Goal: Task Accomplishment & Management: Use online tool/utility

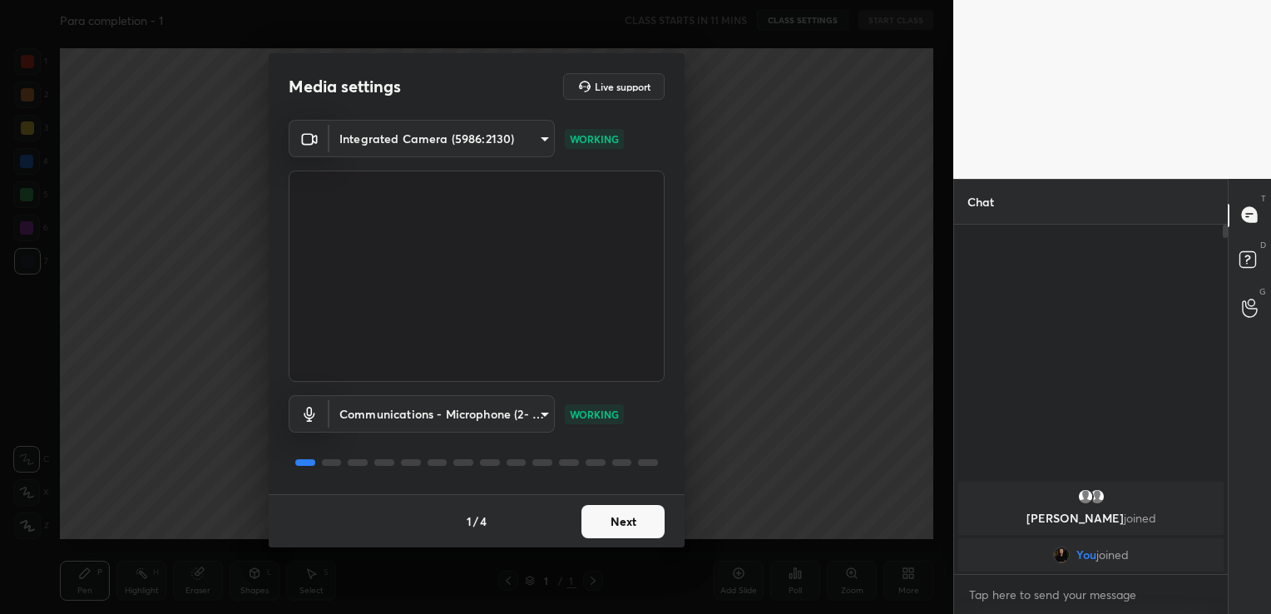
scroll to position [6, 5]
click at [621, 527] on button "Next" at bounding box center [622, 521] width 83 height 33
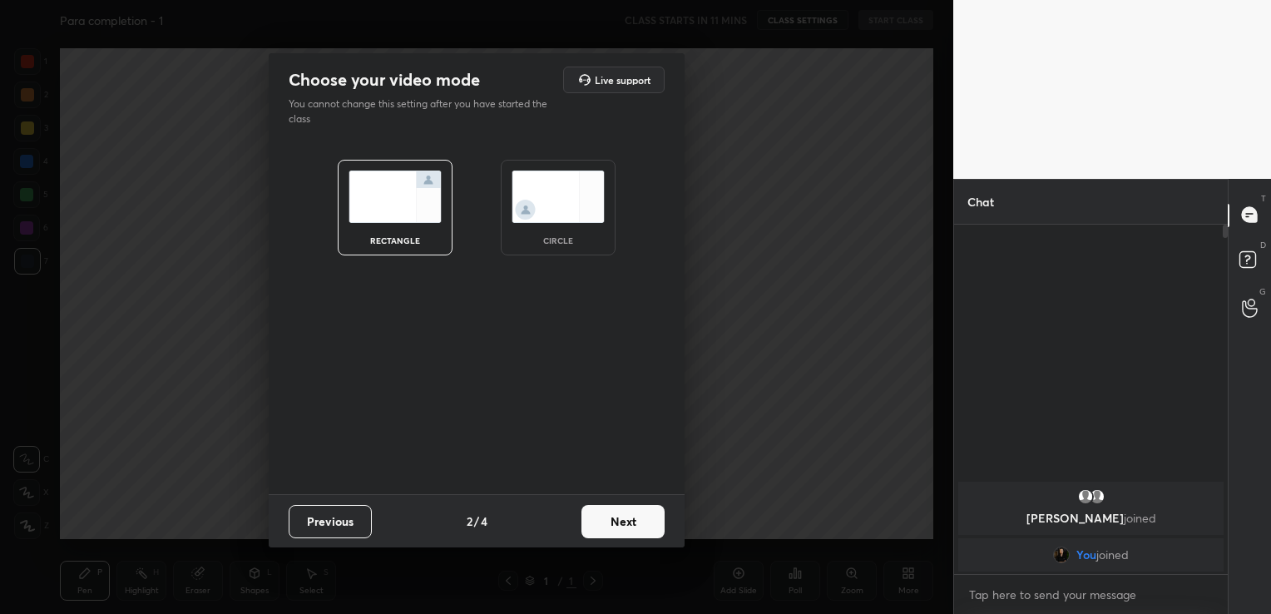
click at [621, 527] on button "Next" at bounding box center [622, 521] width 83 height 33
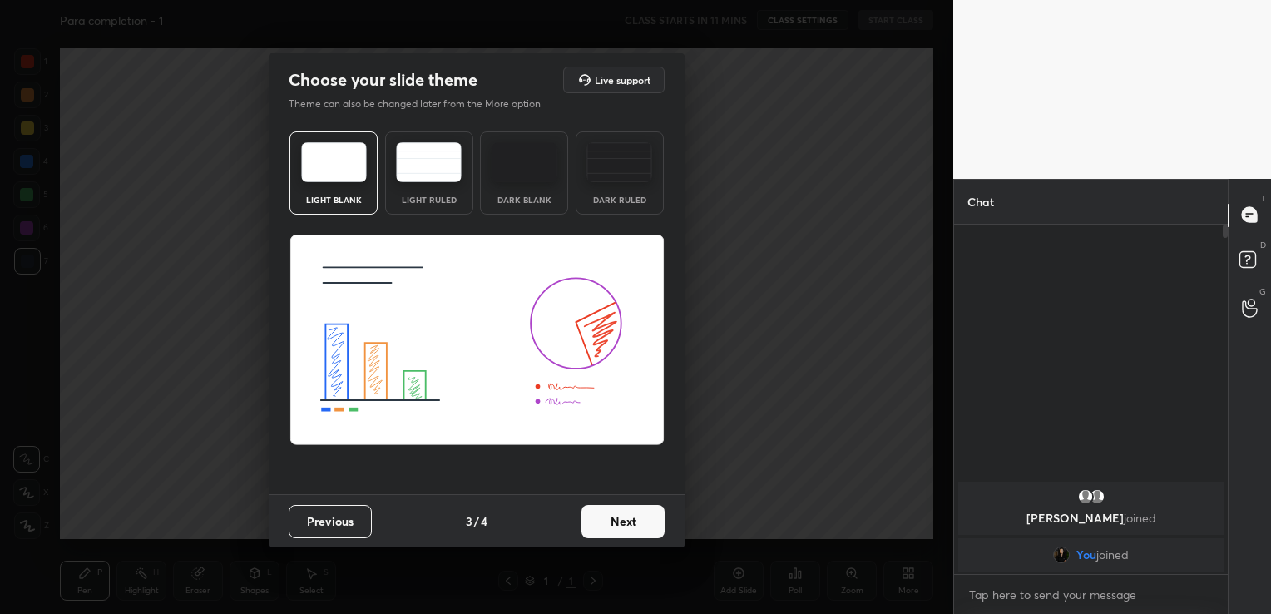
click at [621, 527] on button "Next" at bounding box center [622, 521] width 83 height 33
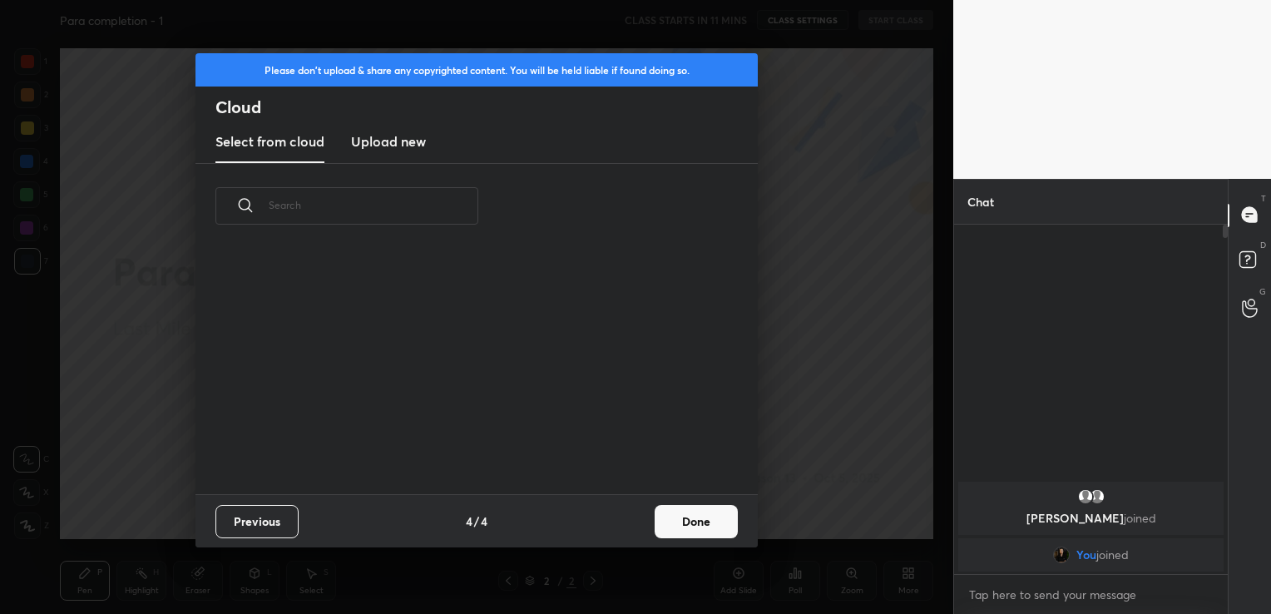
scroll to position [246, 534]
click at [389, 146] on h3 "Upload new" at bounding box center [388, 141] width 75 height 20
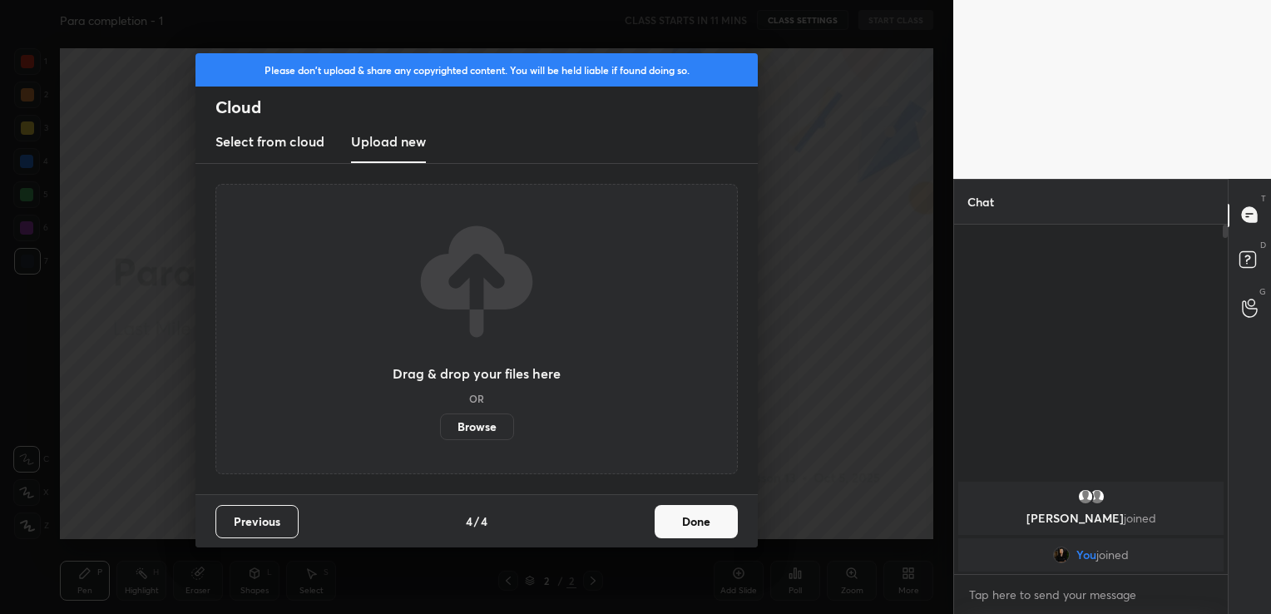
click at [487, 425] on label "Browse" at bounding box center [477, 426] width 74 height 27
click at [440, 425] on input "Browse" at bounding box center [440, 426] width 0 height 27
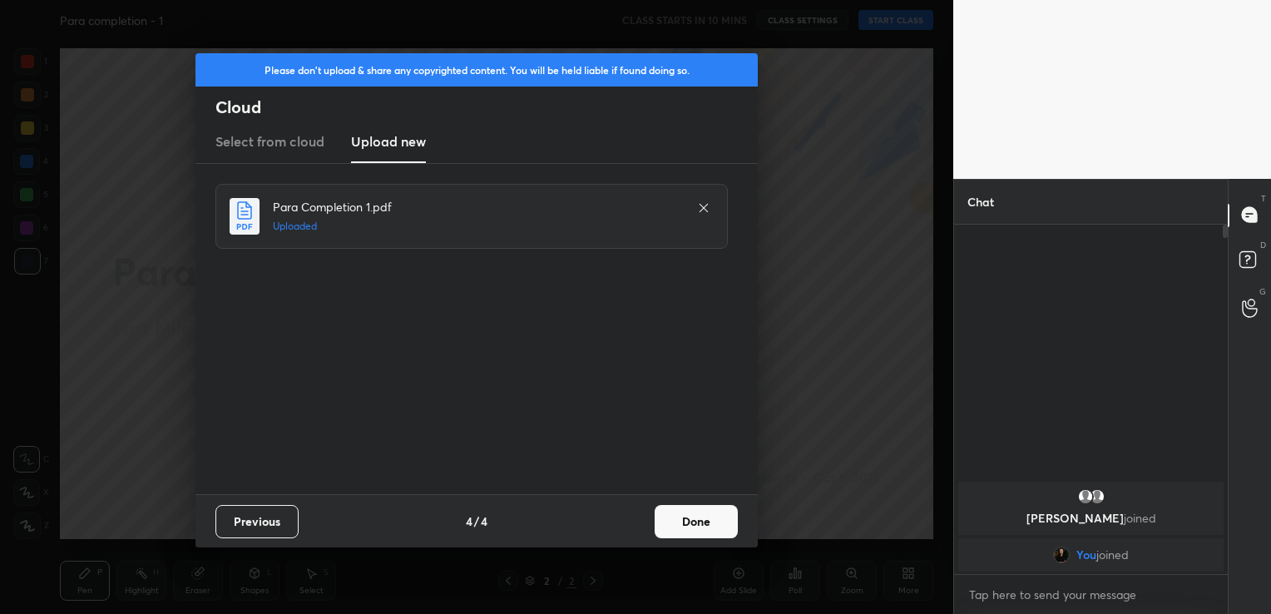
click at [705, 517] on button "Done" at bounding box center [696, 521] width 83 height 33
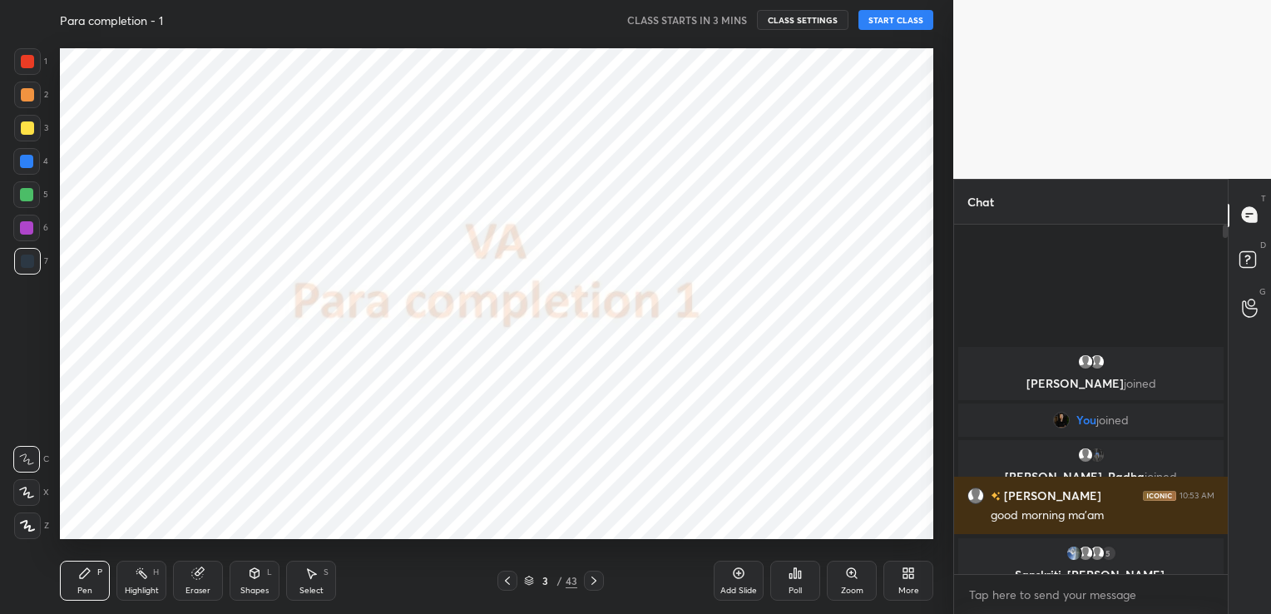
click at [895, 26] on button "START CLASS" at bounding box center [895, 20] width 75 height 20
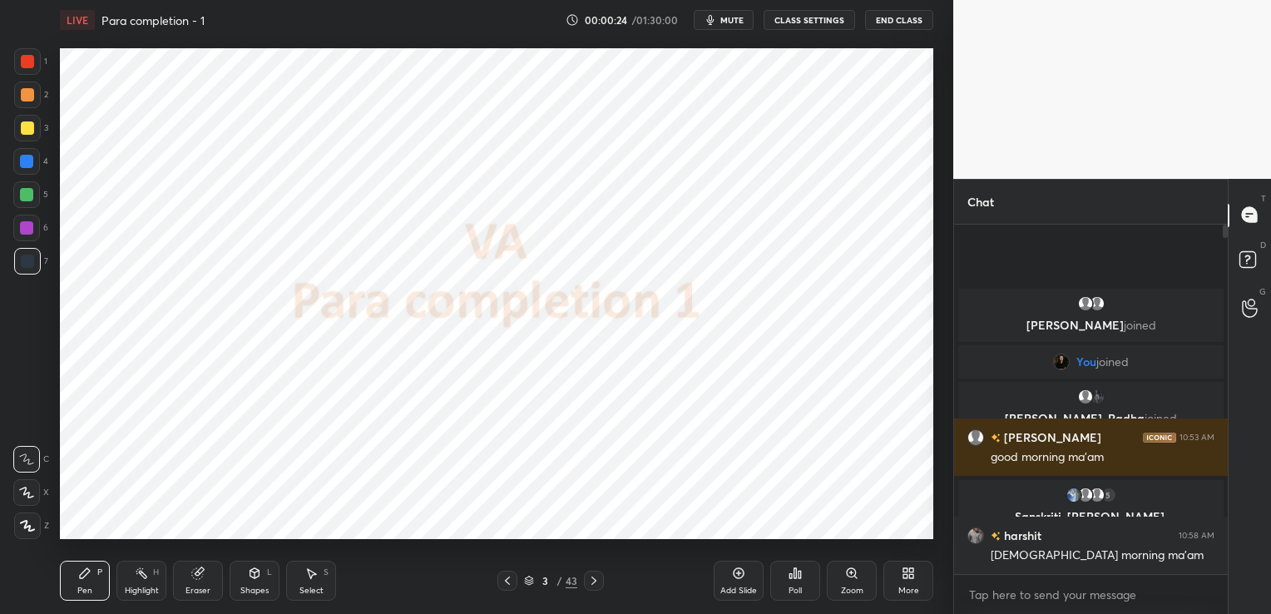
click at [825, 15] on button "CLASS SETTINGS" at bounding box center [809, 20] width 91 height 20
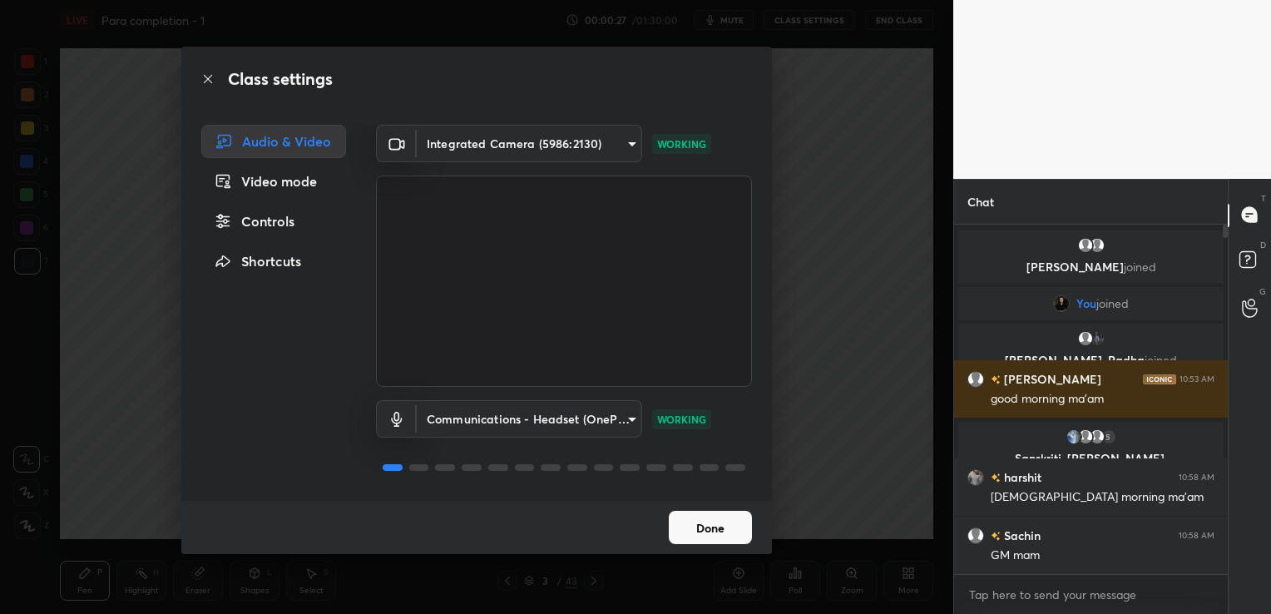
click at [702, 524] on button "Done" at bounding box center [710, 527] width 83 height 33
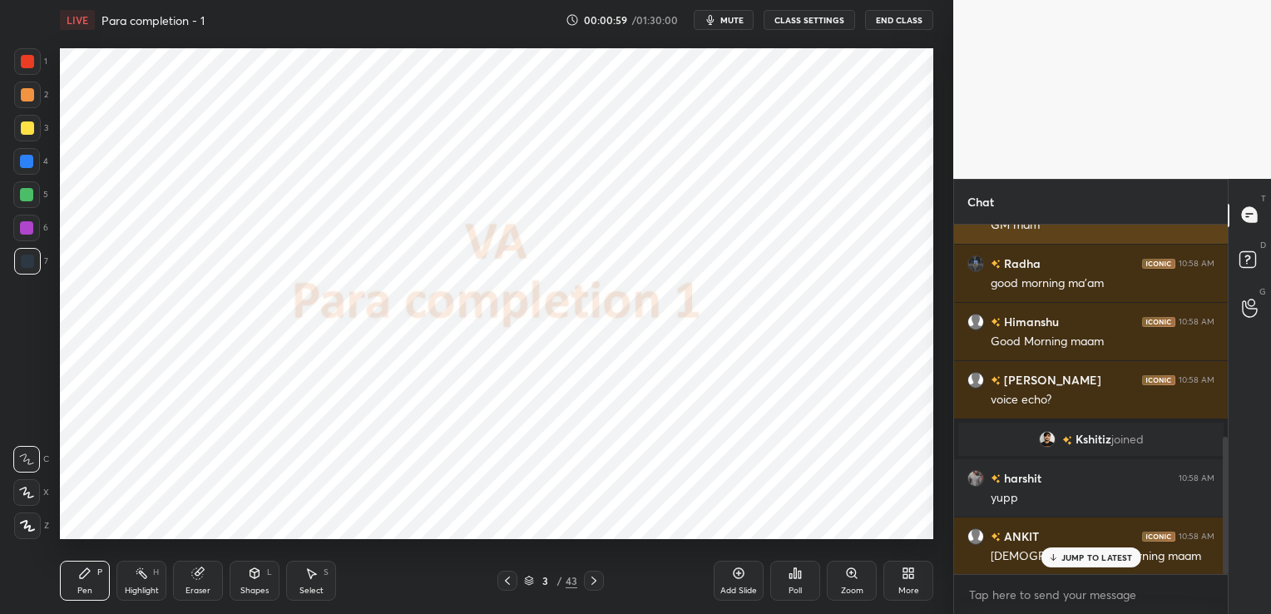
scroll to position [543, 0]
click at [796, 20] on button "CLASS SETTINGS" at bounding box center [809, 20] width 91 height 20
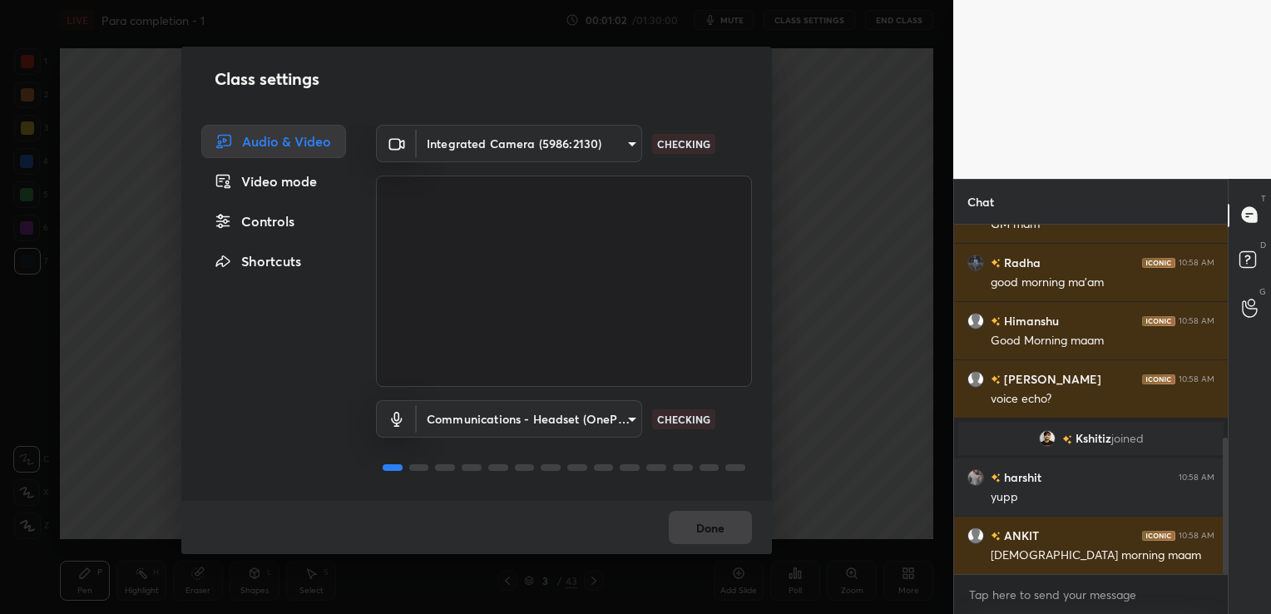
click at [592, 421] on body "1 2 3 4 5 6 7 C X Z C X Z E E Erase all H H LIVE Para completion - 1 00:01:02 /…" at bounding box center [635, 307] width 1271 height 614
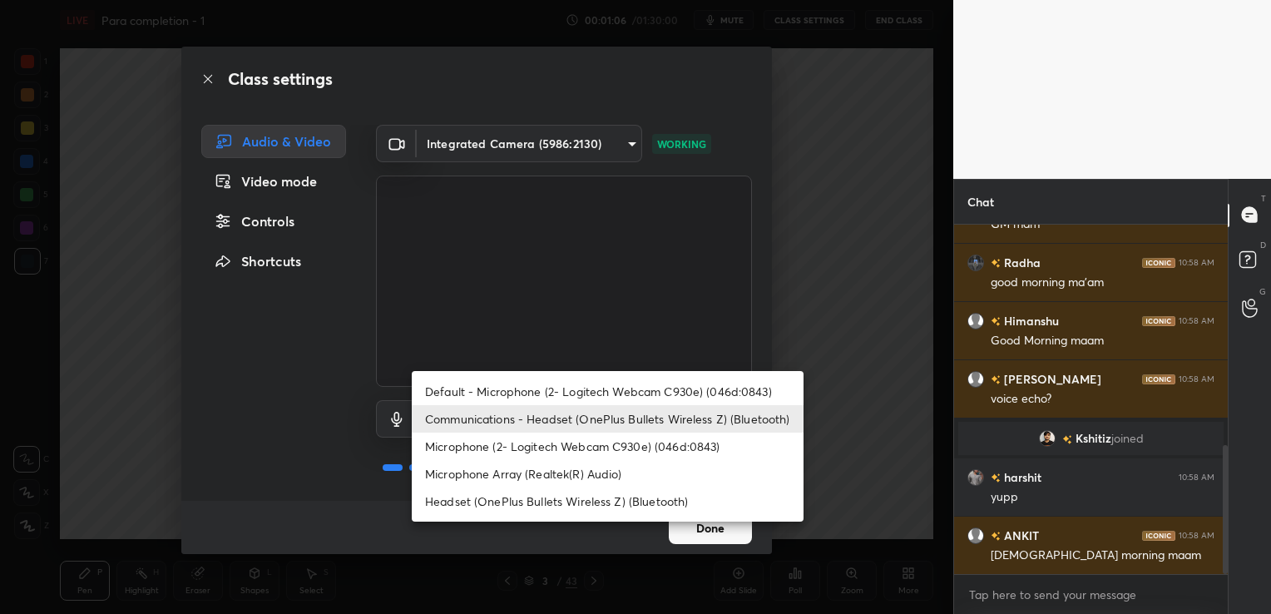
scroll to position [601, 0]
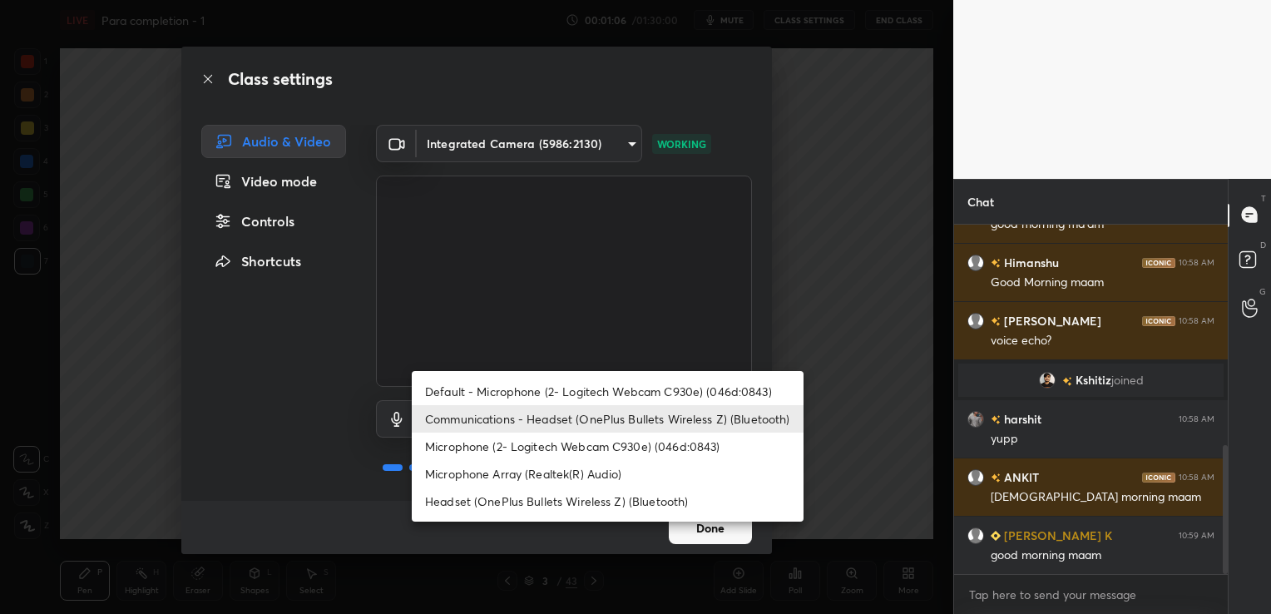
click at [630, 496] on li "Headset (OnePlus Bullets Wireless Z) (Bluetooth)" at bounding box center [608, 500] width 392 height 27
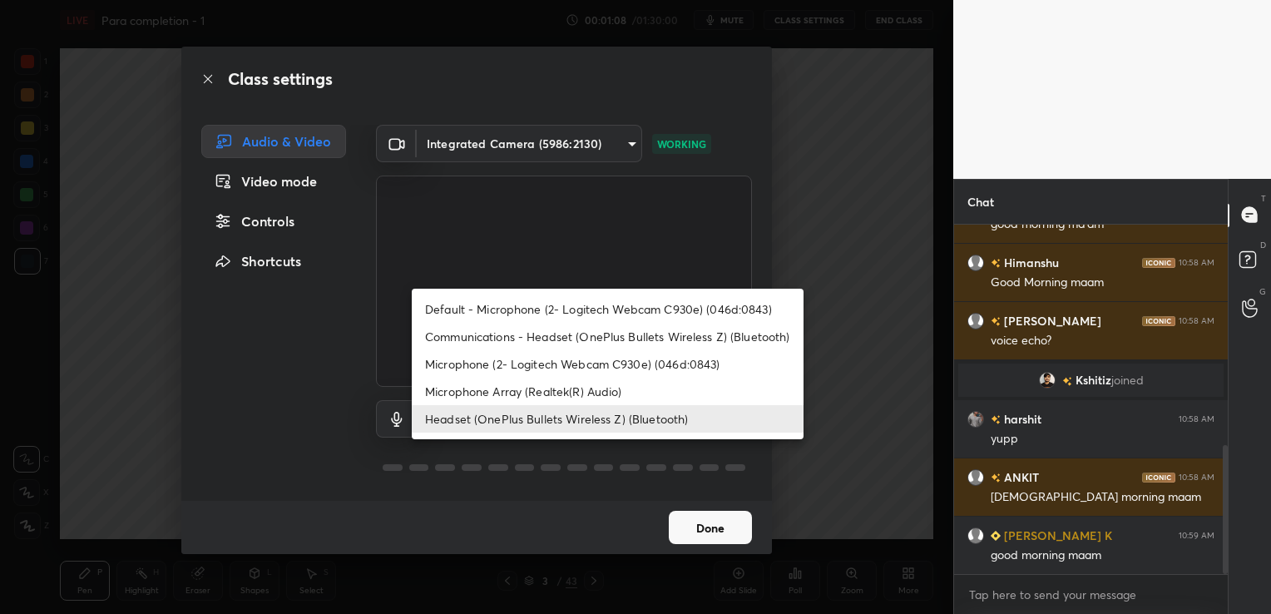
click at [591, 421] on body "1 2 3 4 5 6 7 C X Z C X Z E E Erase all H H LIVE Para completion - 1 00:01:08 /…" at bounding box center [635, 307] width 1271 height 614
click at [598, 340] on li "Communications - Headset (OnePlus Bullets Wireless Z) (Bluetooth)" at bounding box center [608, 336] width 392 height 27
type input "communications"
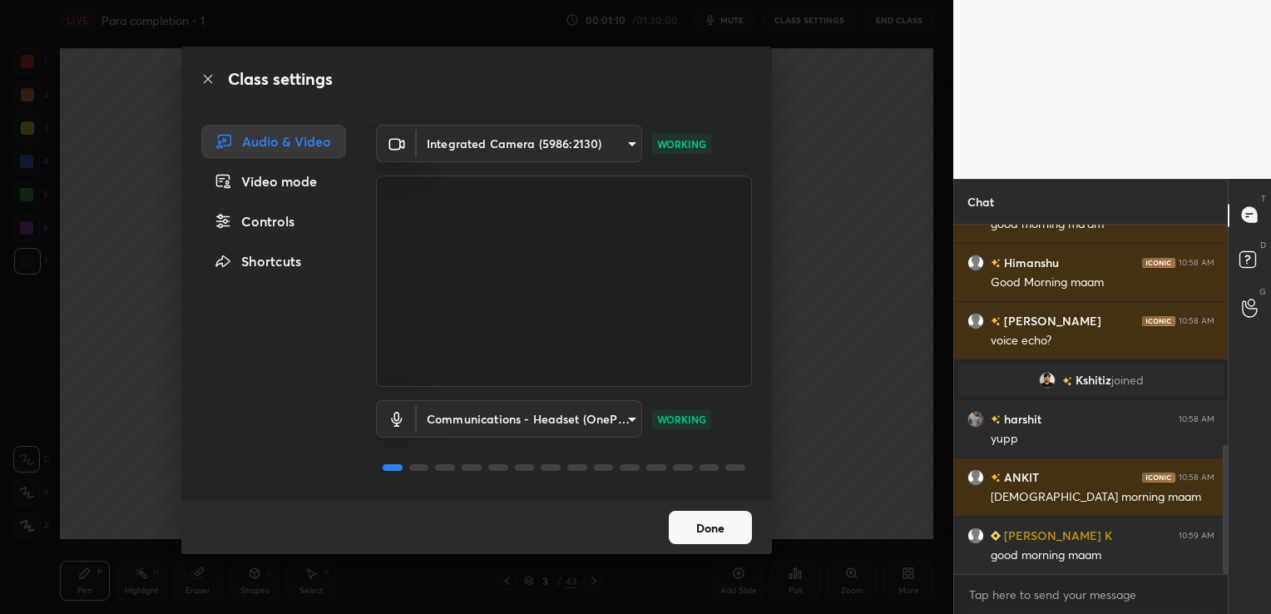
click at [709, 525] on button "Done" at bounding box center [710, 527] width 83 height 33
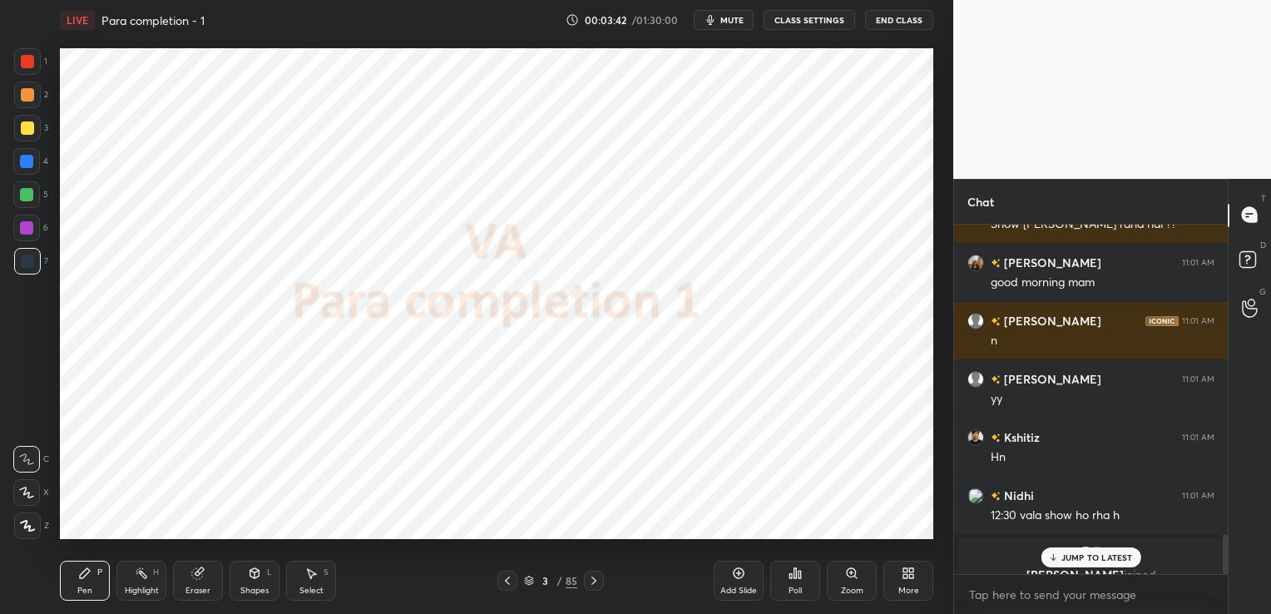
scroll to position [2692, 0]
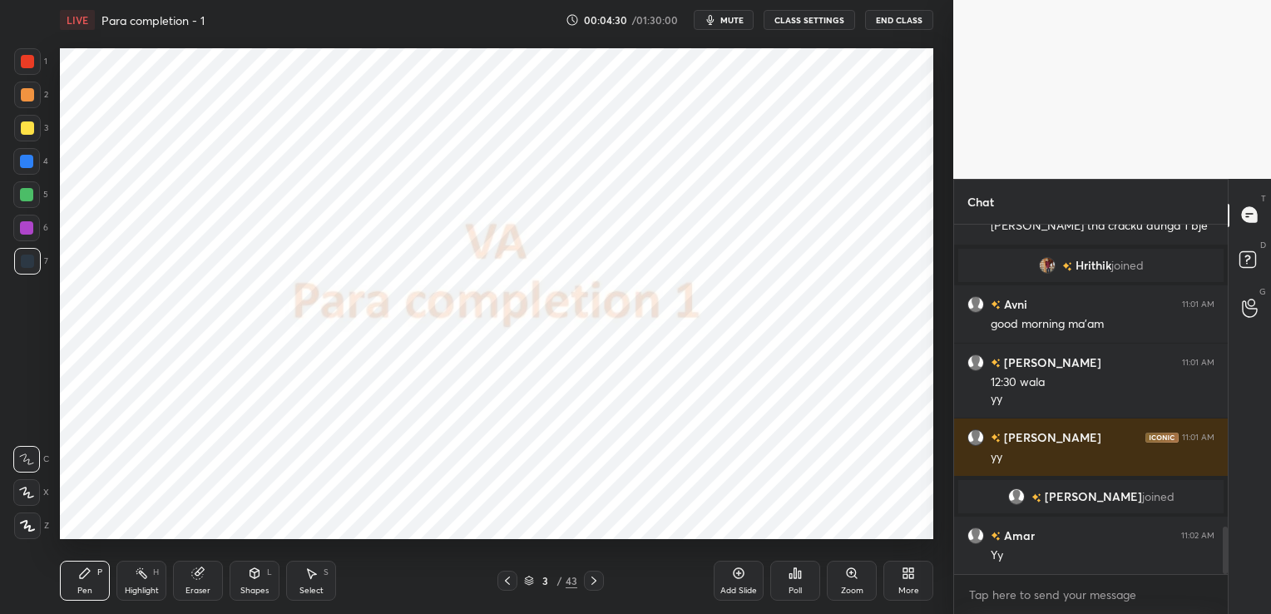
scroll to position [2276, 0]
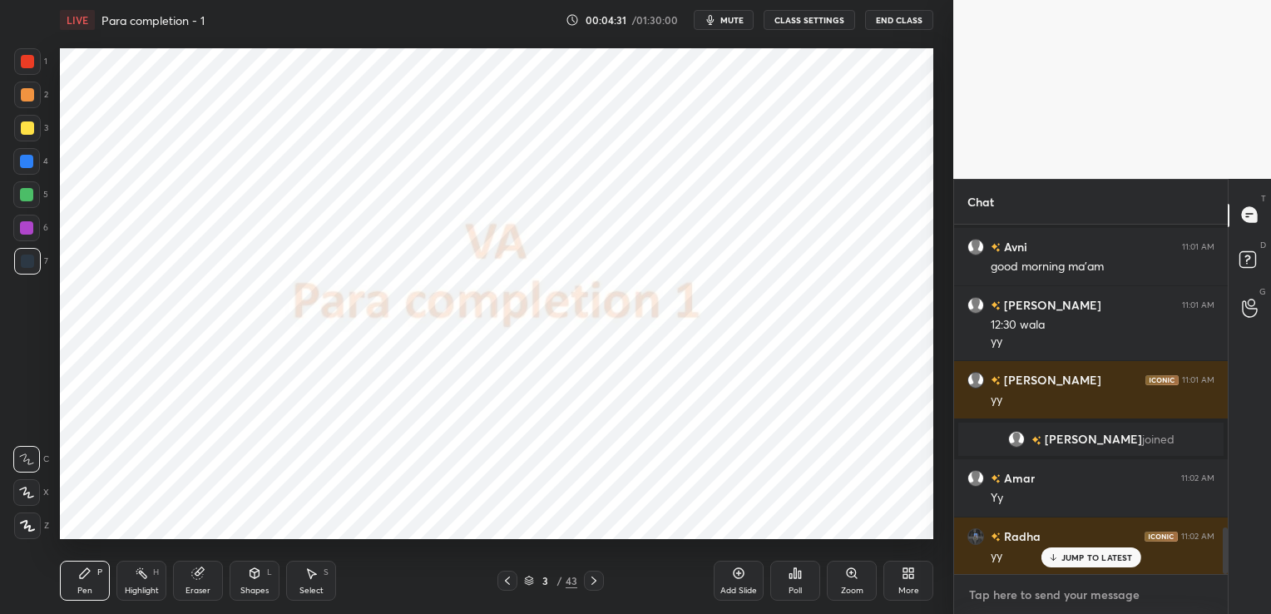
type textarea "x"
click at [1015, 599] on textarea at bounding box center [1090, 594] width 247 height 27
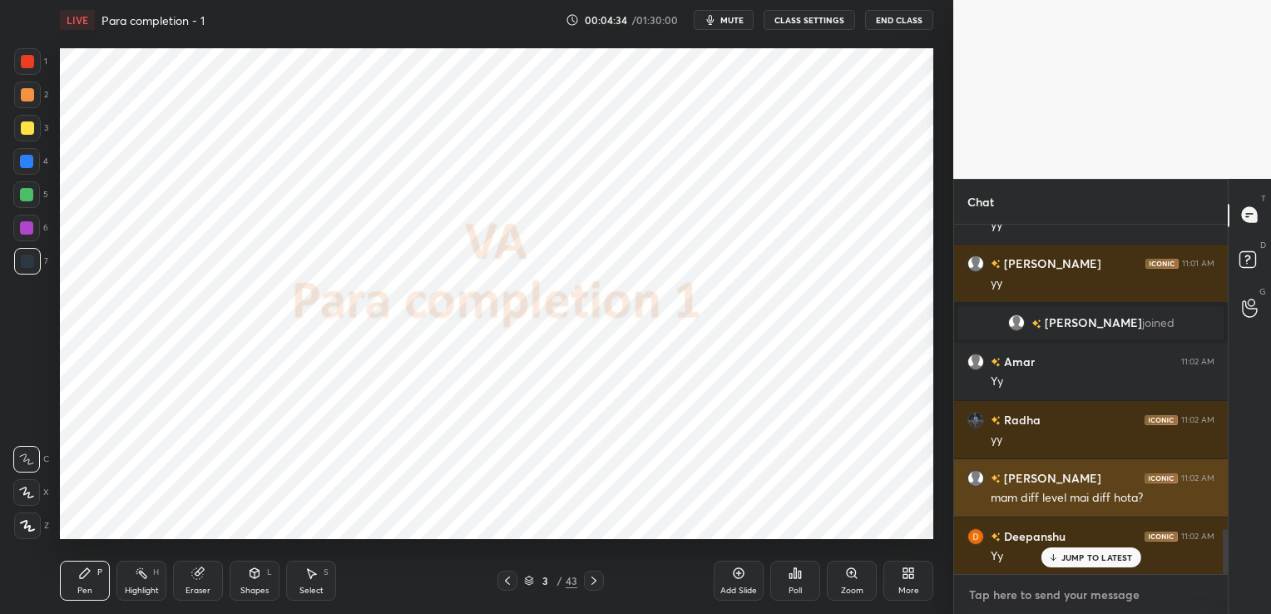
scroll to position [2393, 0]
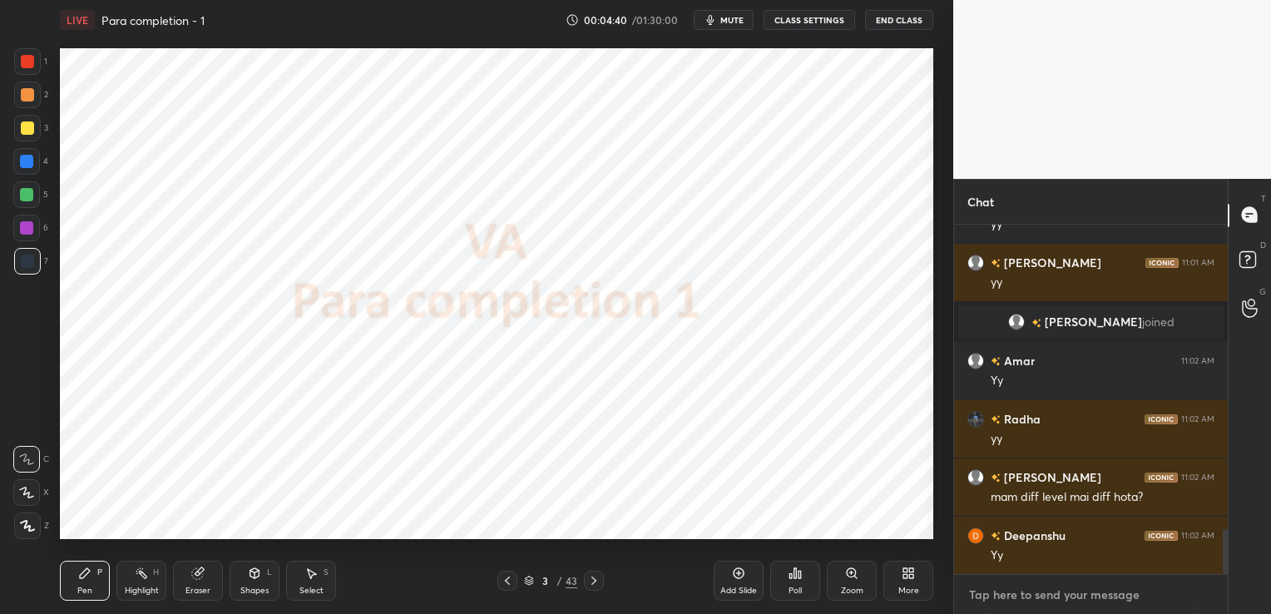
paste textarea "[URL][DOMAIN_NAME]"
type textarea "[URL][DOMAIN_NAME]"
type textarea "x"
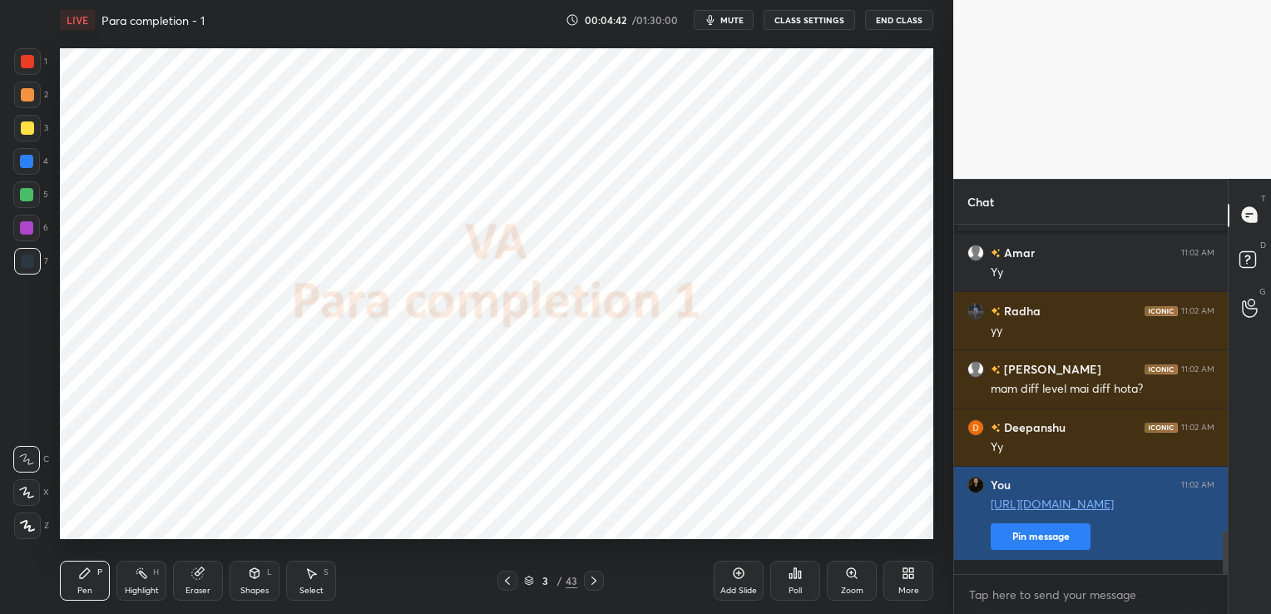
click at [1061, 550] on button "Pin message" at bounding box center [1041, 536] width 100 height 27
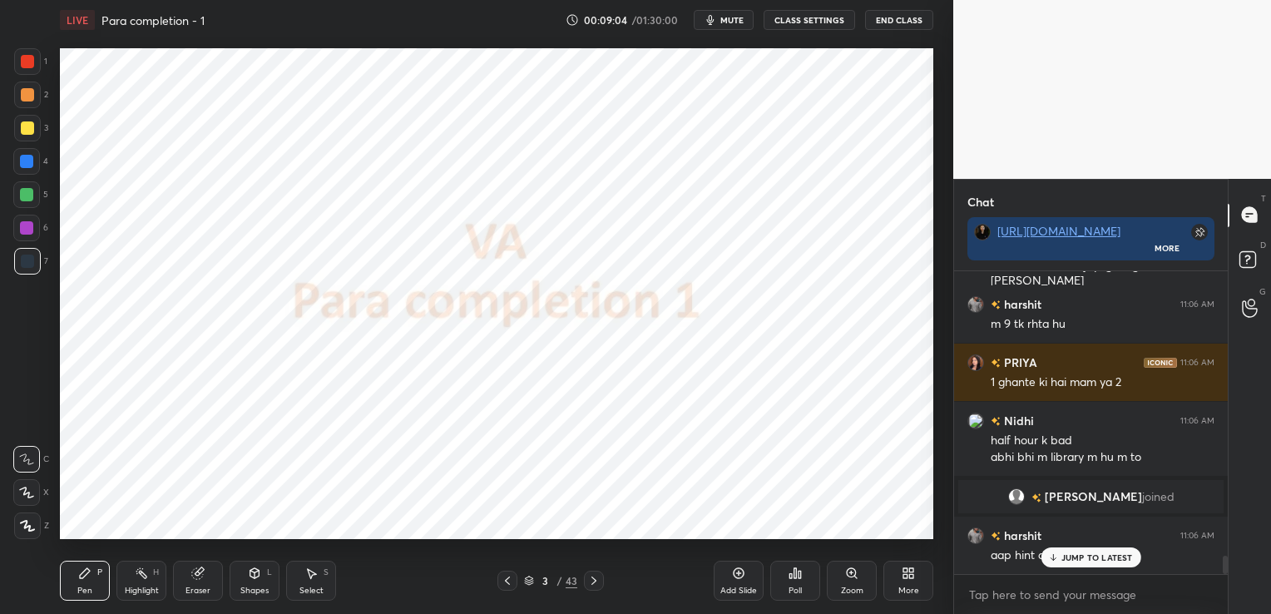
scroll to position [4675, 0]
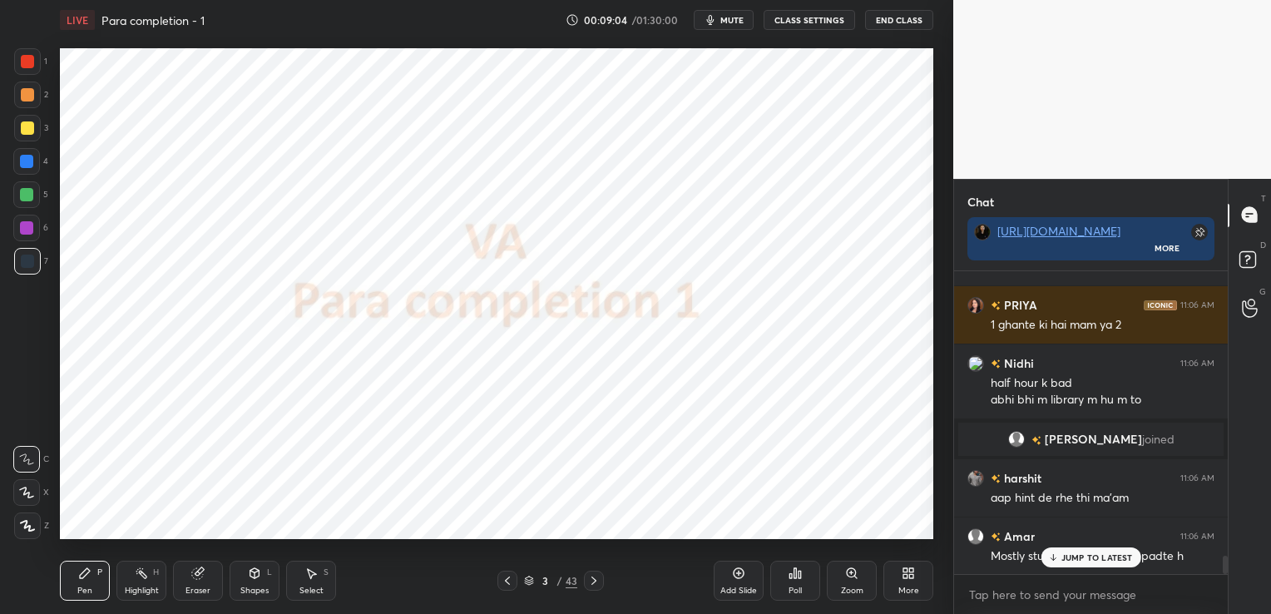
click at [734, 582] on div "Add Slide" at bounding box center [739, 581] width 50 height 40
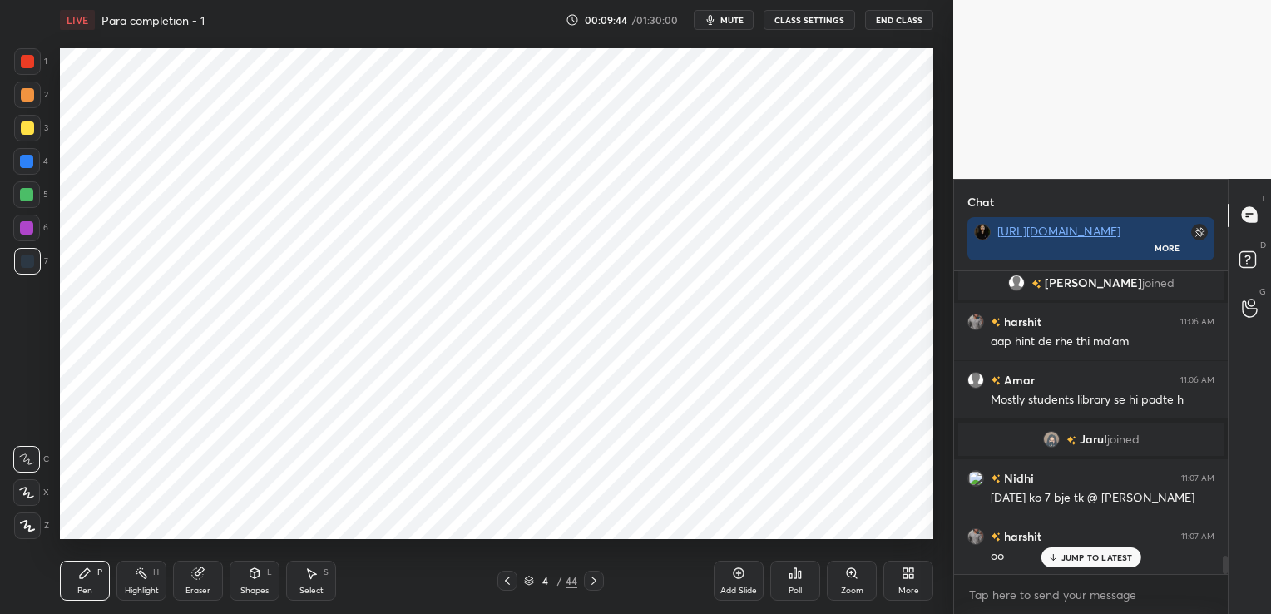
scroll to position [4838, 0]
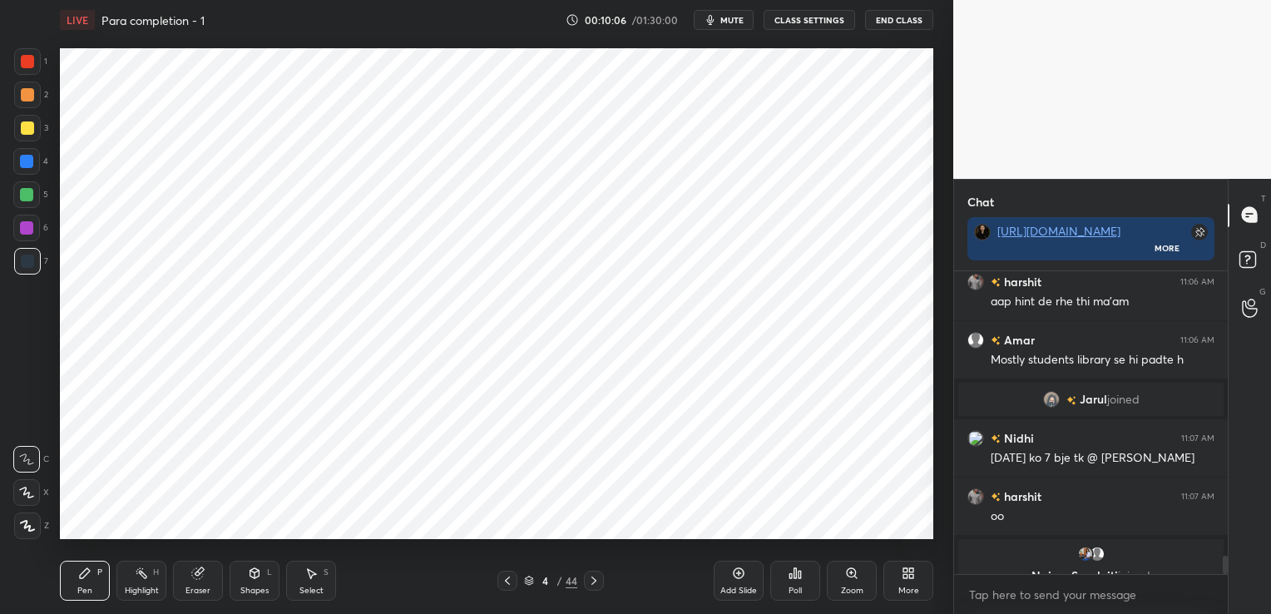
click at [204, 585] on div "Eraser" at bounding box center [198, 581] width 50 height 40
click at [20, 528] on span "Erase all" at bounding box center [26, 526] width 25 height 12
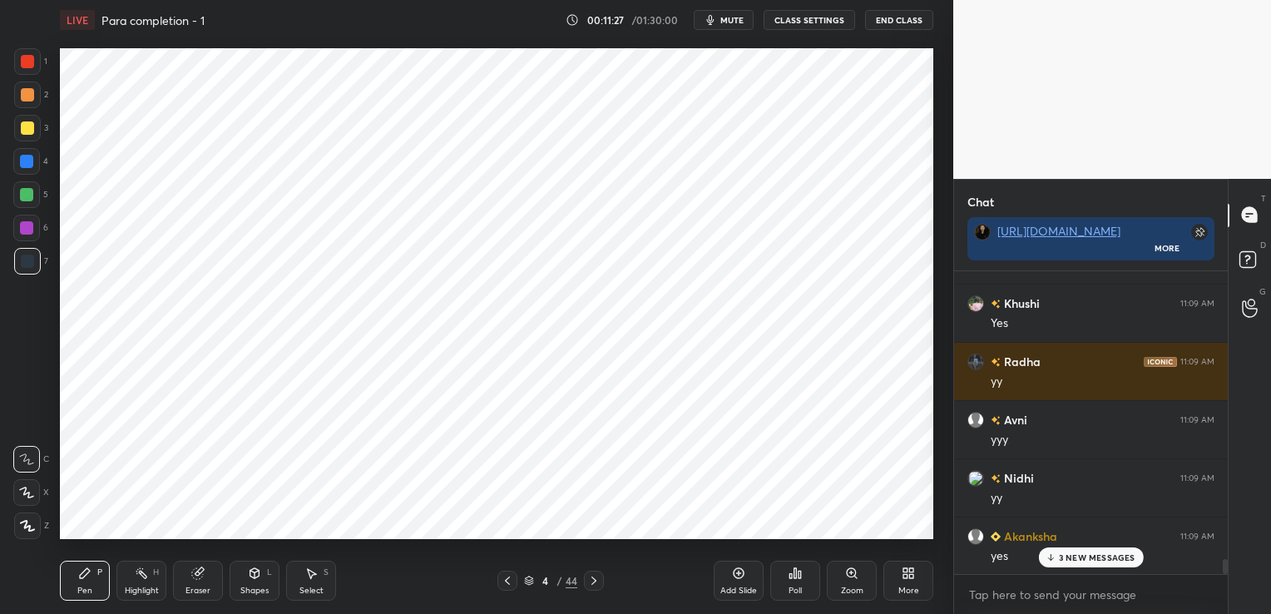
scroll to position [5979, 0]
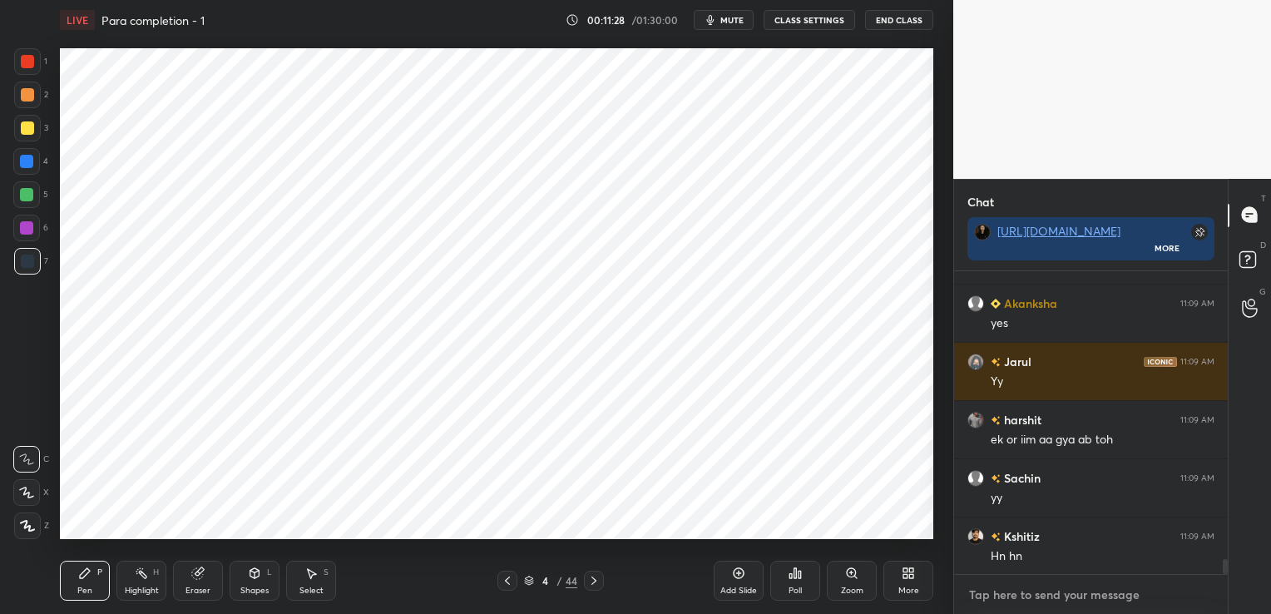
type textarea "x"
click at [1058, 591] on textarea at bounding box center [1090, 594] width 247 height 27
paste textarea "[URL][DOMAIN_NAME]"
type textarea "[URL][DOMAIN_NAME]"
type textarea "x"
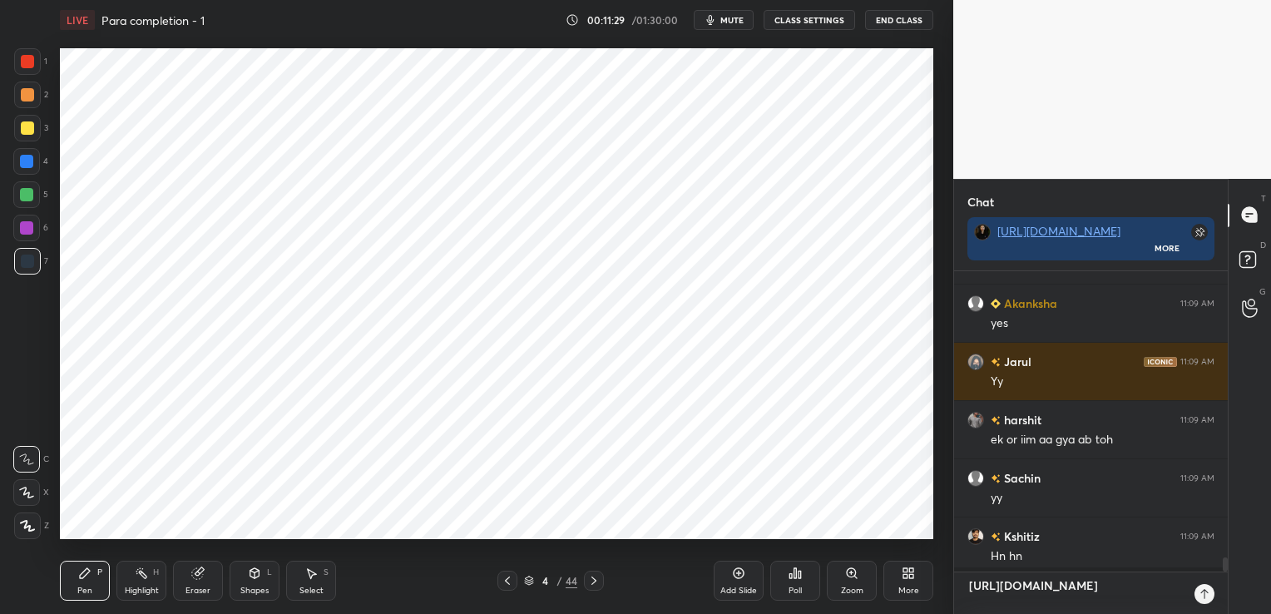
scroll to position [296, 269]
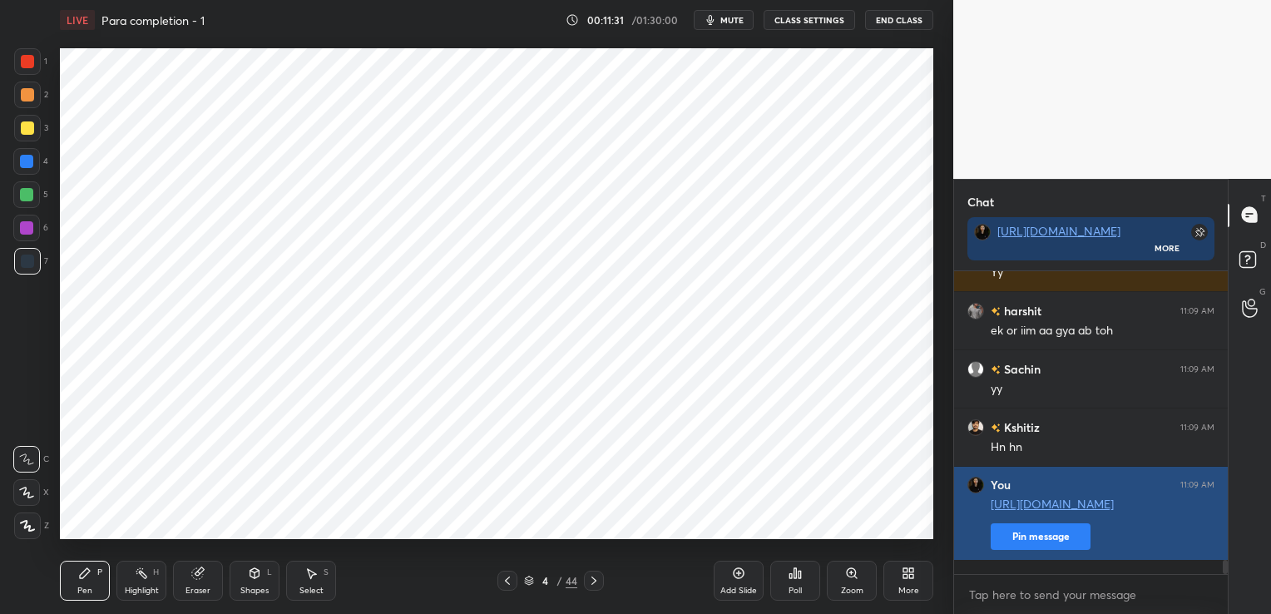
click at [1051, 550] on button "Pin message" at bounding box center [1041, 536] width 100 height 27
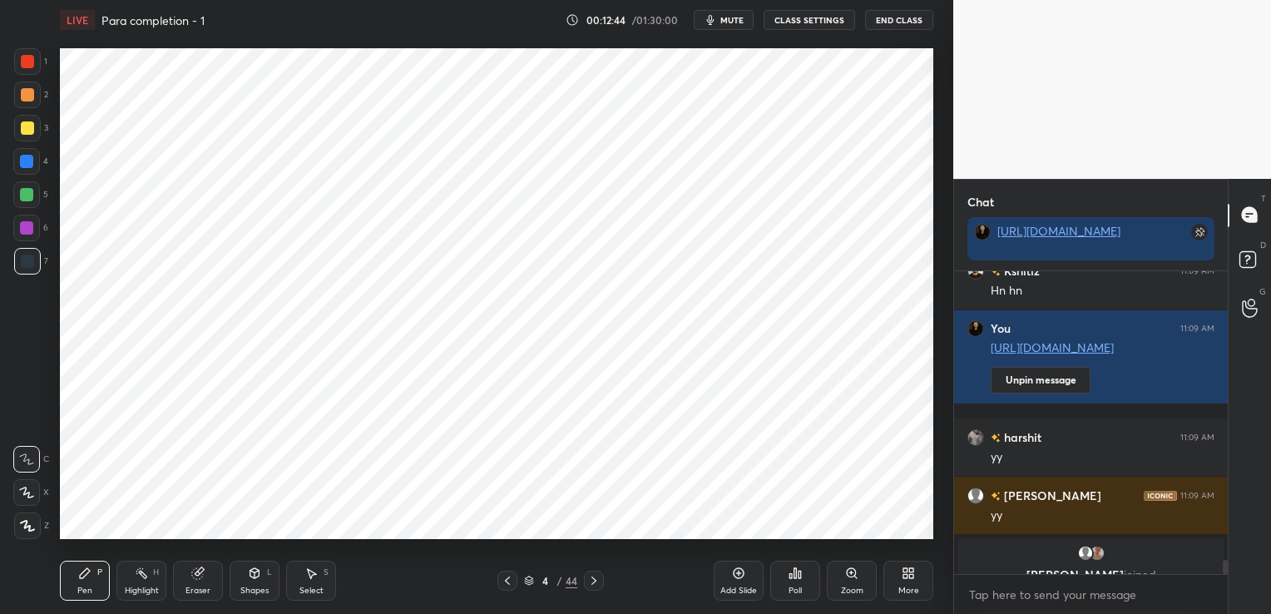
scroll to position [6264, 0]
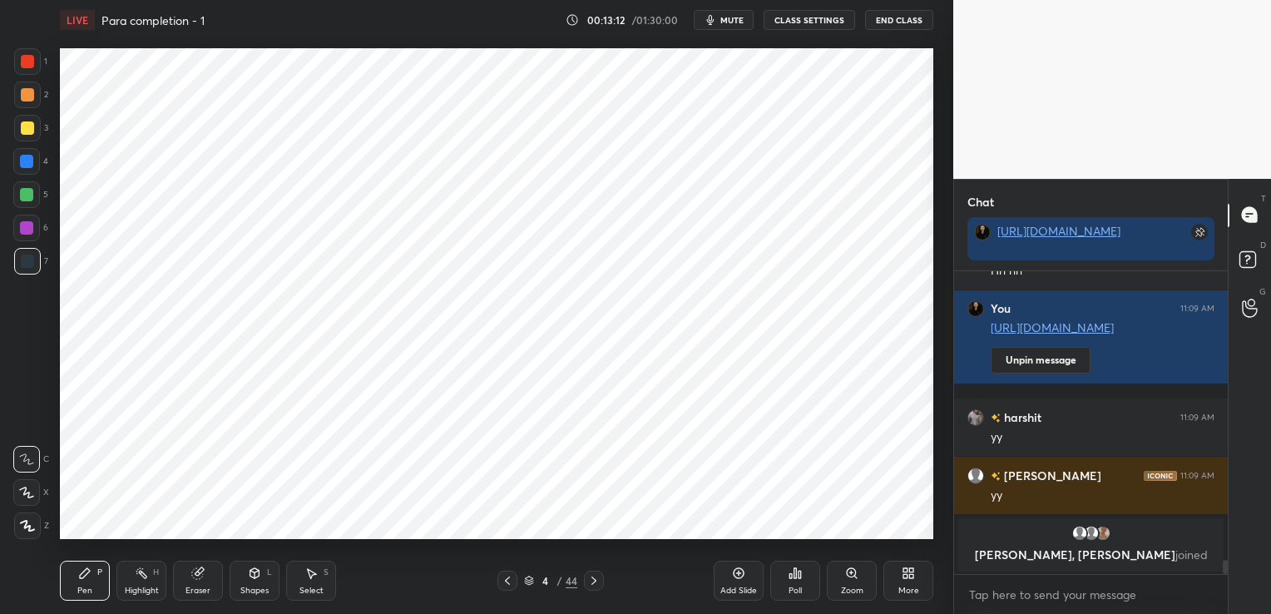
click at [25, 67] on div at bounding box center [27, 61] width 13 height 13
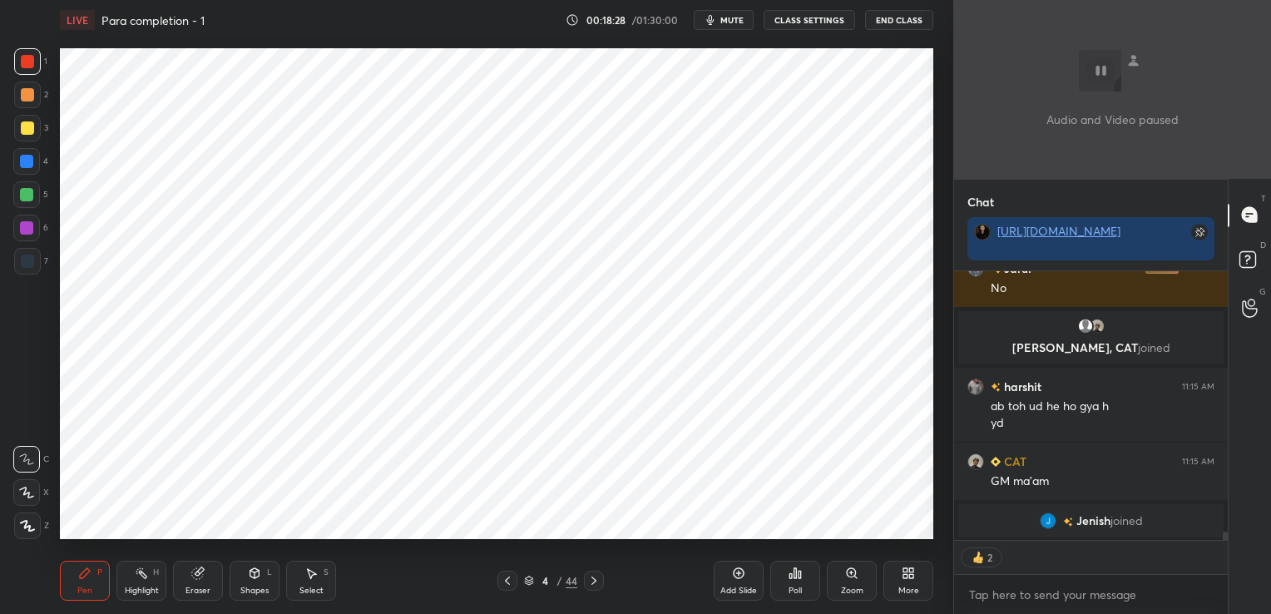
scroll to position [5, 5]
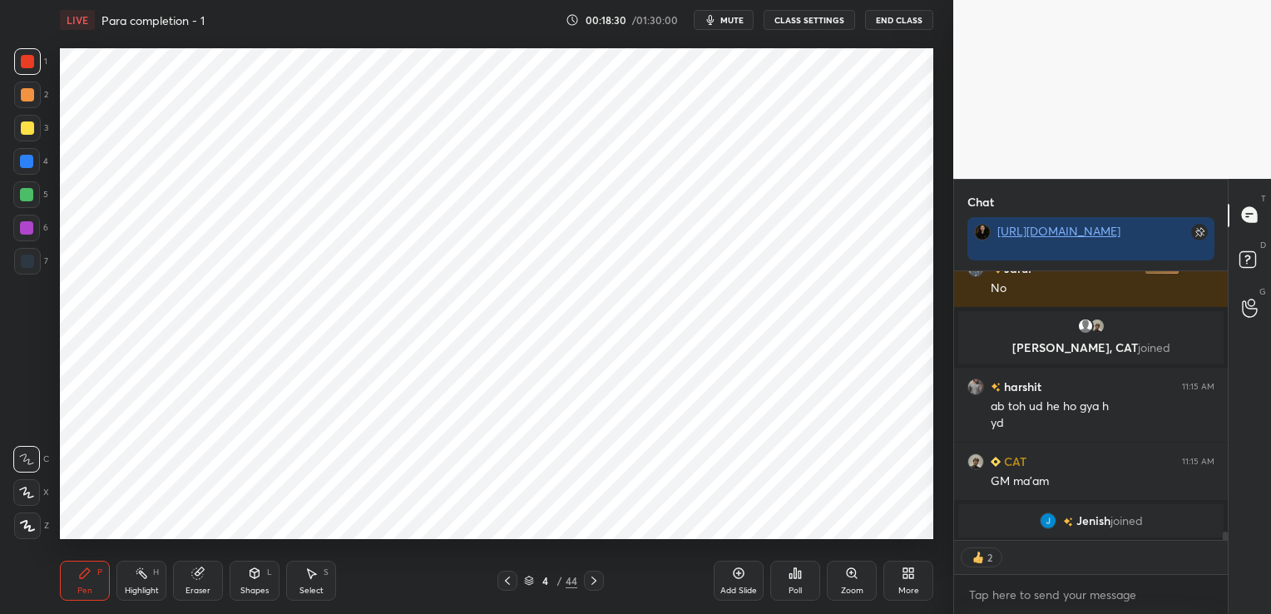
click at [532, 576] on icon at bounding box center [529, 581] width 10 height 10
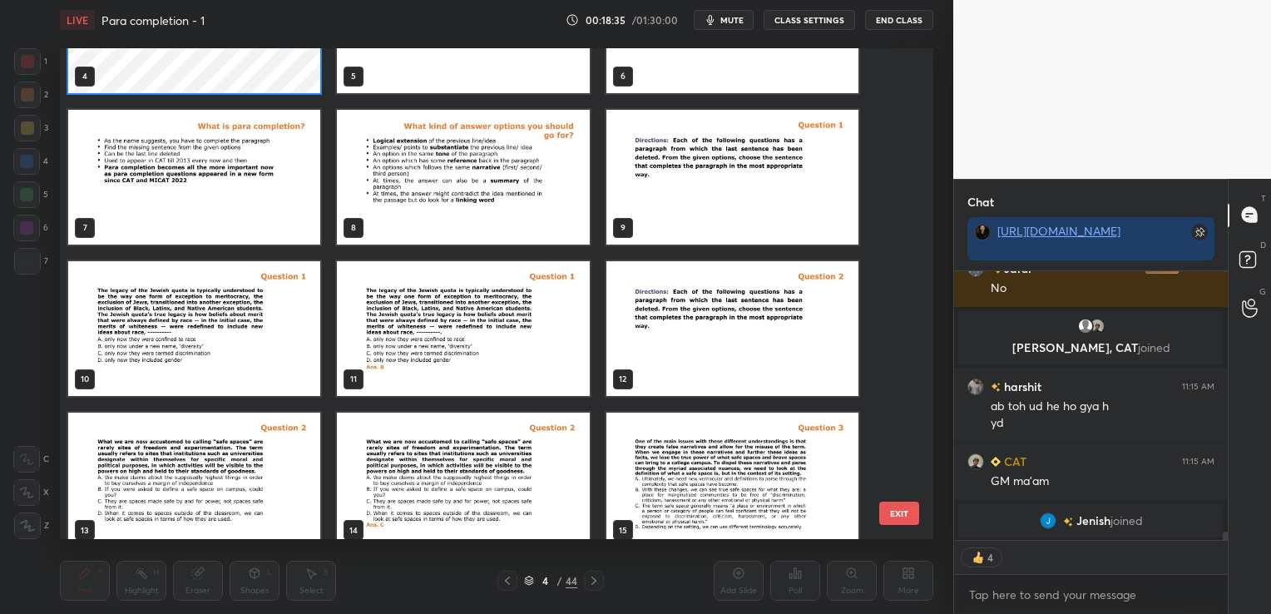
scroll to position [333, 0]
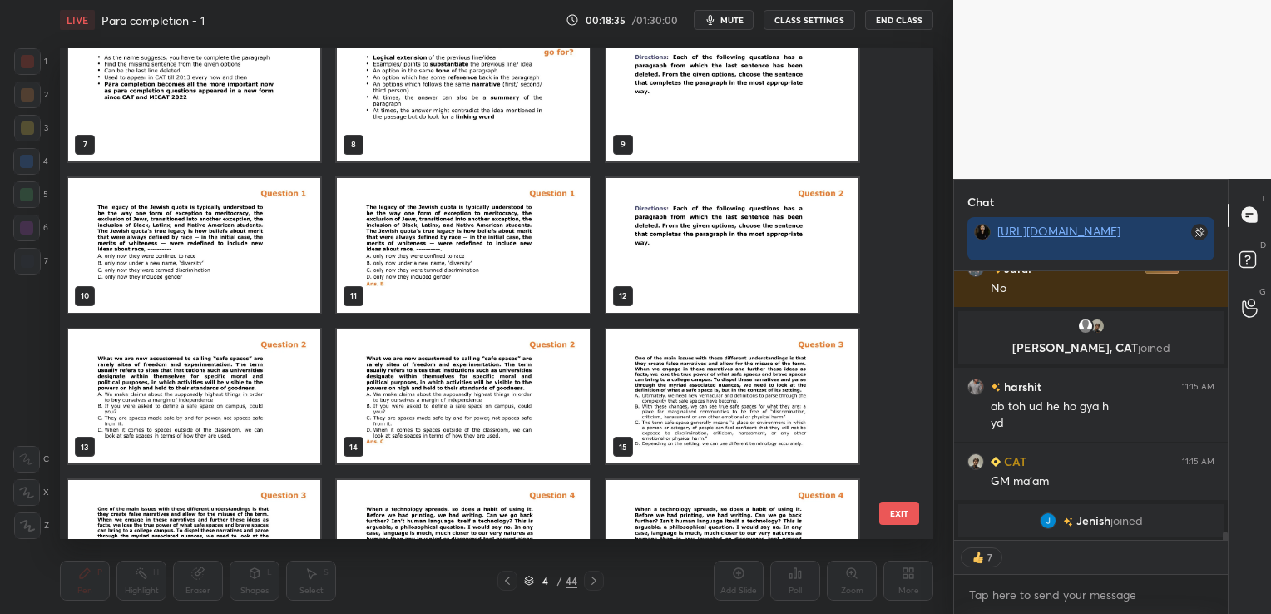
click at [216, 378] on img "grid" at bounding box center [194, 396] width 252 height 135
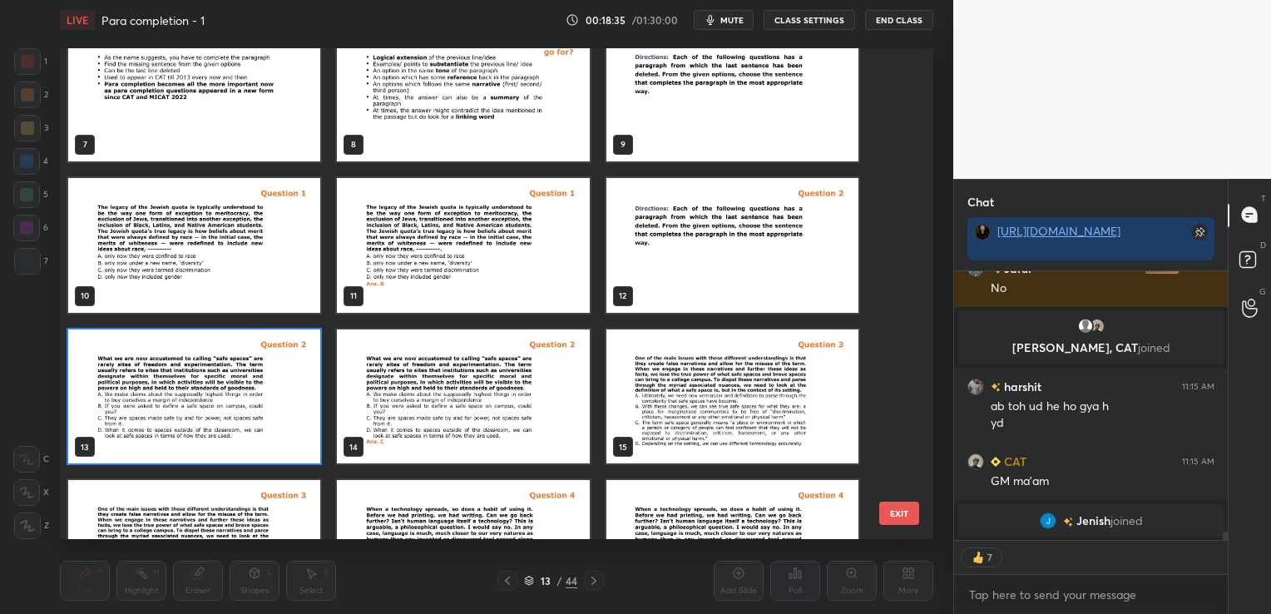
click at [216, 378] on img "grid" at bounding box center [194, 396] width 252 height 135
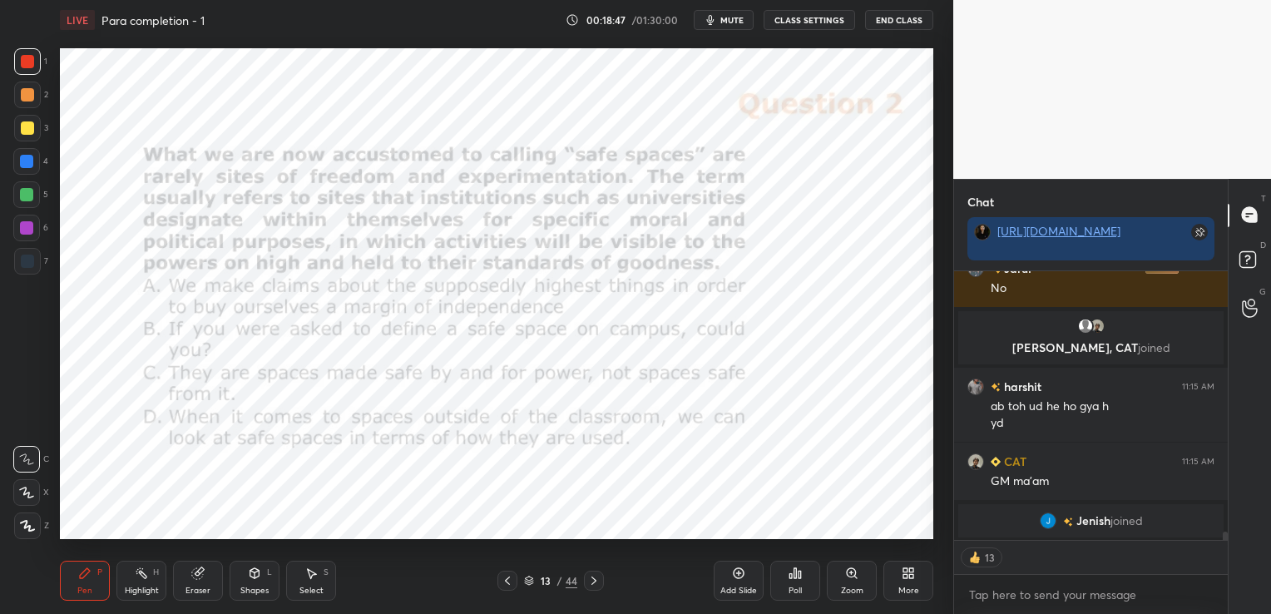
type textarea "x"
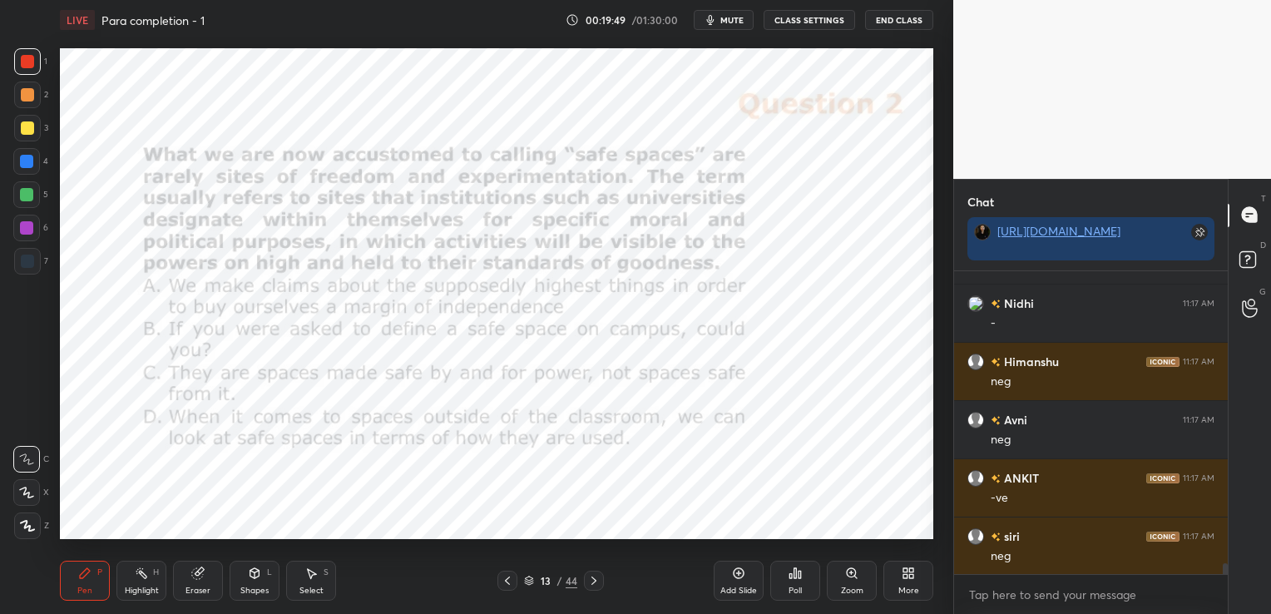
scroll to position [7987, 0]
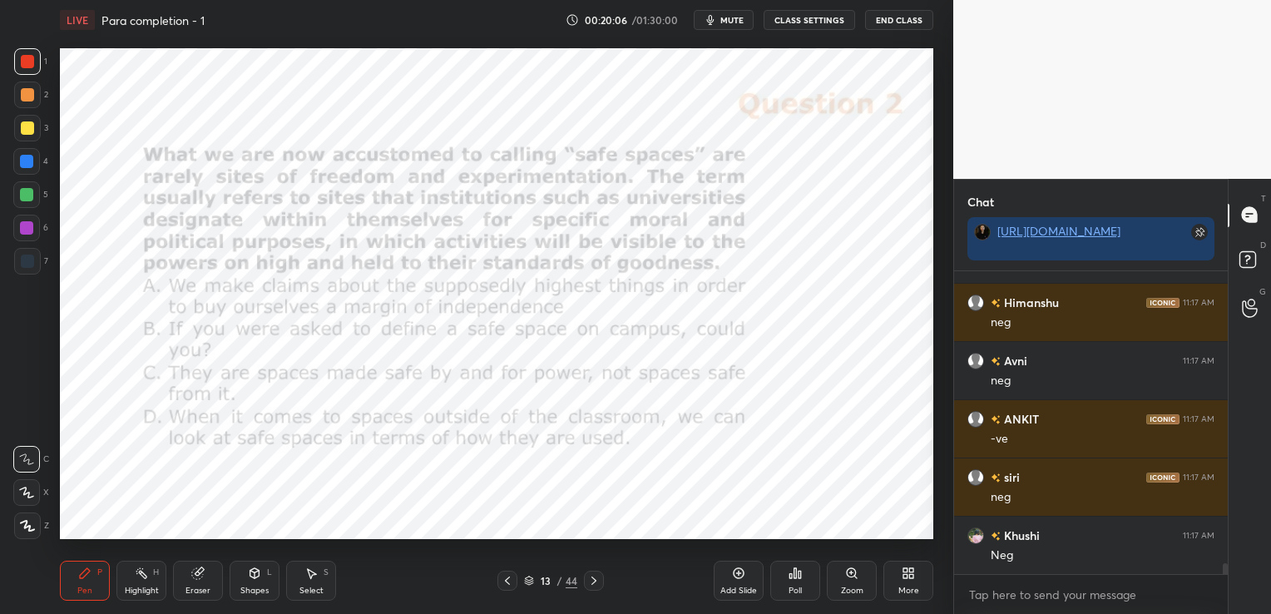
click at [798, 594] on div "Poll" at bounding box center [795, 590] width 13 height 8
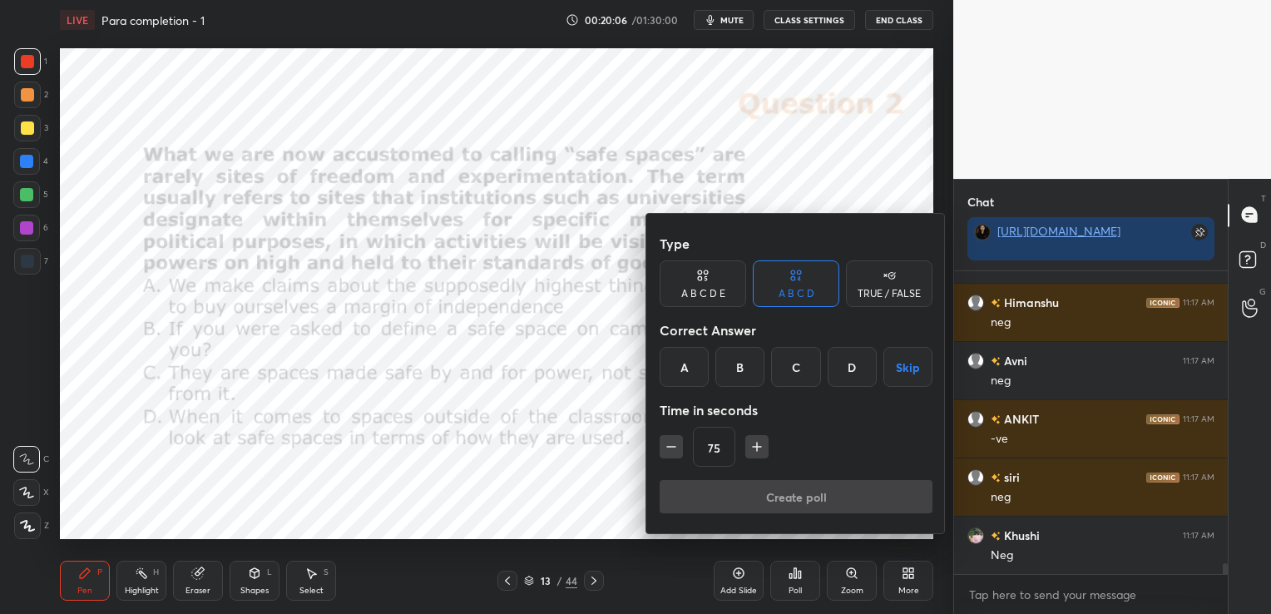
scroll to position [8027, 0]
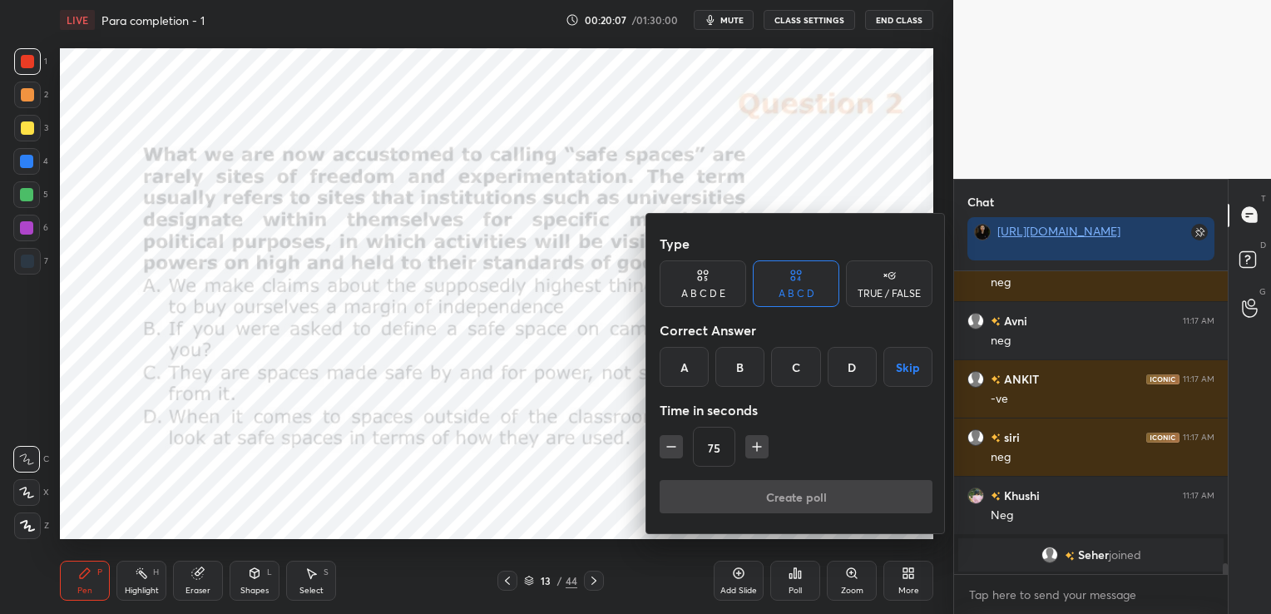
click at [806, 368] on div "C" at bounding box center [795, 367] width 49 height 40
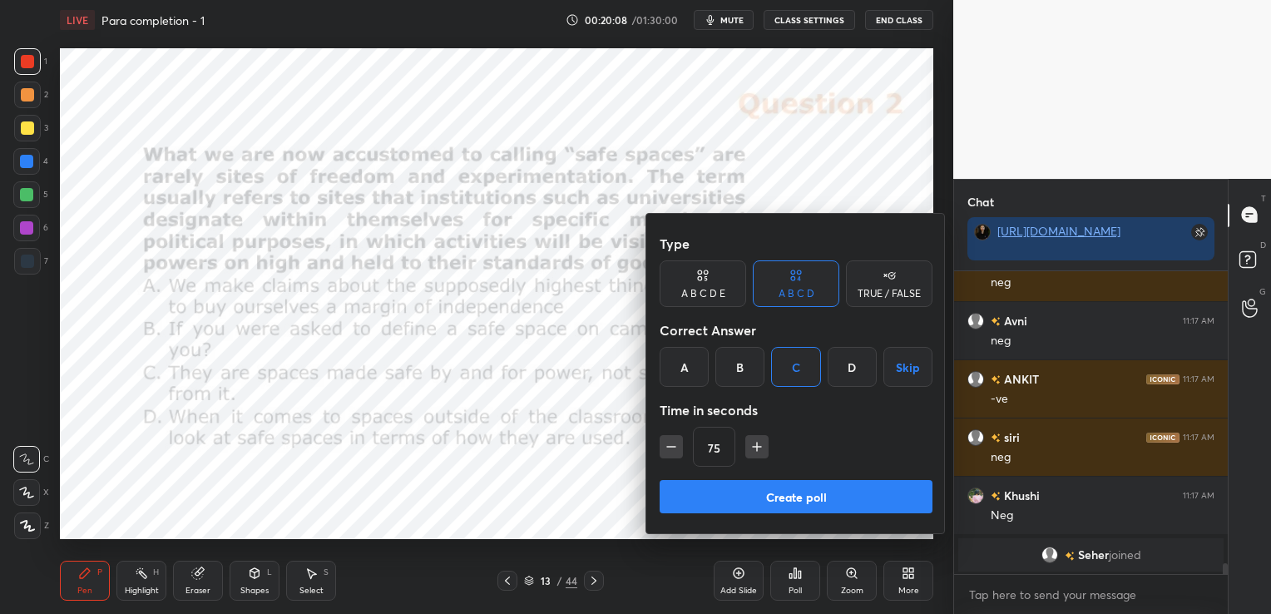
click at [669, 443] on icon "button" at bounding box center [671, 446] width 17 height 17
type input "60"
click at [828, 496] on button "Create poll" at bounding box center [796, 496] width 273 height 33
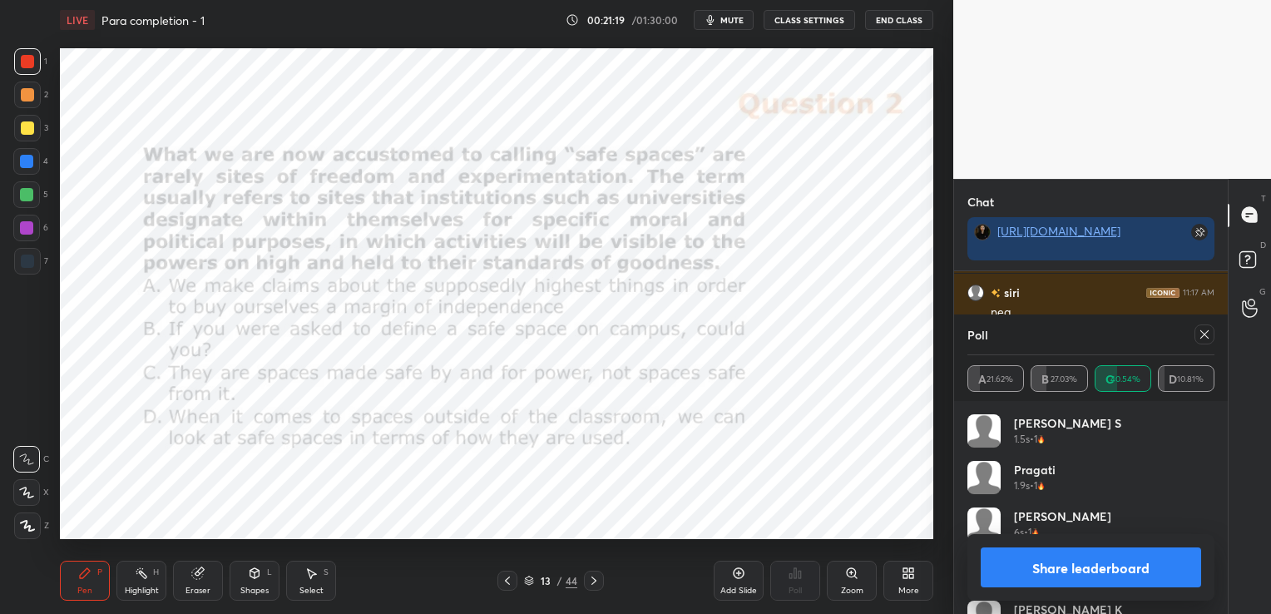
scroll to position [8065, 0]
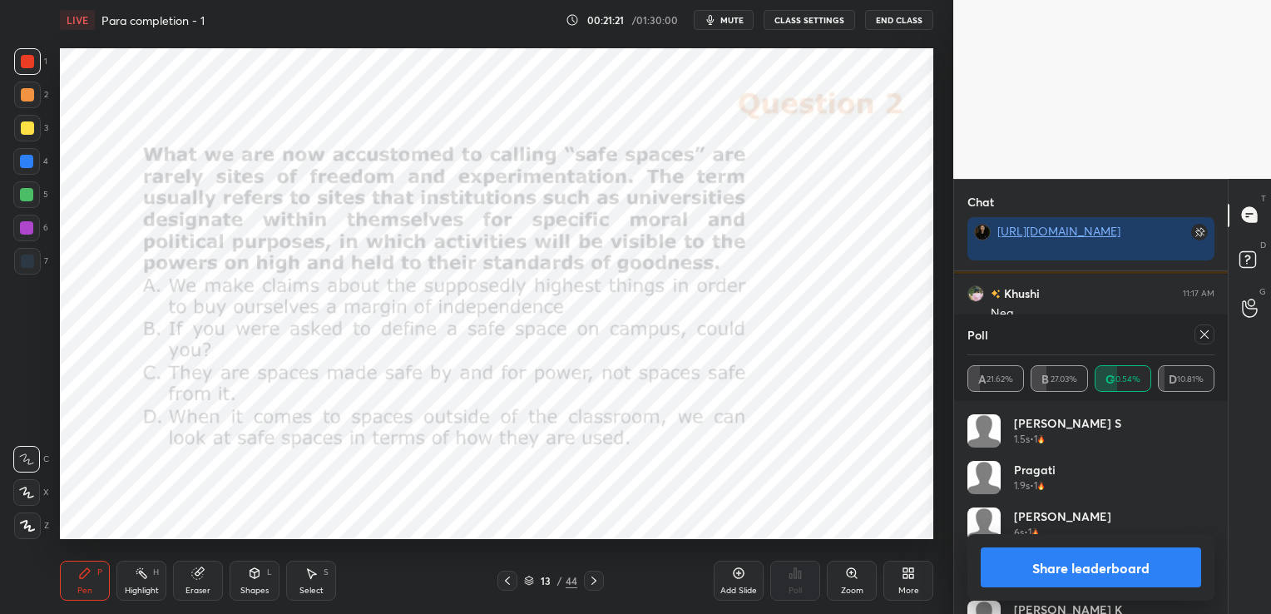
click at [1209, 331] on icon at bounding box center [1204, 334] width 13 height 13
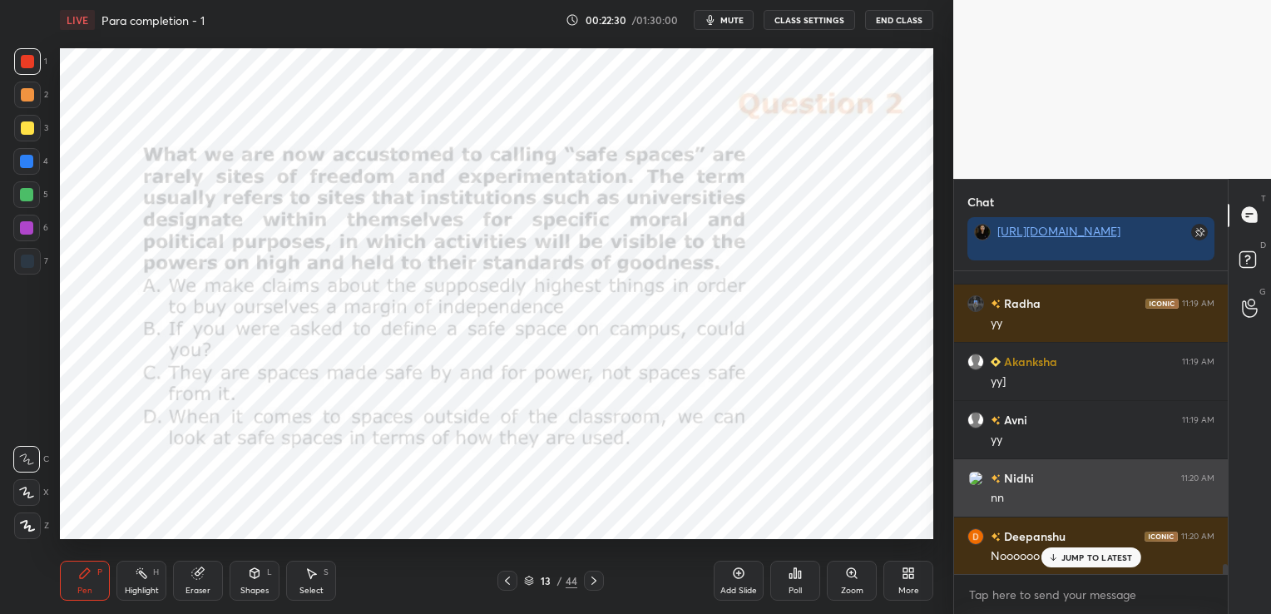
scroll to position [8691, 0]
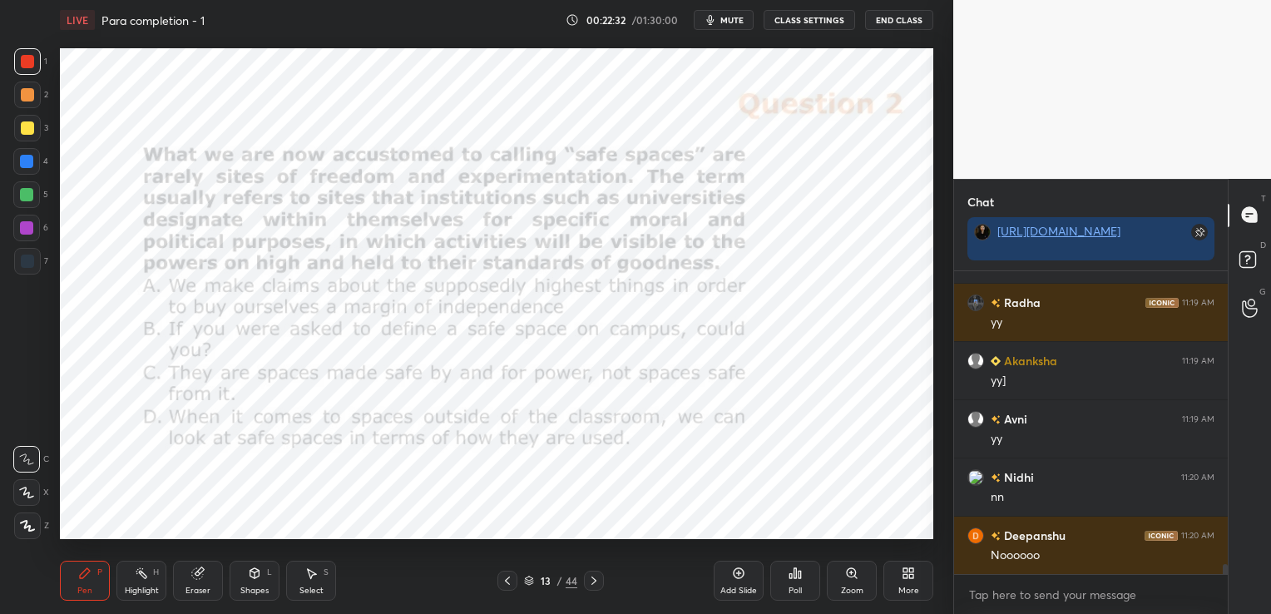
click at [195, 583] on div "Eraser" at bounding box center [198, 581] width 50 height 40
click at [27, 524] on span "Erase all" at bounding box center [26, 526] width 25 height 12
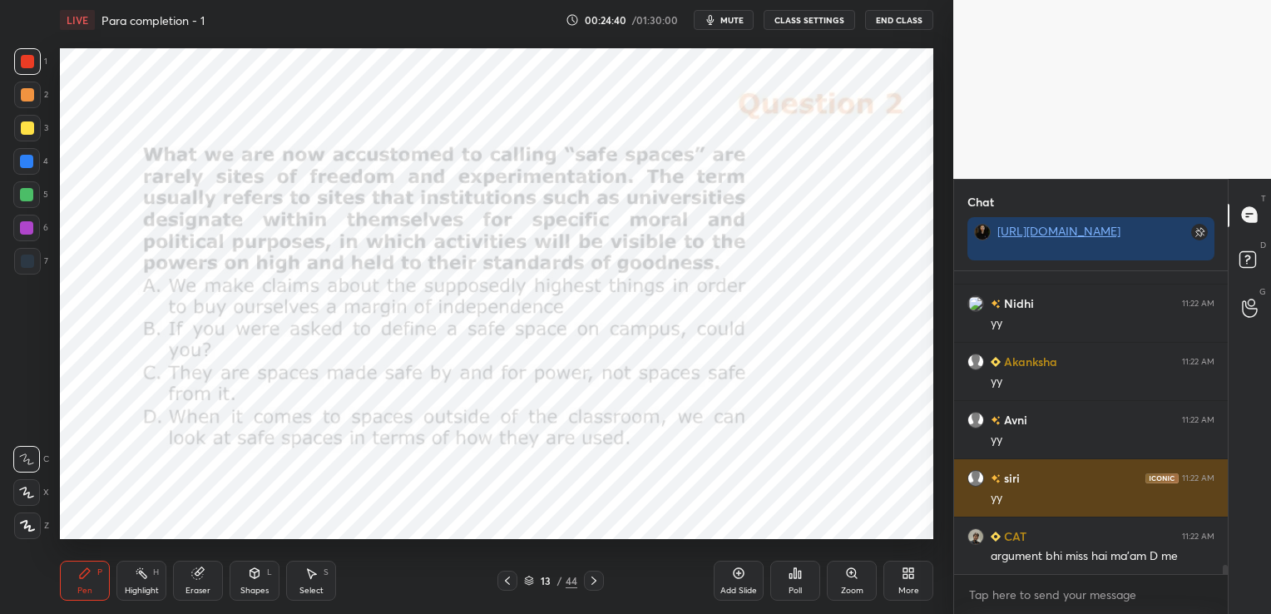
scroll to position [9456, 0]
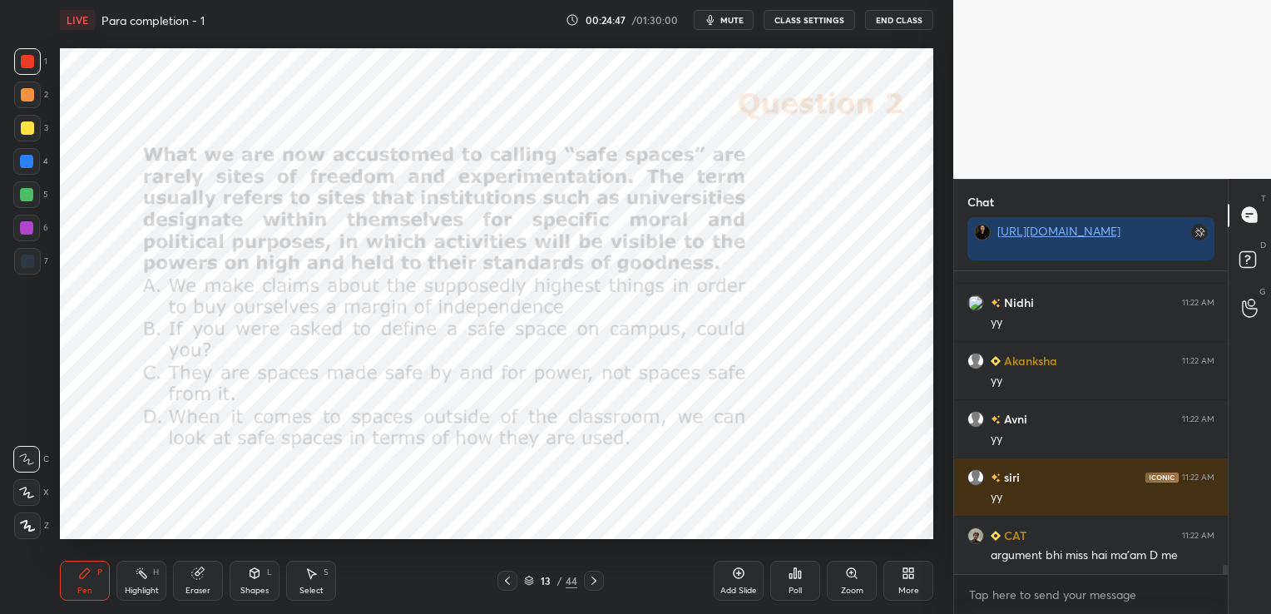
click at [210, 574] on div "Eraser" at bounding box center [198, 581] width 50 height 40
click at [33, 519] on div "Erase all" at bounding box center [26, 525] width 27 height 27
click at [524, 581] on icon at bounding box center [529, 581] width 10 height 10
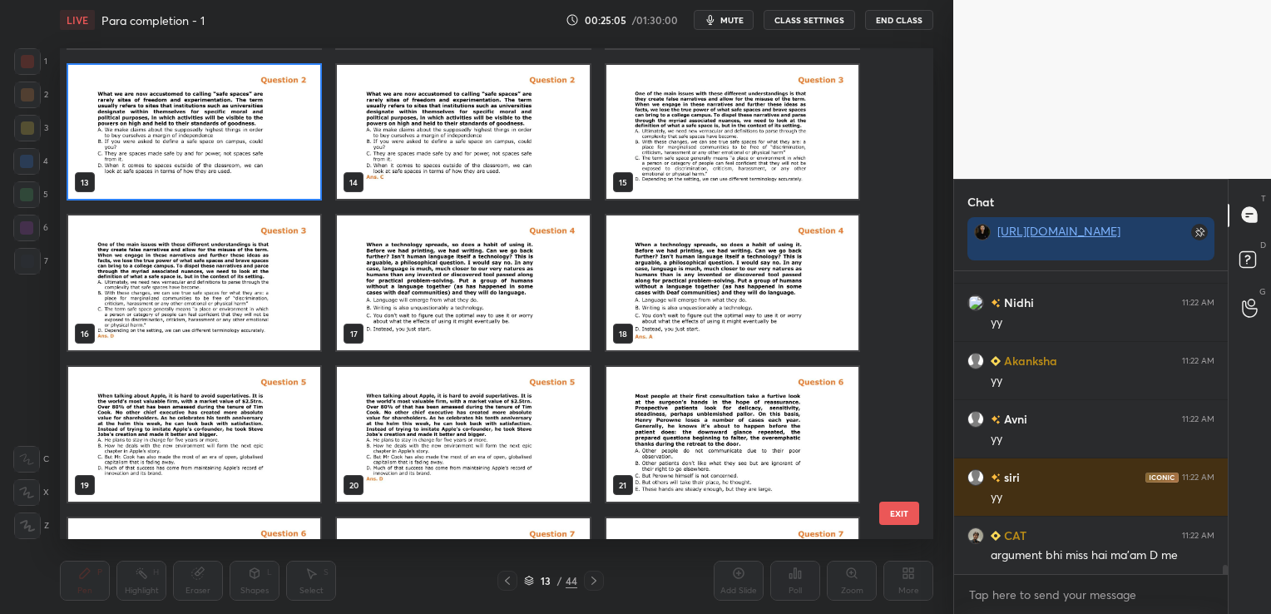
scroll to position [764, 0]
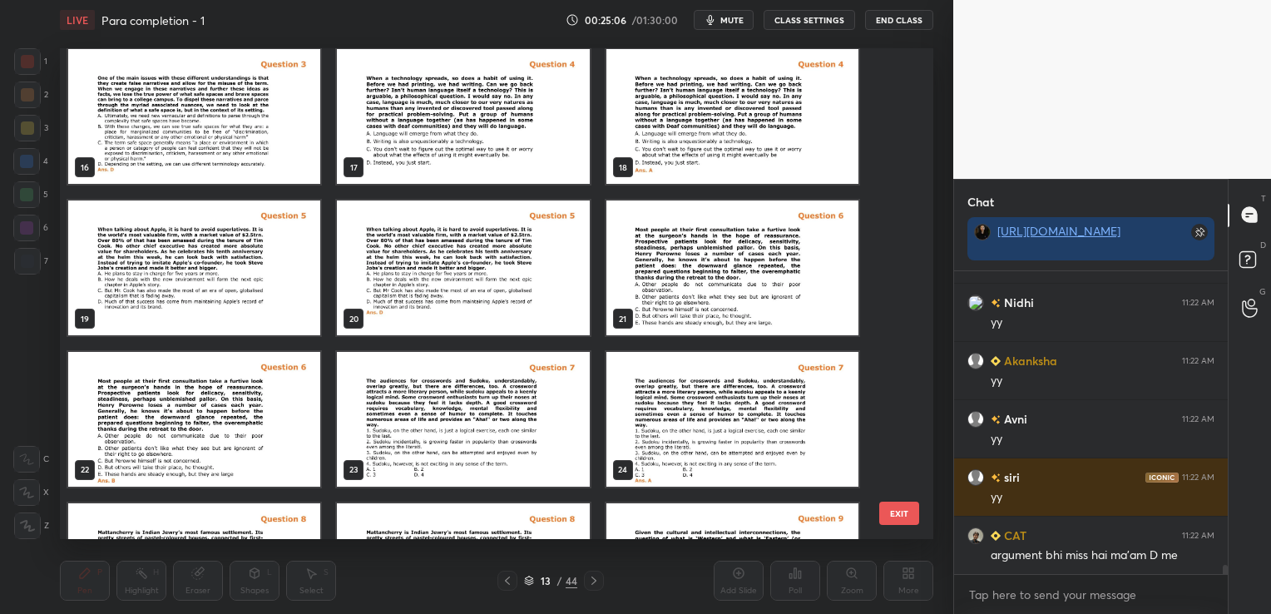
click at [532, 430] on img "grid" at bounding box center [463, 419] width 252 height 135
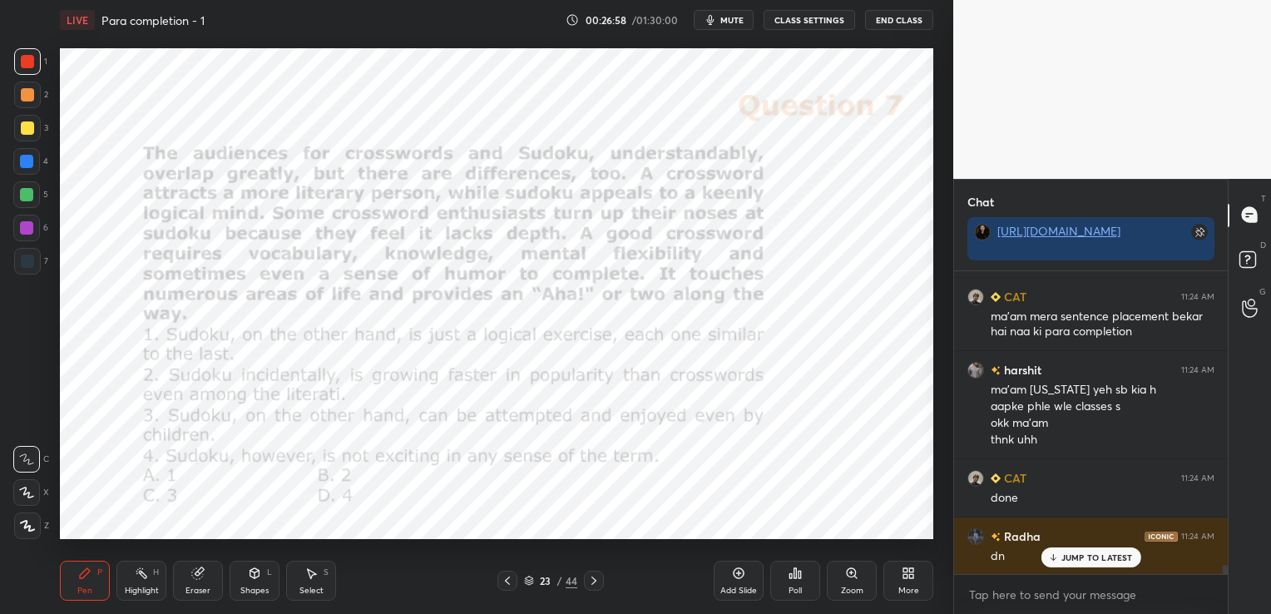
scroll to position [10045, 0]
click at [795, 576] on icon at bounding box center [795, 573] width 2 height 10
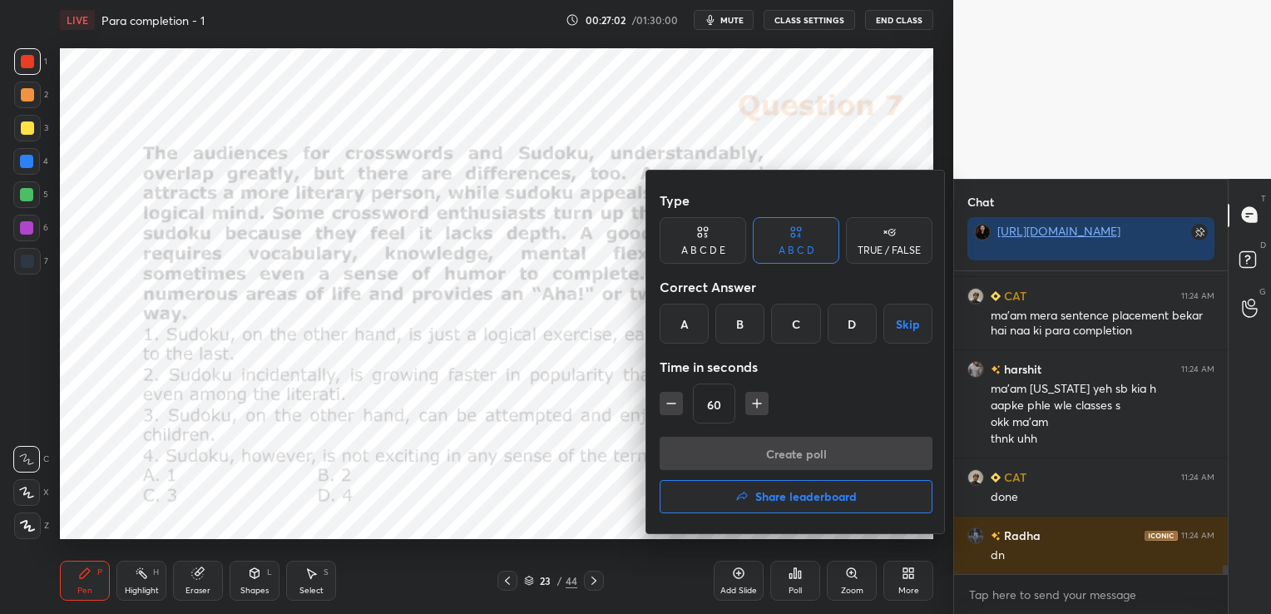
click at [695, 319] on div "A" at bounding box center [684, 324] width 49 height 40
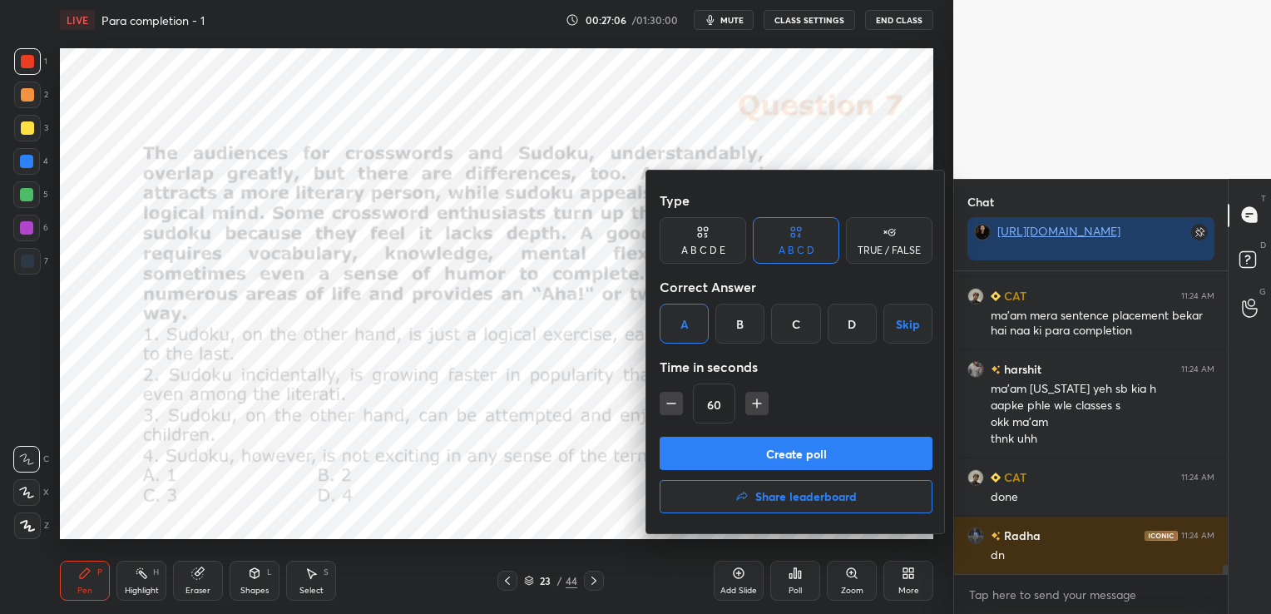
click at [745, 447] on button "Create poll" at bounding box center [796, 453] width 273 height 33
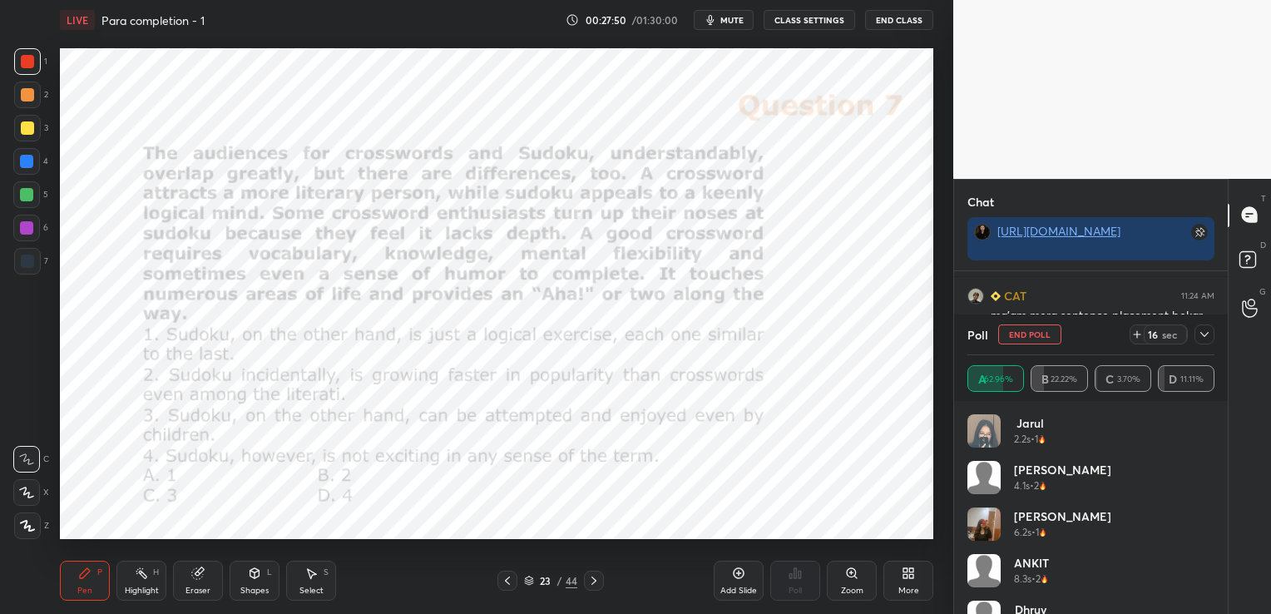
scroll to position [10190, 0]
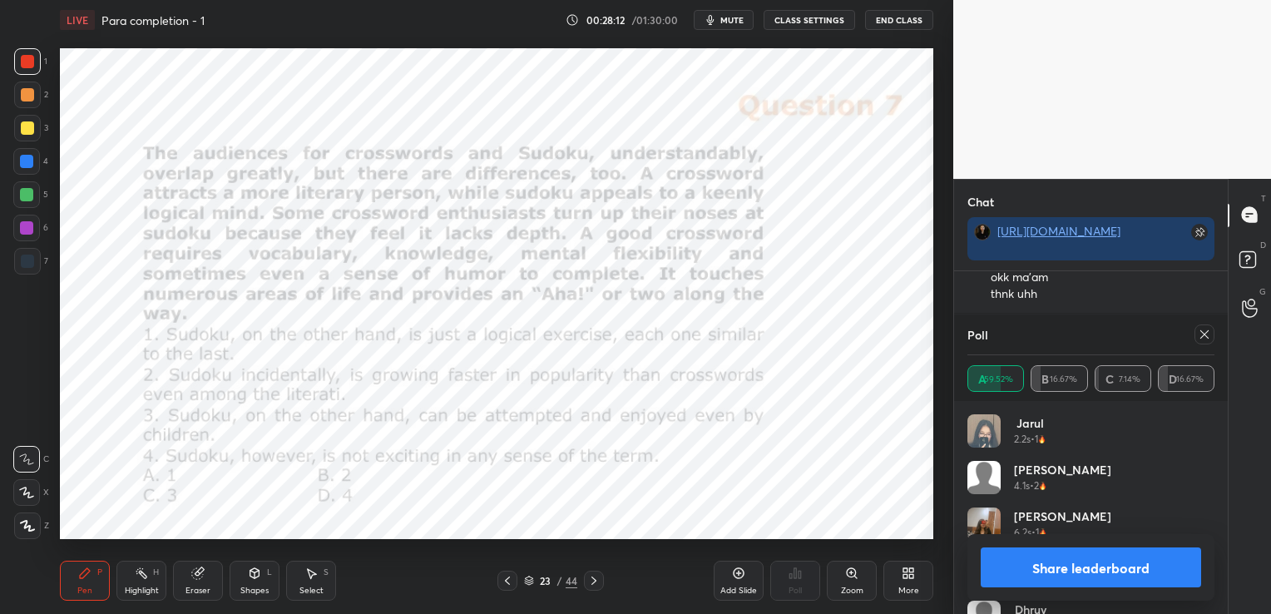
click at [1203, 339] on icon at bounding box center [1204, 334] width 13 height 13
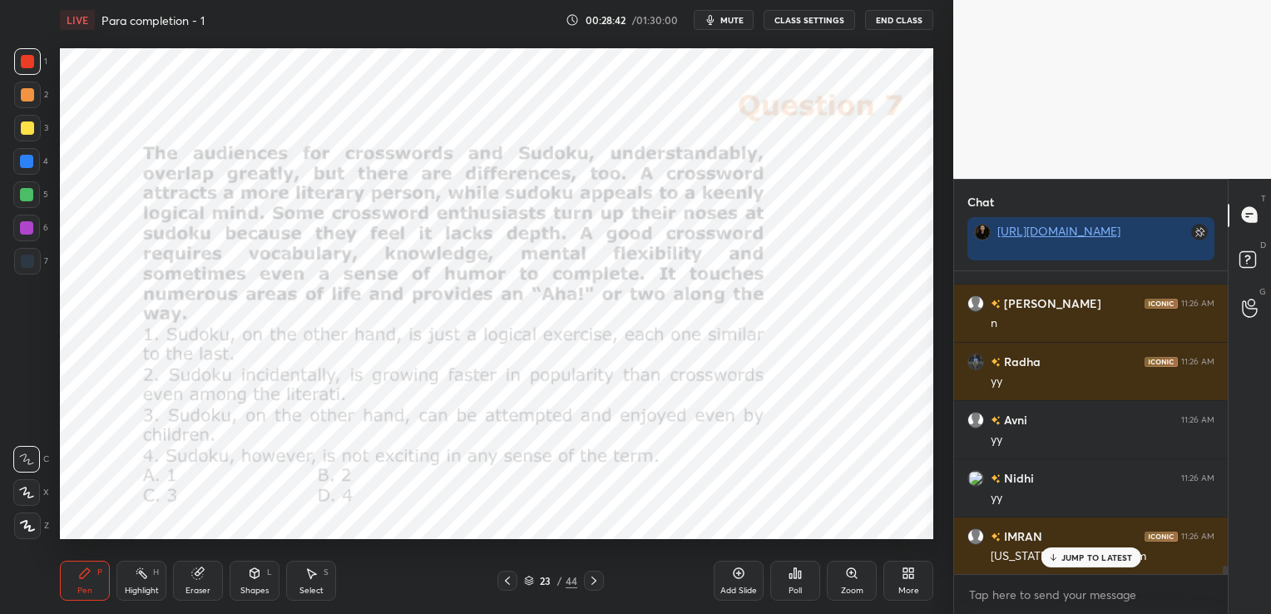
scroll to position [10395, 0]
type textarea "x"
click at [1051, 589] on textarea at bounding box center [1090, 594] width 247 height 27
paste textarea "[URL][DOMAIN_NAME]"
type textarea "[URL][DOMAIN_NAME]"
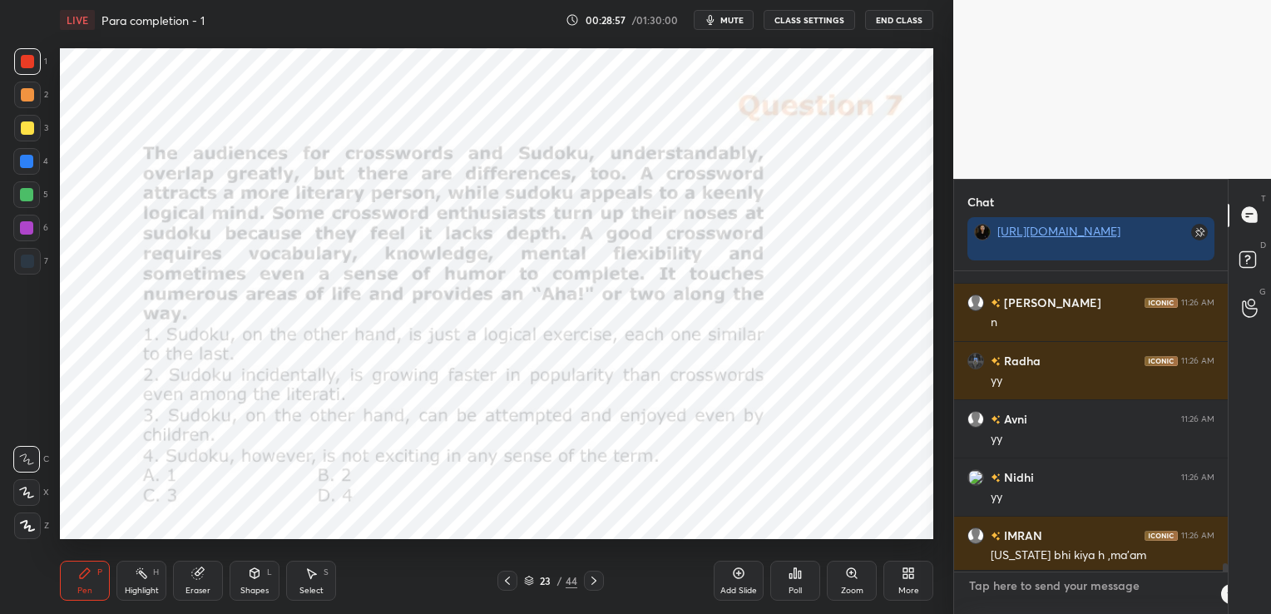
type textarea "x"
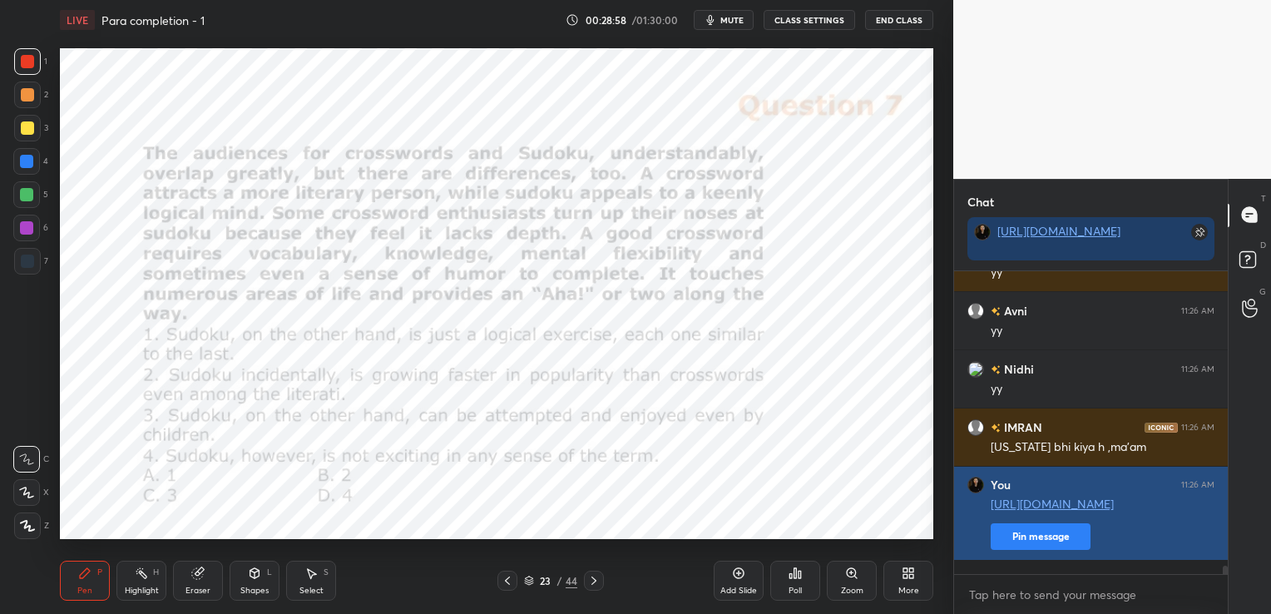
type textarea "x"
click at [1025, 550] on button "Pin message" at bounding box center [1041, 536] width 100 height 27
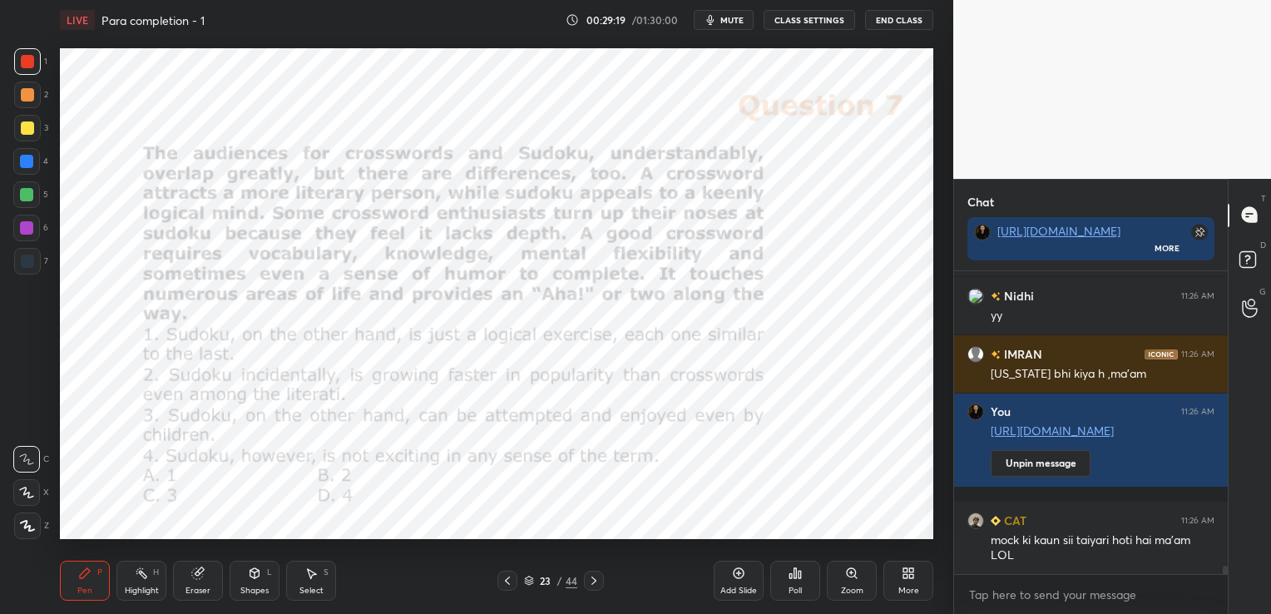
click at [211, 570] on div "Eraser" at bounding box center [198, 581] width 50 height 40
click at [27, 534] on div "Erase all" at bounding box center [26, 525] width 27 height 27
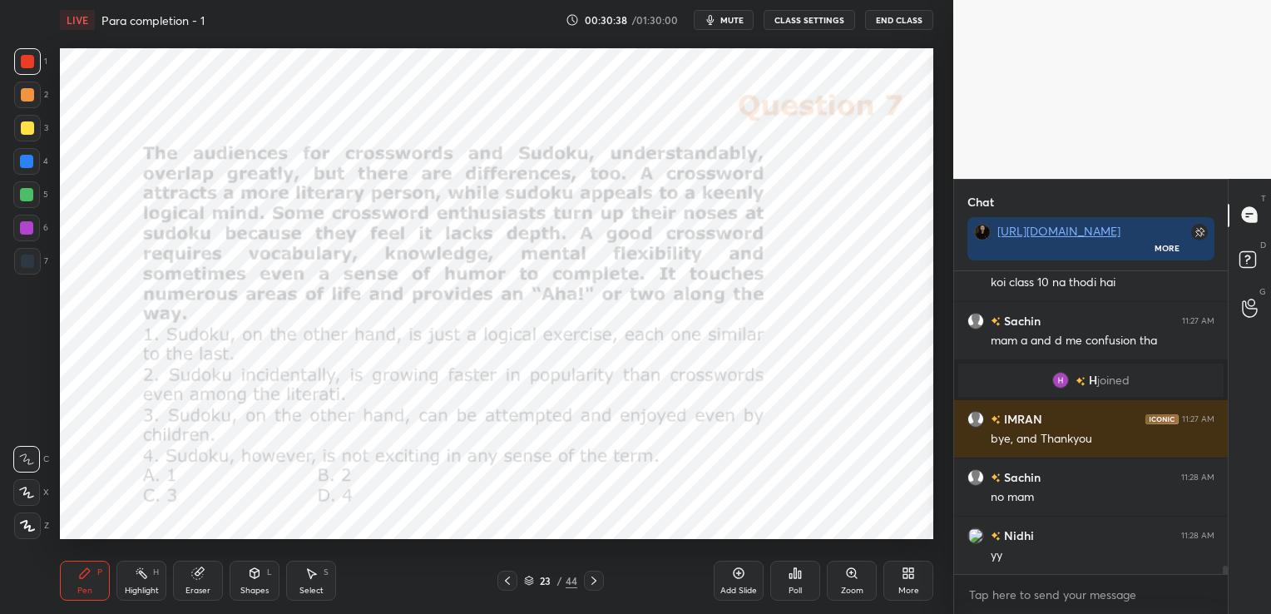
scroll to position [10570, 0]
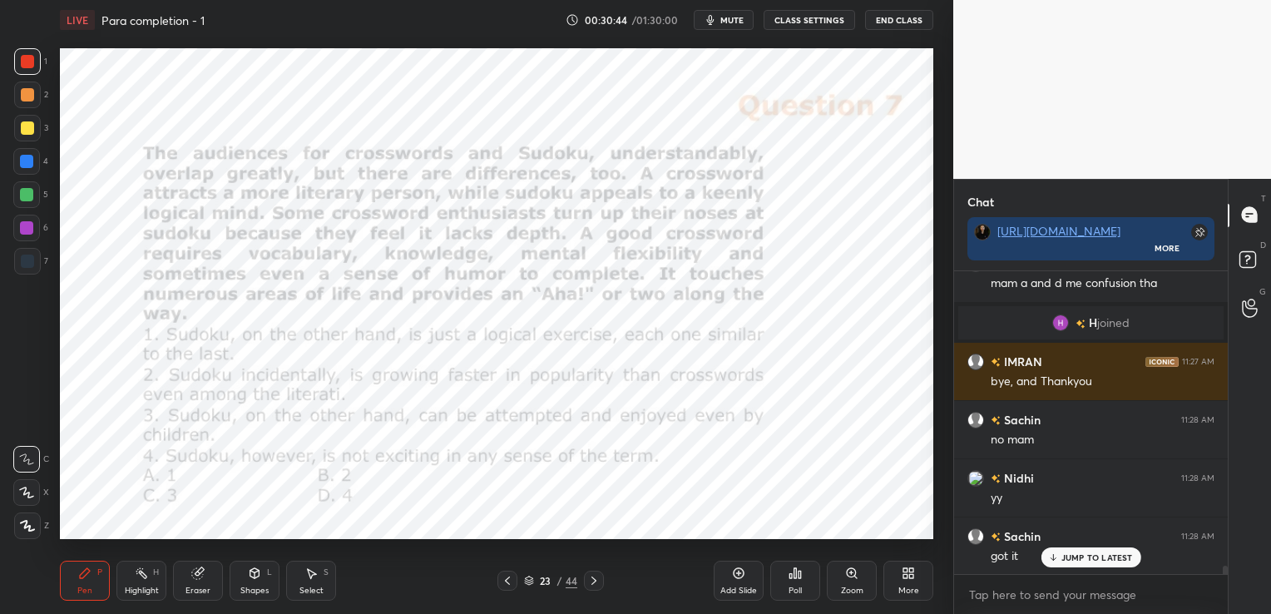
click at [206, 584] on div "Eraser" at bounding box center [198, 581] width 50 height 40
click at [32, 531] on span "Erase all" at bounding box center [26, 526] width 25 height 12
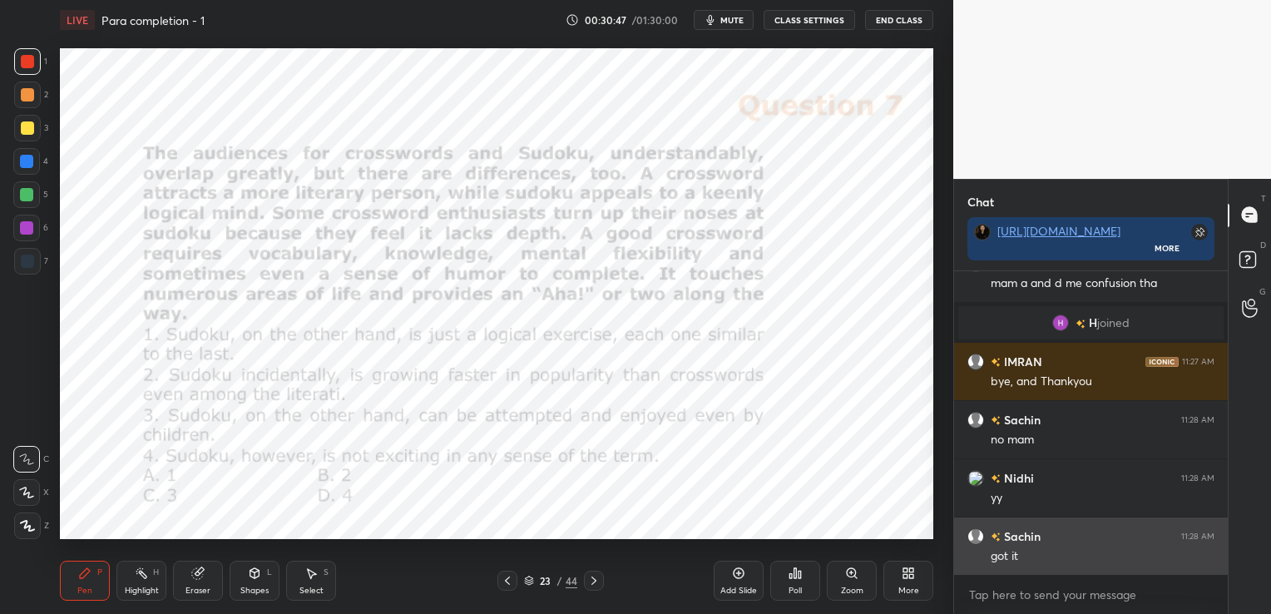
scroll to position [10571, 0]
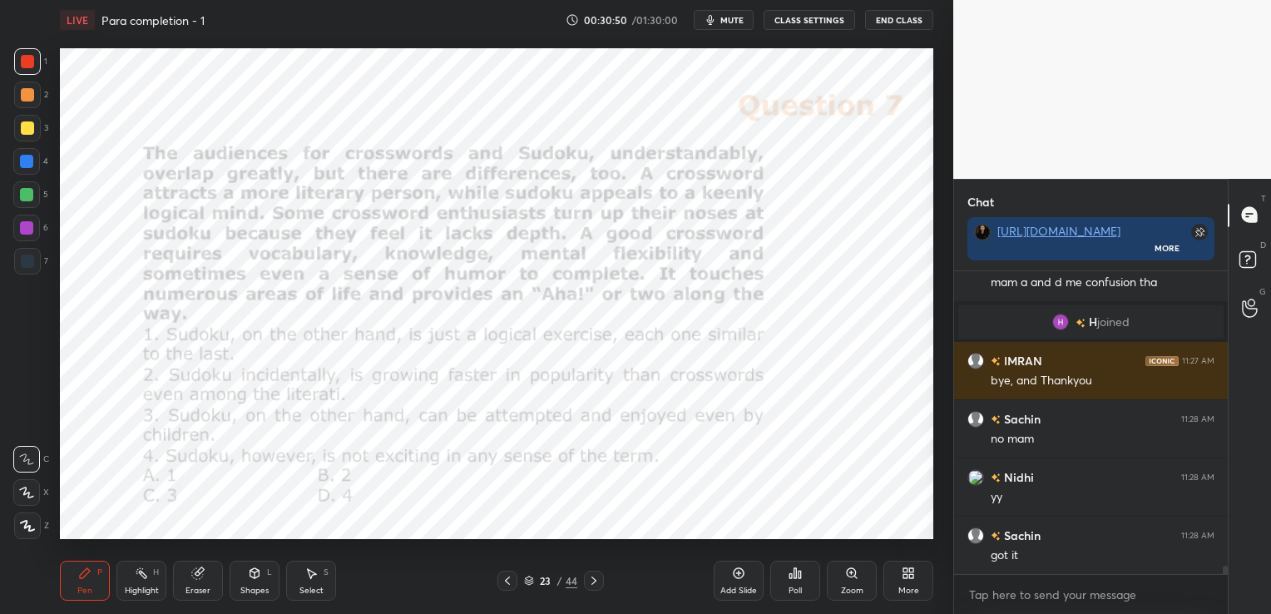
click at [531, 576] on icon at bounding box center [529, 581] width 10 height 10
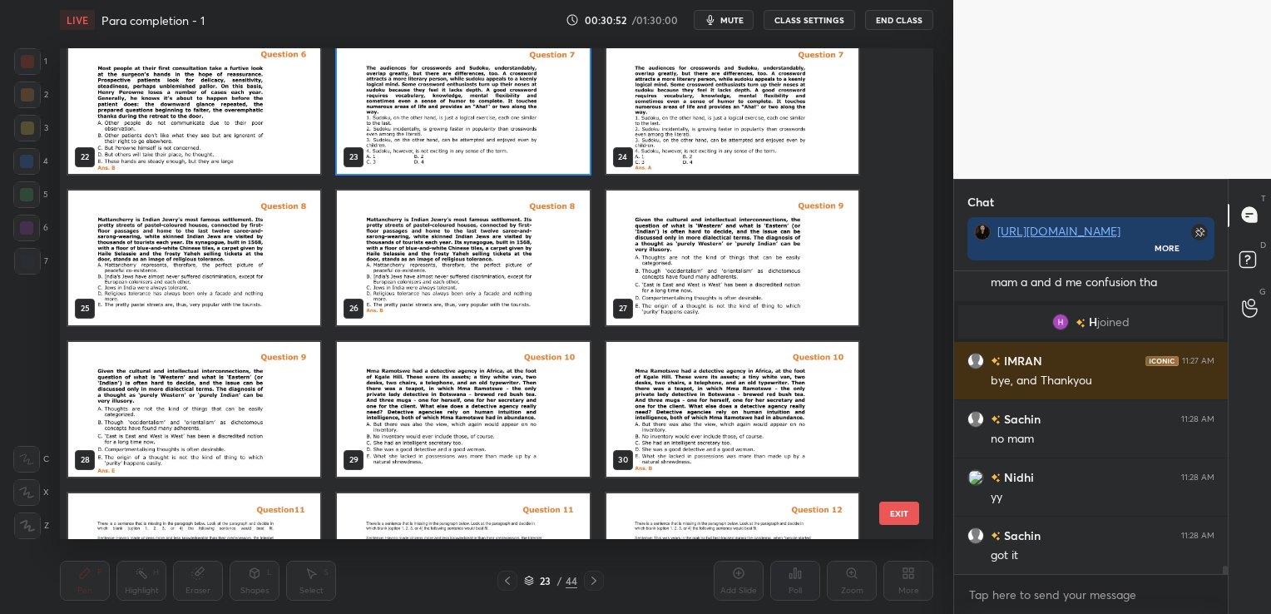
scroll to position [1218, 0]
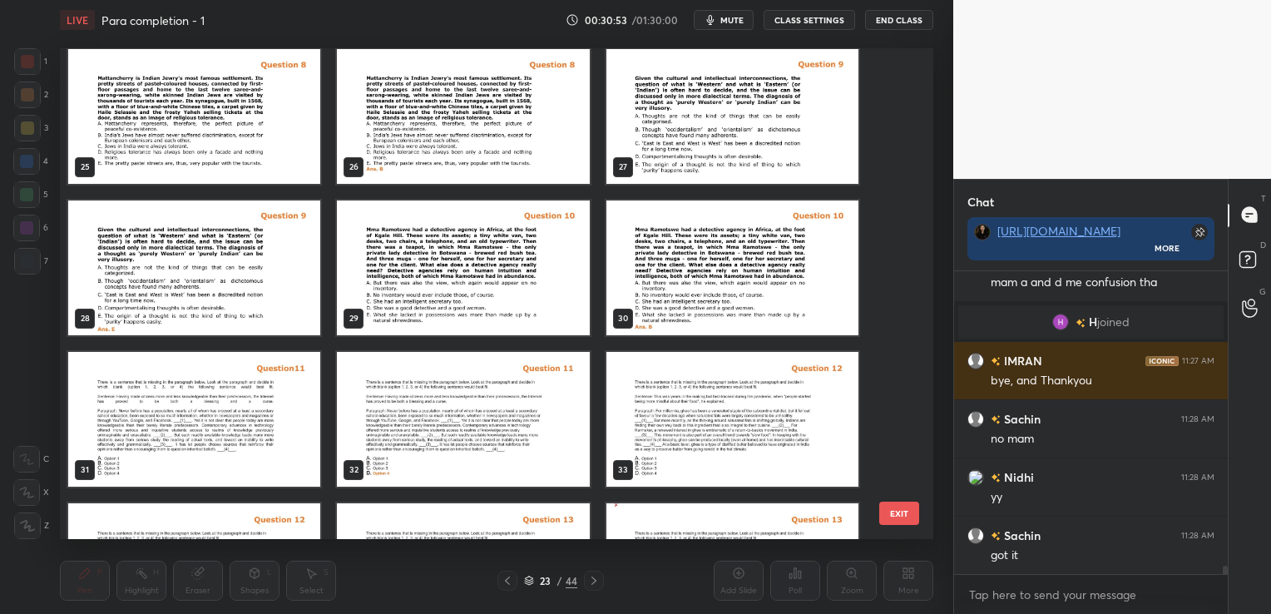
click at [423, 263] on img "grid" at bounding box center [463, 267] width 252 height 135
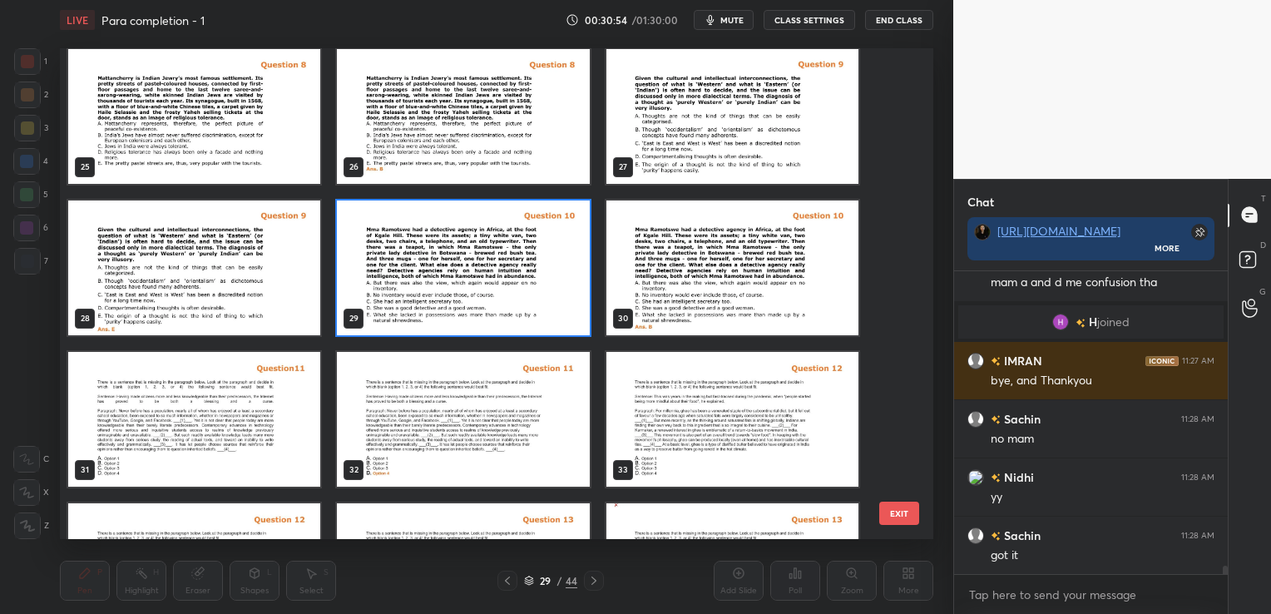
click at [423, 263] on img "grid" at bounding box center [463, 267] width 252 height 135
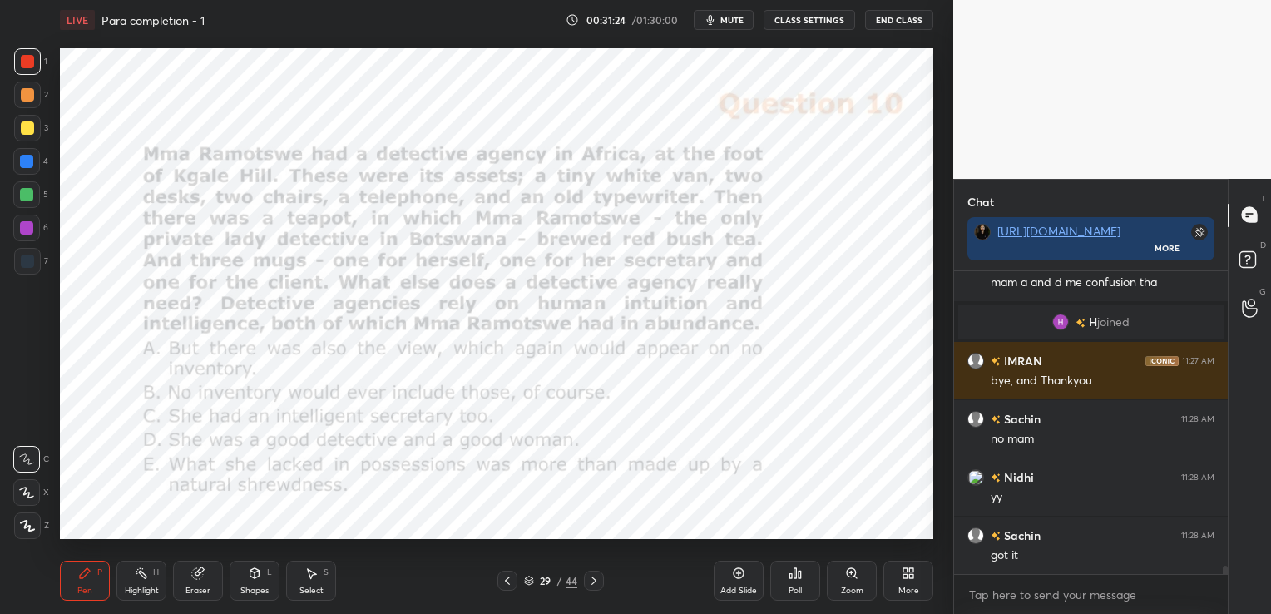
click at [795, 576] on icon at bounding box center [795, 573] width 2 height 10
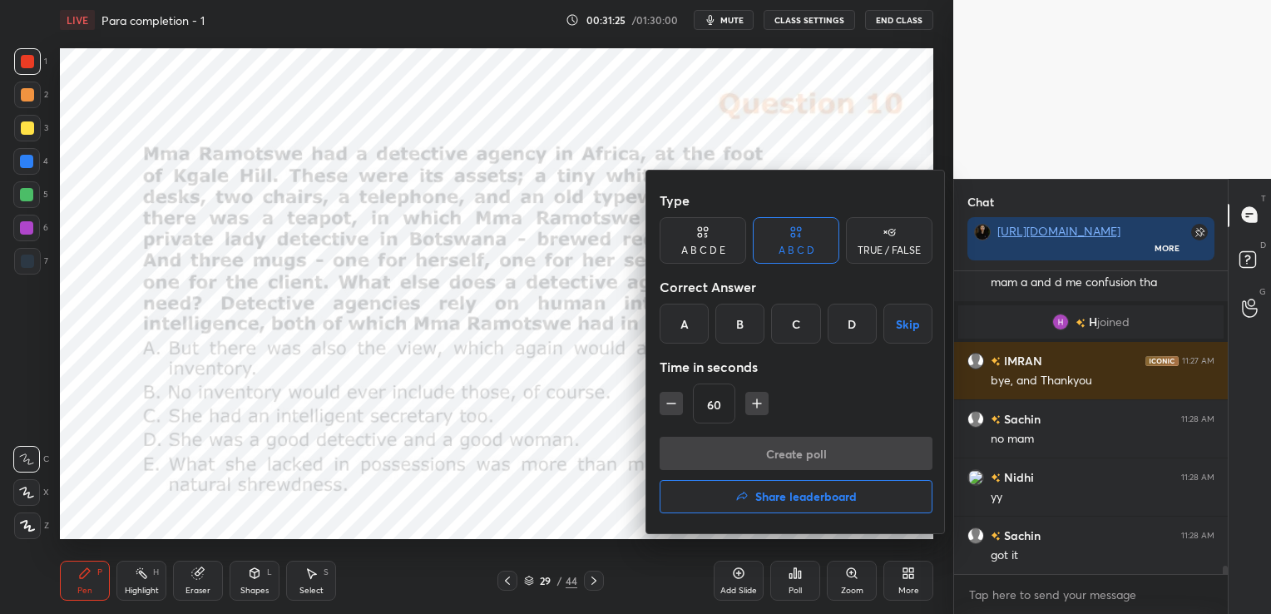
click at [741, 326] on div "B" at bounding box center [739, 324] width 49 height 40
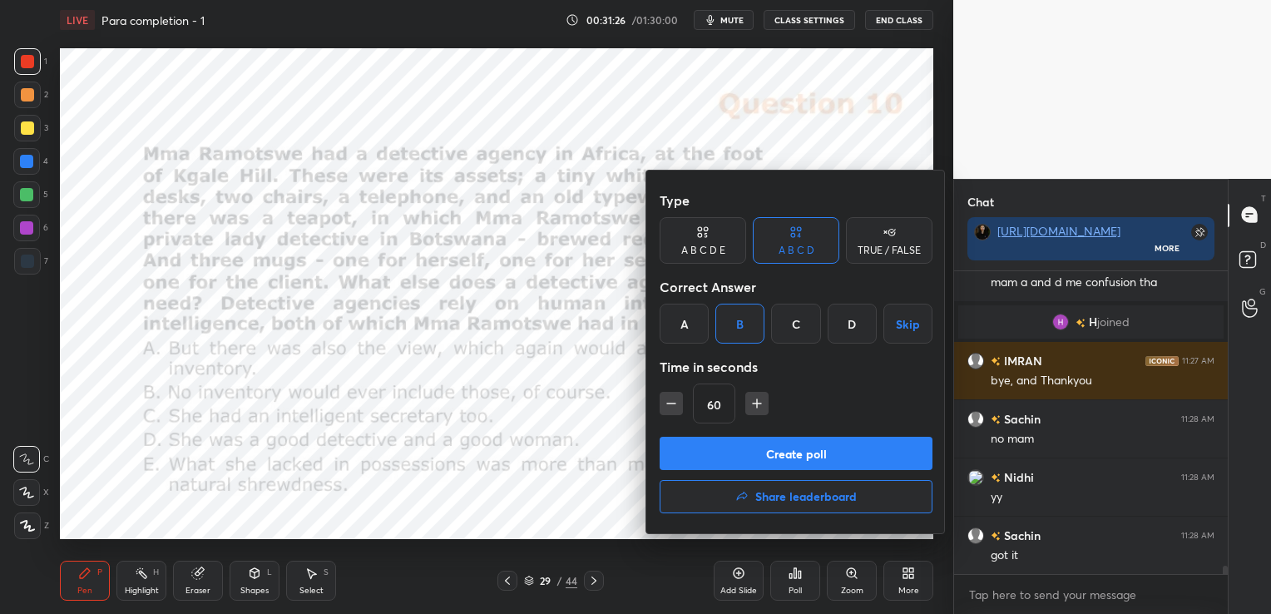
click at [758, 407] on icon "button" at bounding box center [757, 403] width 17 height 17
click at [763, 398] on icon "button" at bounding box center [757, 403] width 17 height 17
type input "90"
click at [730, 448] on button "Create poll" at bounding box center [796, 453] width 273 height 33
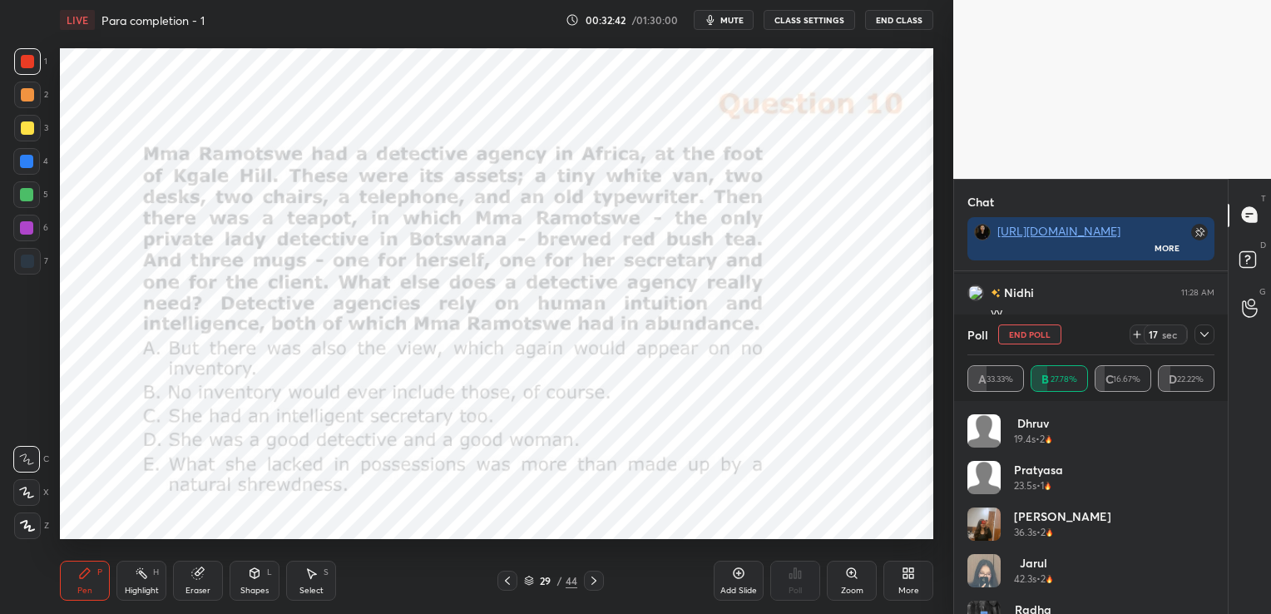
scroll to position [5, 5]
click at [721, 21] on button "mute" at bounding box center [724, 20] width 60 height 20
click at [721, 21] on span "unmute" at bounding box center [731, 20] width 36 height 12
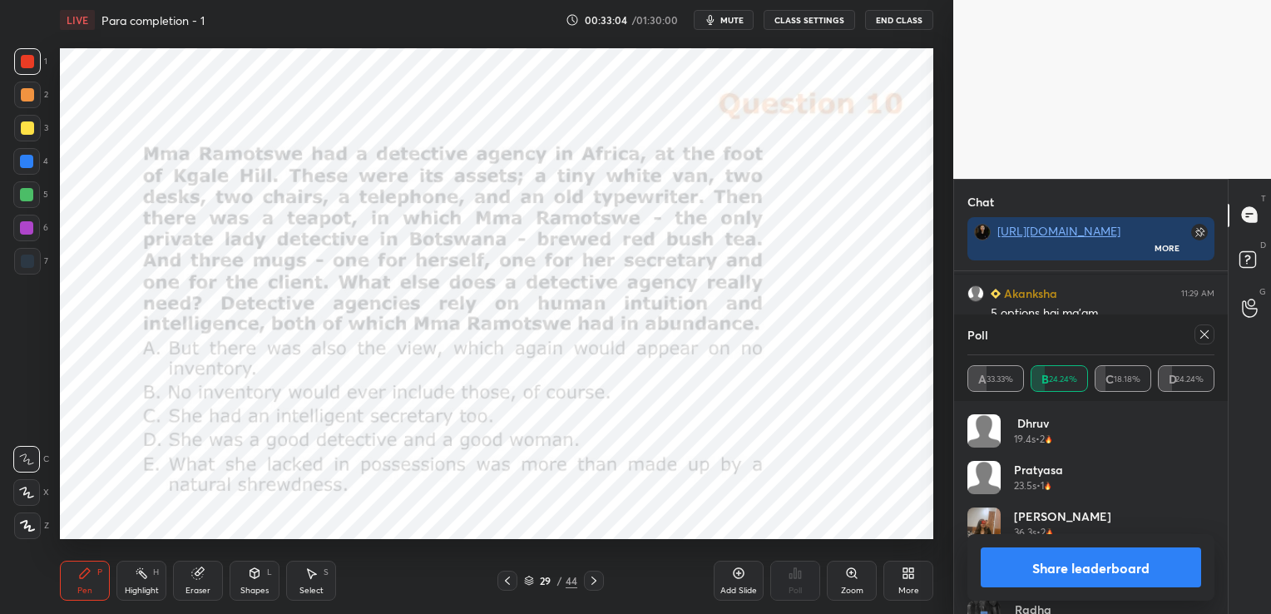
scroll to position [10766, 0]
click at [1210, 333] on icon at bounding box center [1204, 334] width 13 height 13
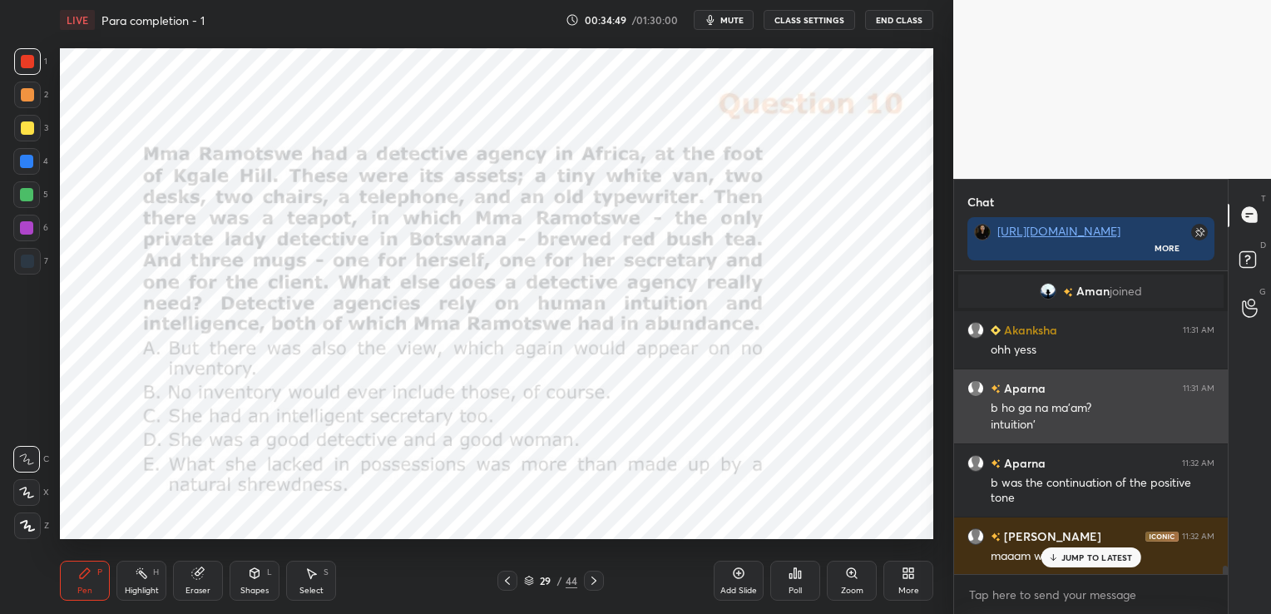
scroll to position [11245, 0]
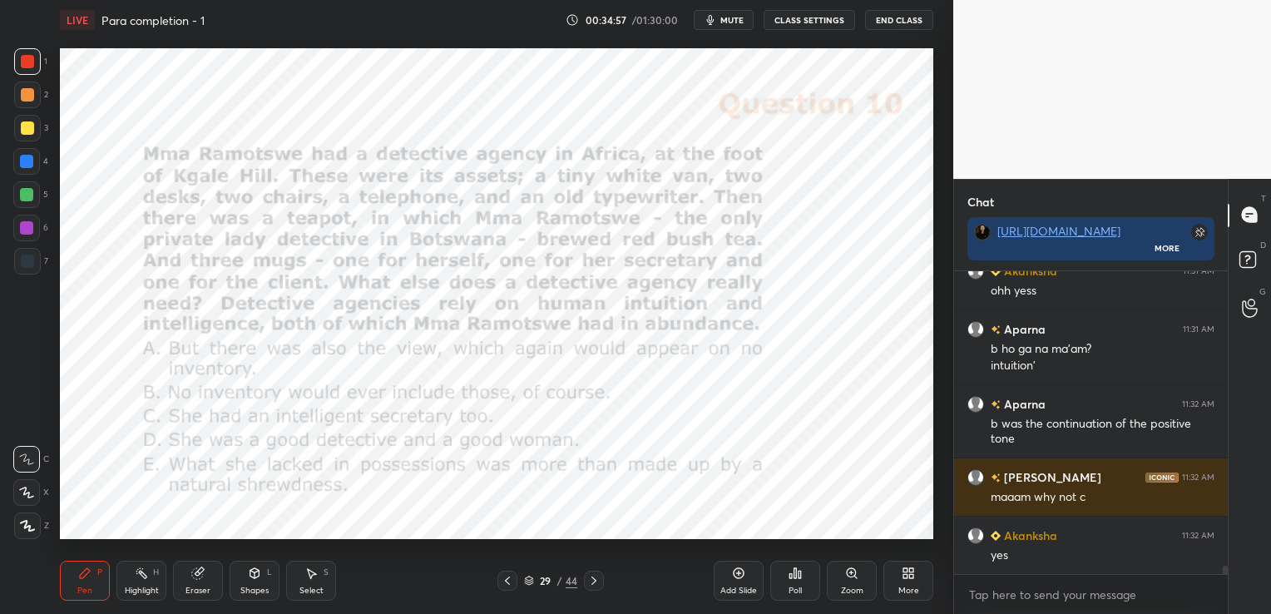
click at [197, 574] on icon at bounding box center [197, 573] width 11 height 11
click at [26, 526] on span "Erase all" at bounding box center [26, 526] width 25 height 12
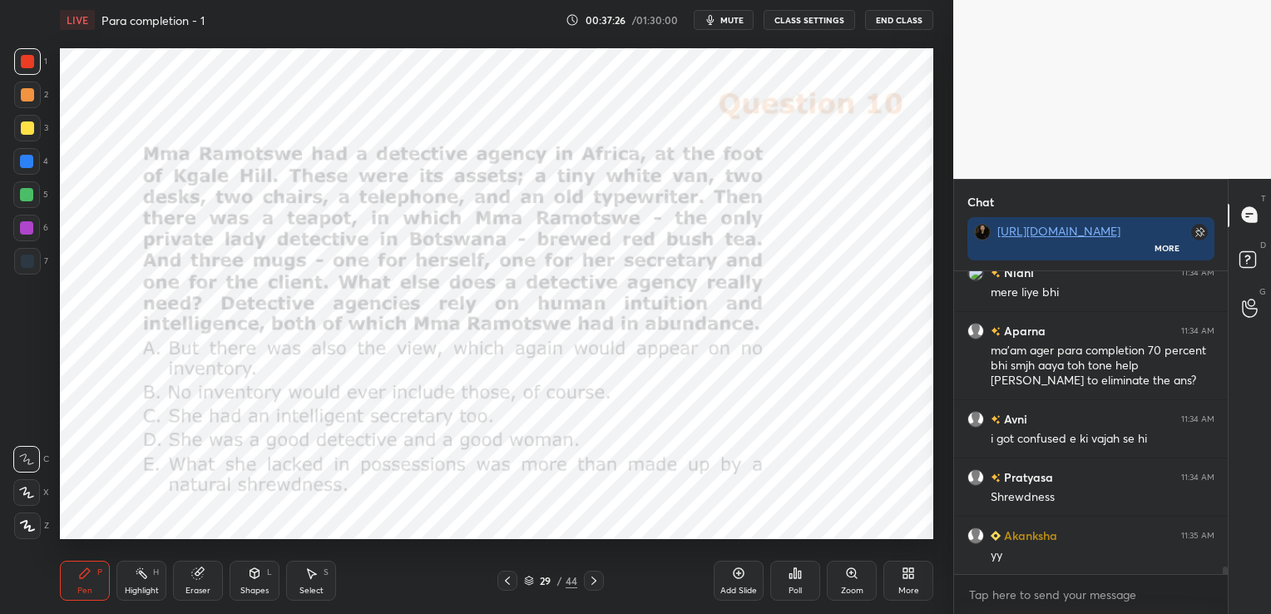
scroll to position [12031, 0]
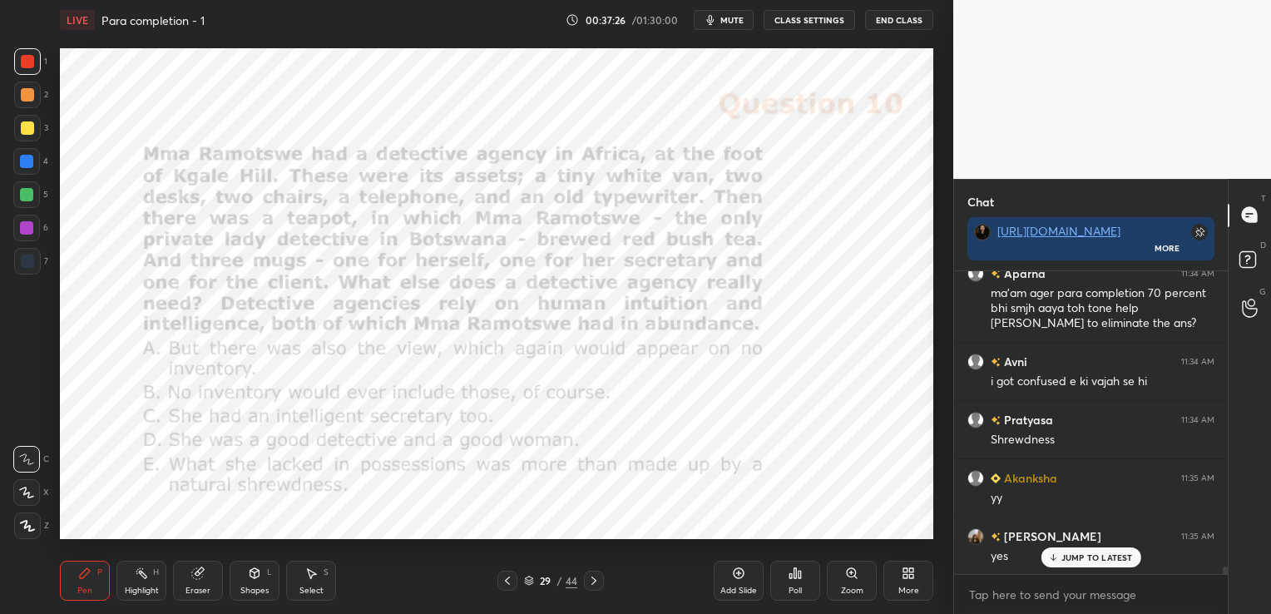
click at [189, 581] on div "Eraser" at bounding box center [198, 581] width 50 height 40
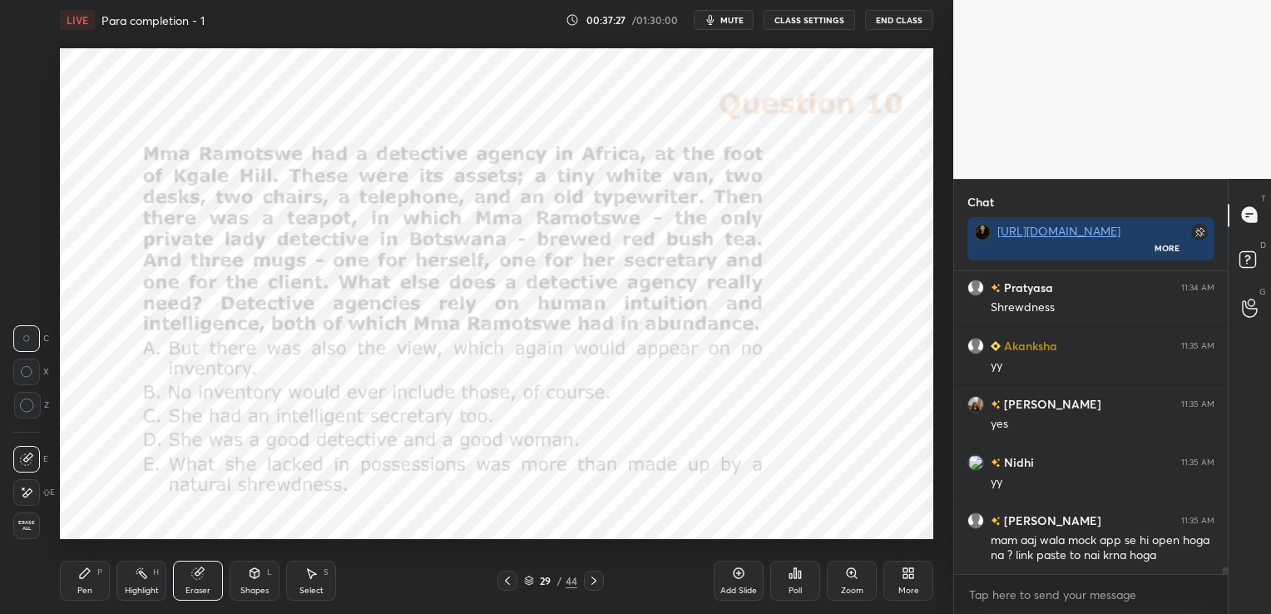
click at [25, 531] on span "Erase all" at bounding box center [26, 526] width 25 height 12
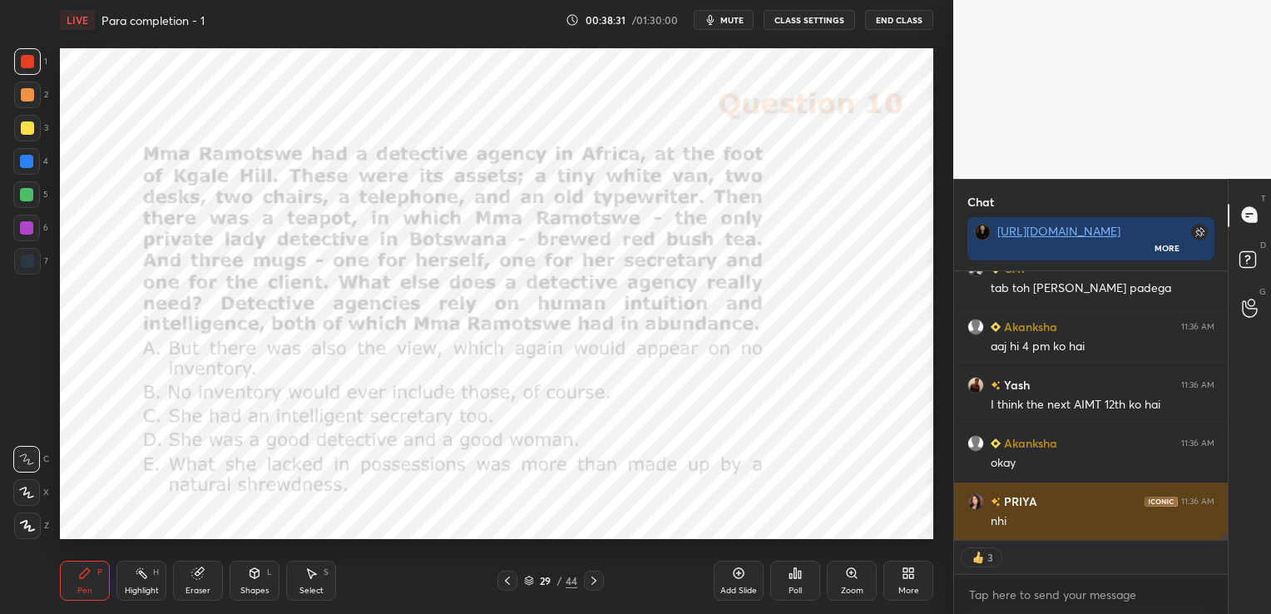
scroll to position [12838, 0]
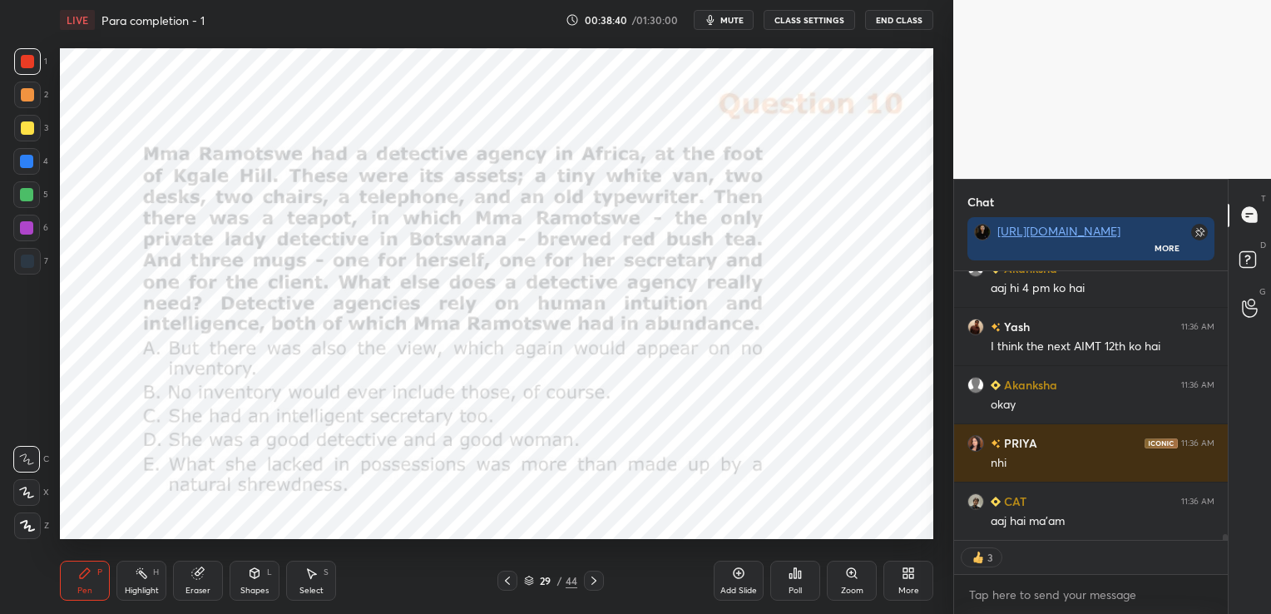
type textarea "x"
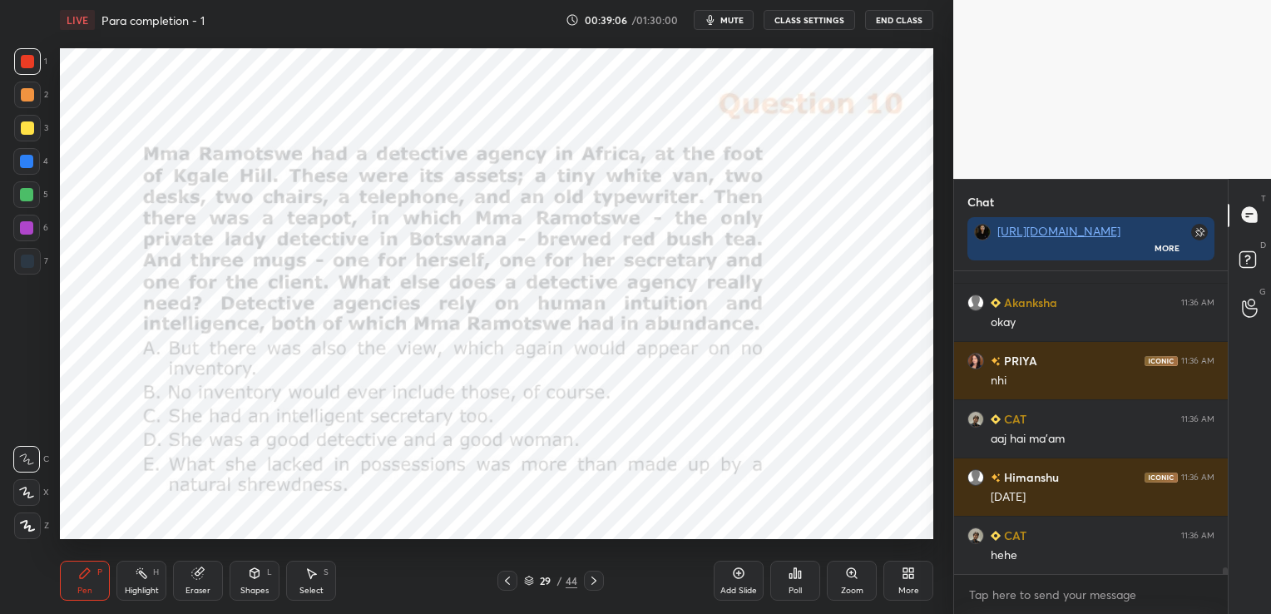
scroll to position [13095, 0]
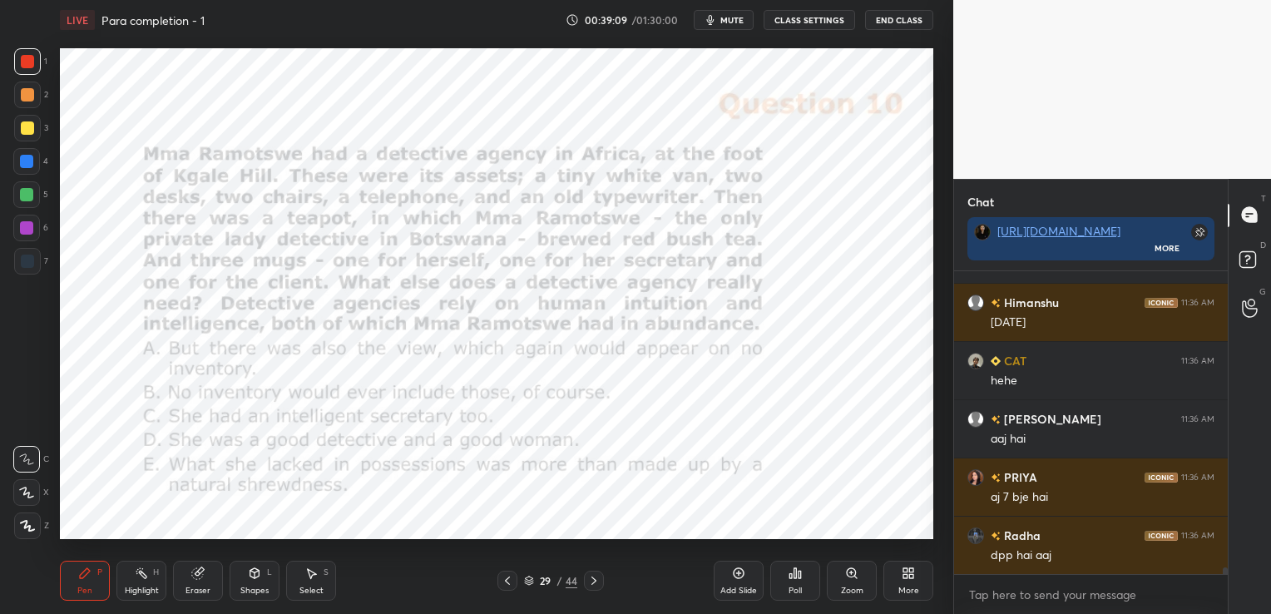
click at [527, 584] on icon at bounding box center [529, 583] width 8 height 2
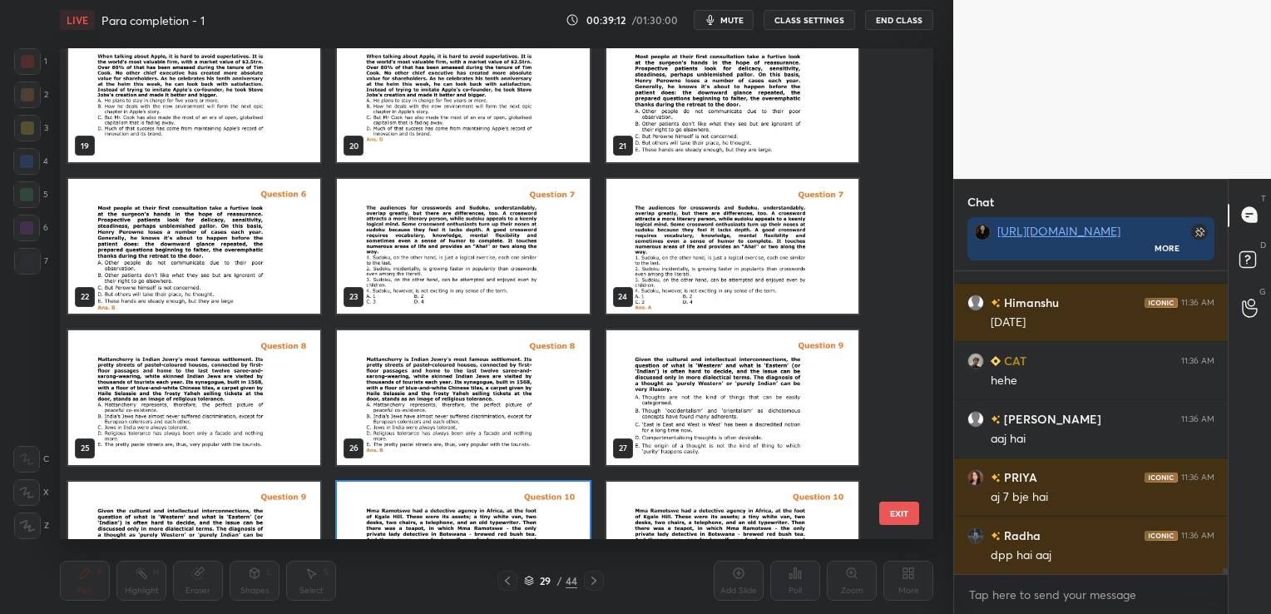
scroll to position [855, 0]
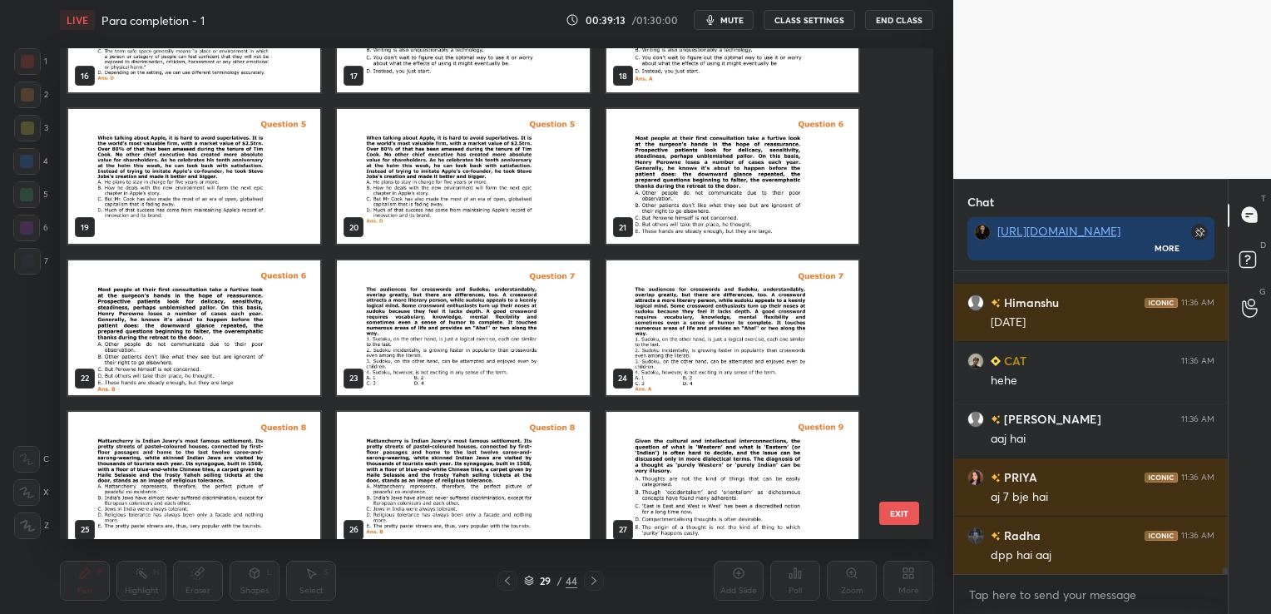
click at [725, 194] on img "grid" at bounding box center [732, 176] width 252 height 135
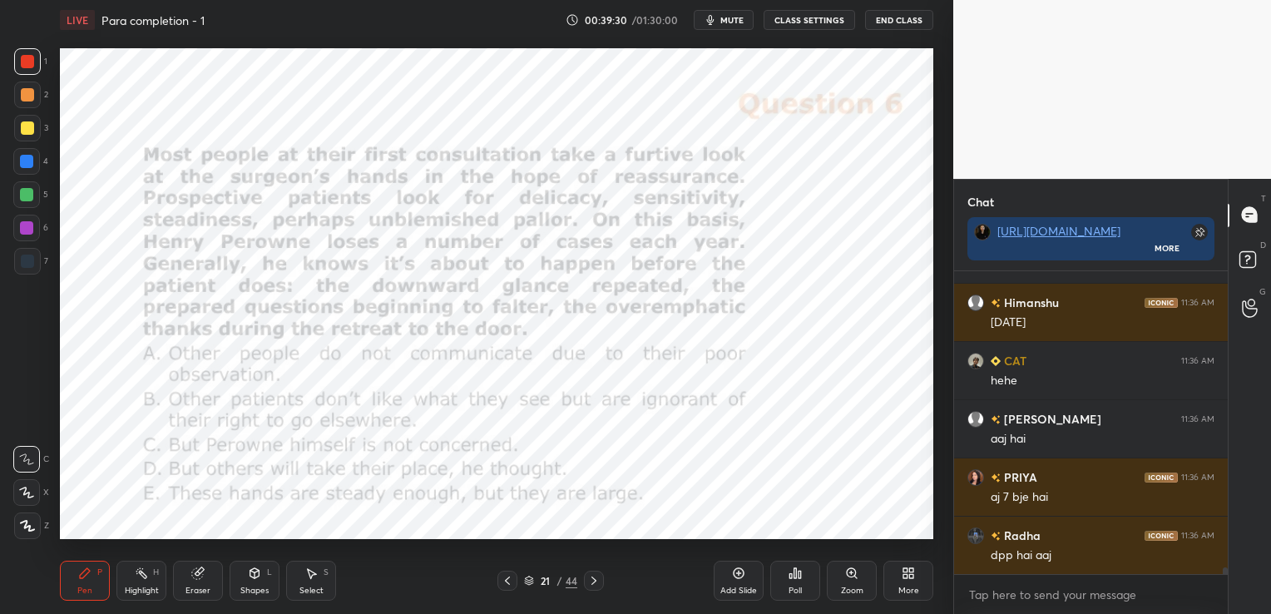
click at [744, 17] on span "mute" at bounding box center [731, 20] width 23 height 12
click at [803, 586] on div "Poll" at bounding box center [795, 581] width 50 height 40
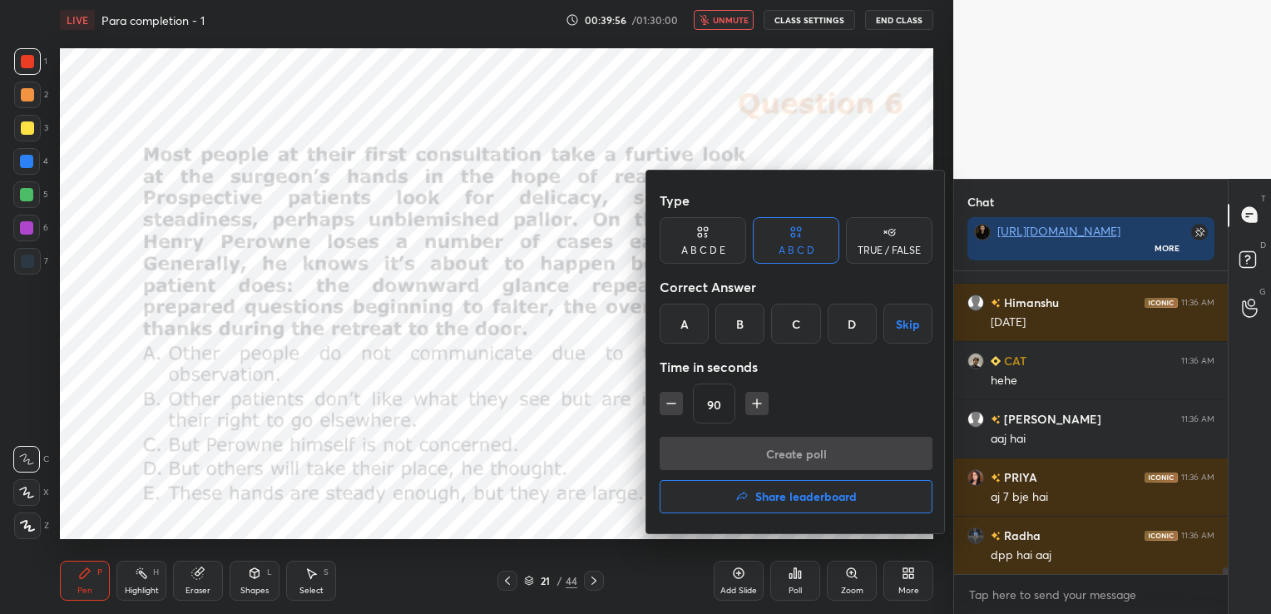
click at [687, 245] on div "A B C D E" at bounding box center [703, 250] width 44 height 10
click at [727, 320] on div "B" at bounding box center [726, 324] width 40 height 40
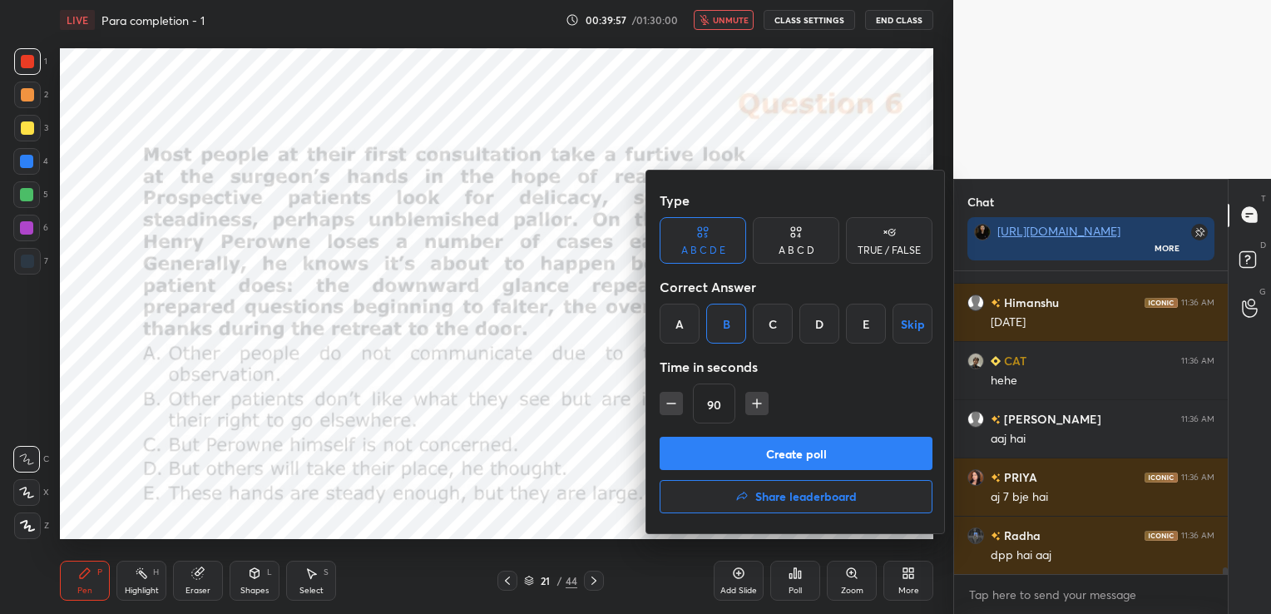
click at [757, 396] on icon "button" at bounding box center [757, 403] width 17 height 17
click at [757, 396] on icon "button" at bounding box center [764, 403] width 17 height 17
click at [674, 407] on icon "button" at bounding box center [671, 403] width 17 height 17
type input "120"
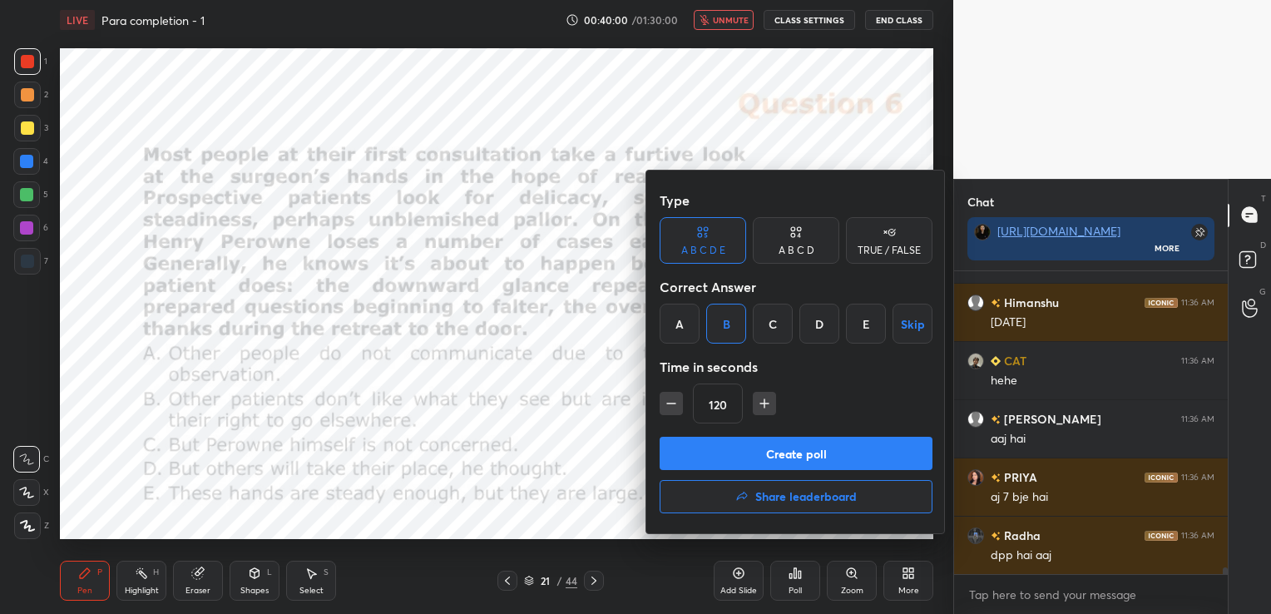
click at [714, 444] on button "Create poll" at bounding box center [796, 453] width 273 height 33
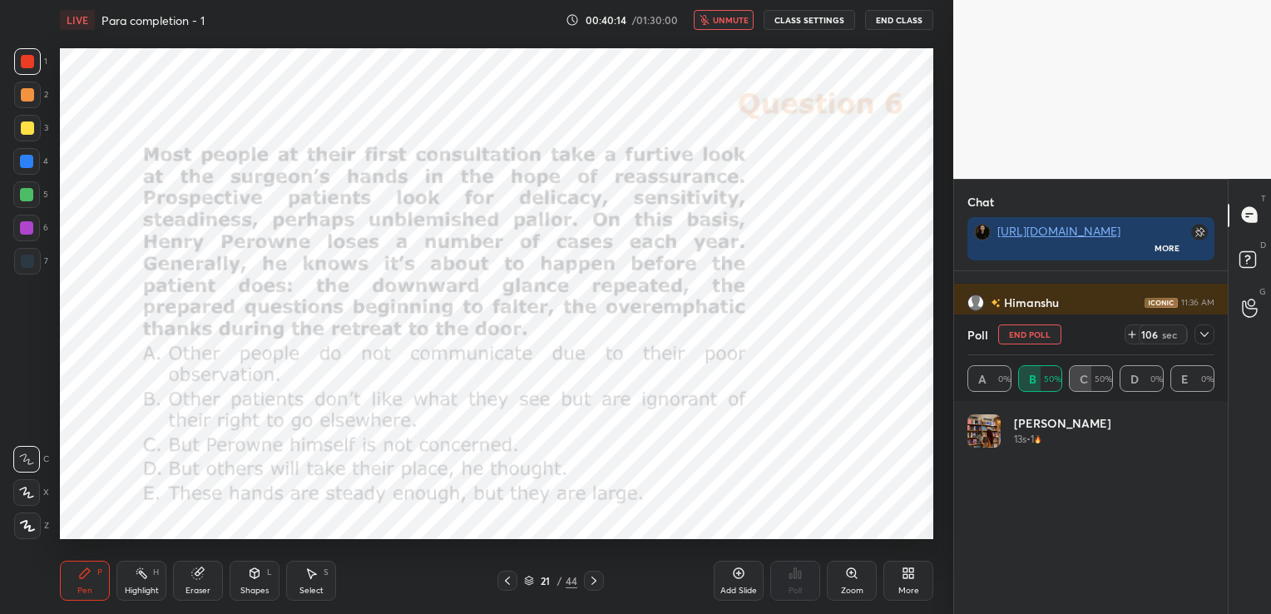
scroll to position [195, 242]
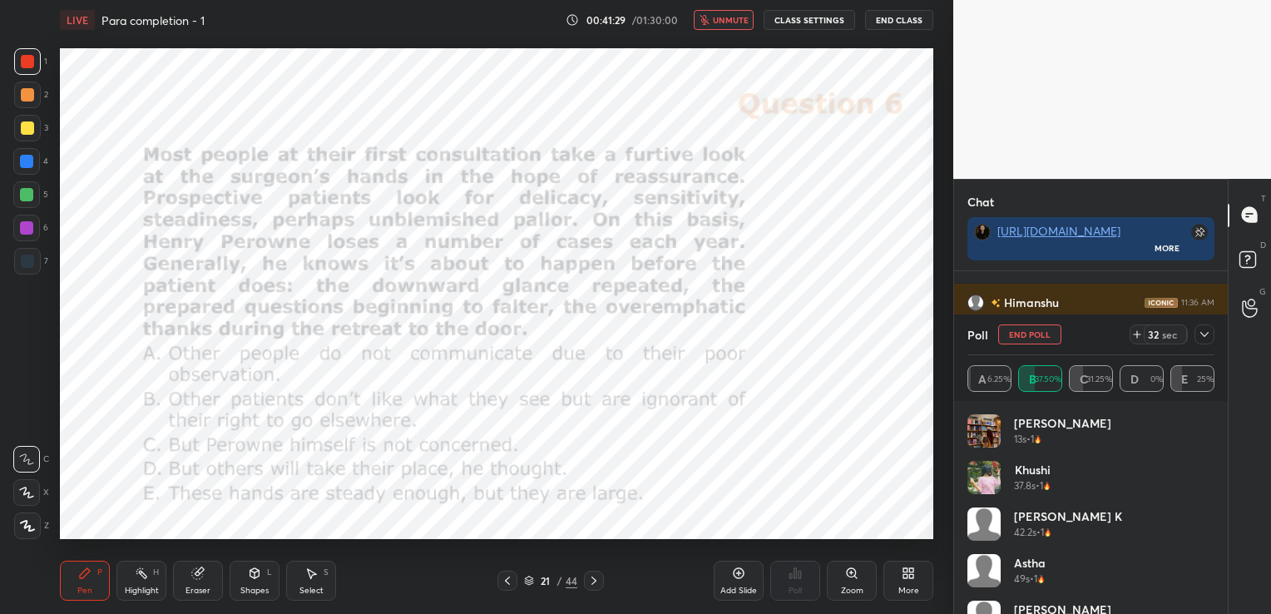
click at [726, 12] on button "unmute" at bounding box center [724, 20] width 60 height 20
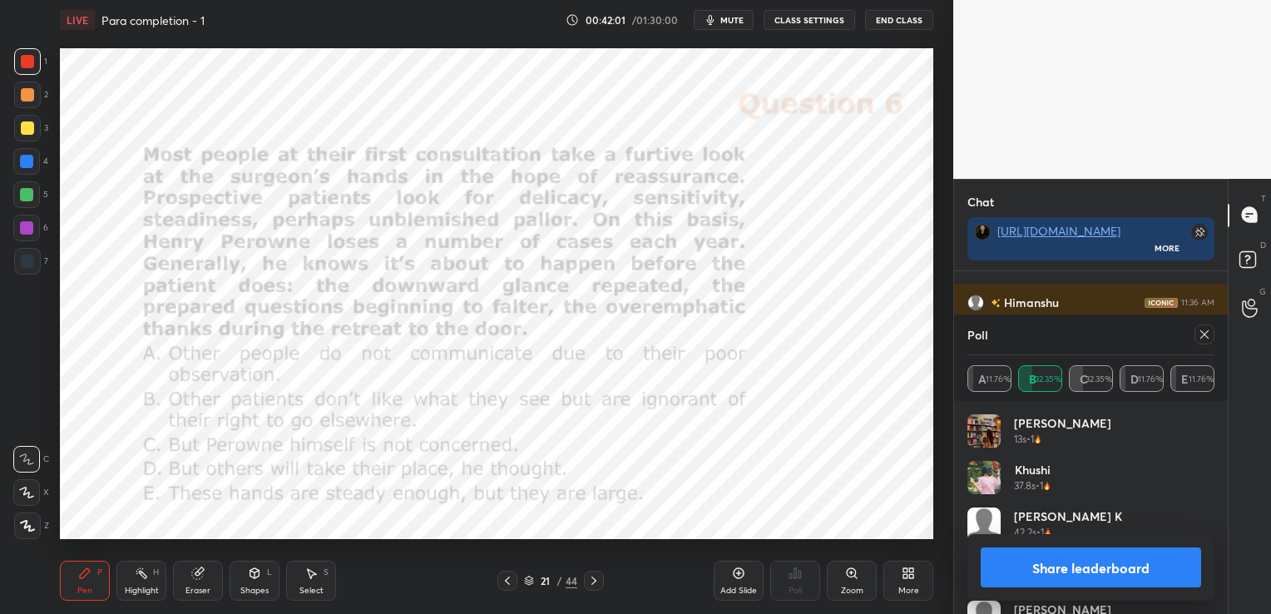
scroll to position [5, 5]
click at [1206, 334] on icon at bounding box center [1204, 334] width 13 height 13
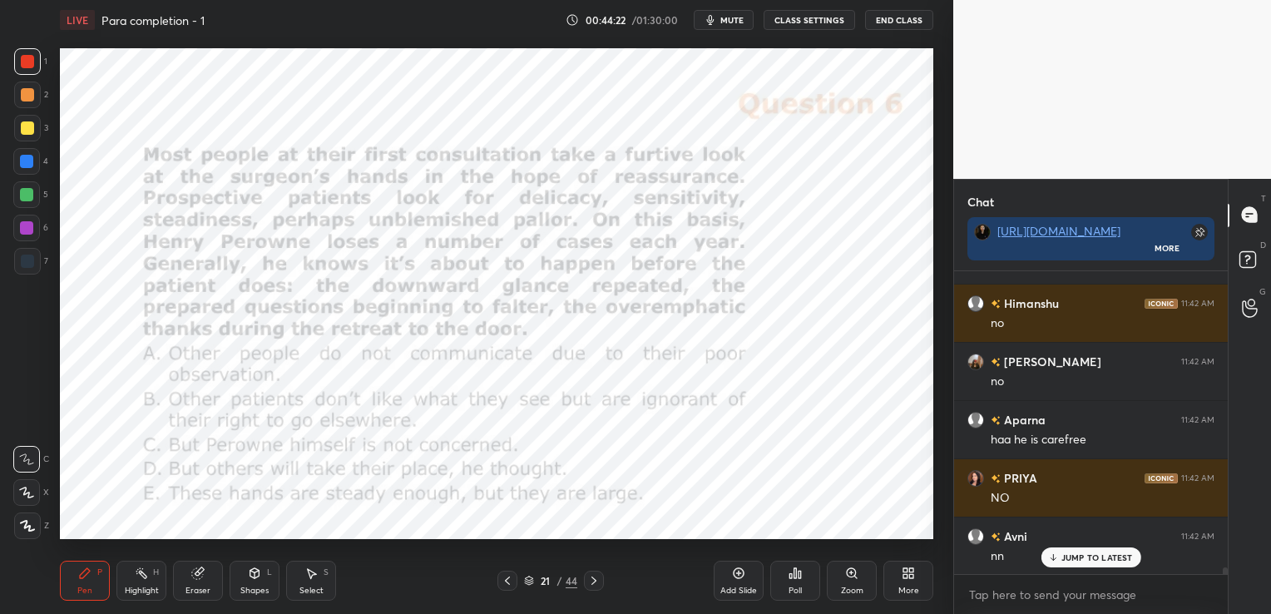
scroll to position [13461, 0]
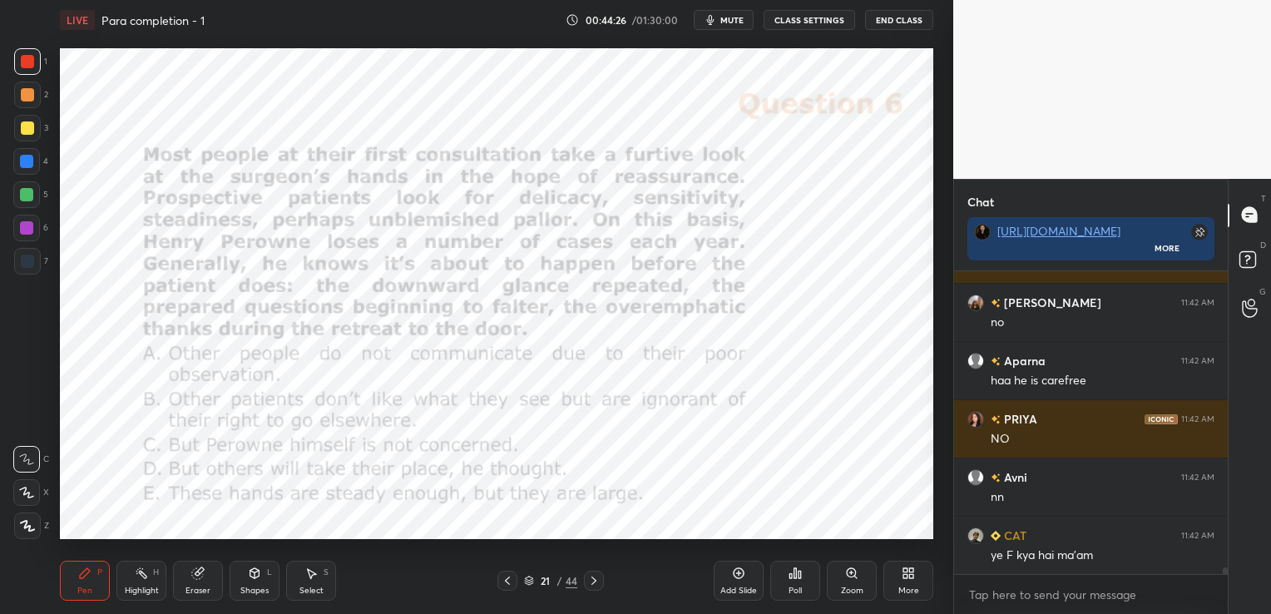
click at [210, 578] on div "Eraser" at bounding box center [198, 581] width 50 height 40
click at [27, 527] on span "Erase all" at bounding box center [26, 526] width 25 height 12
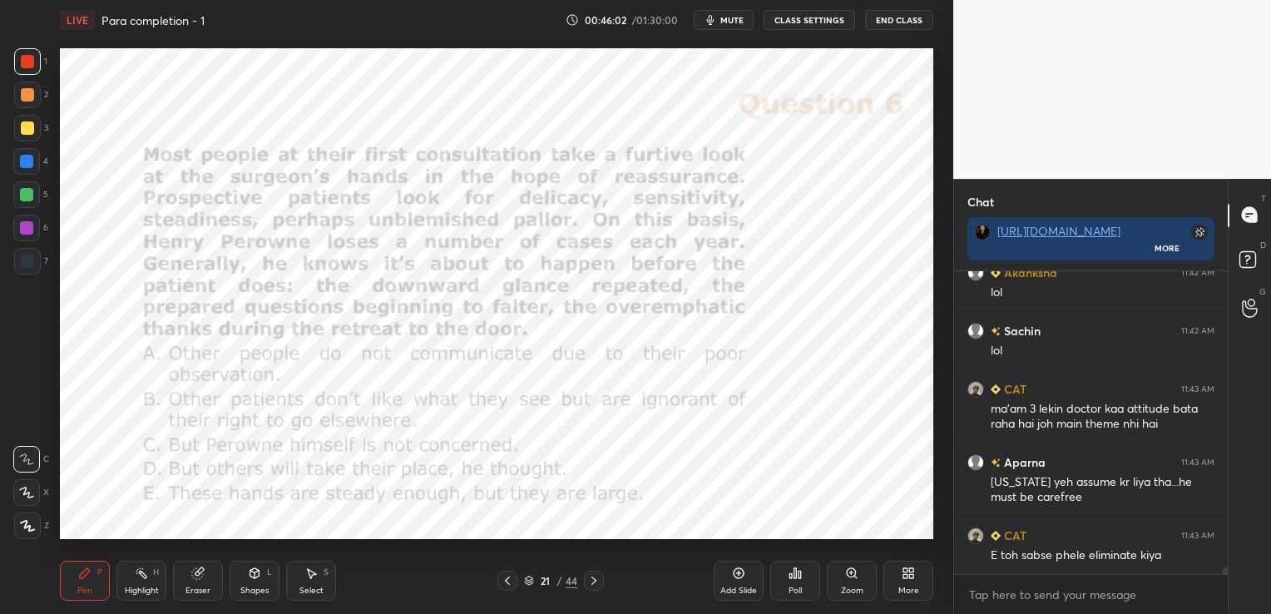
scroll to position [14146, 0]
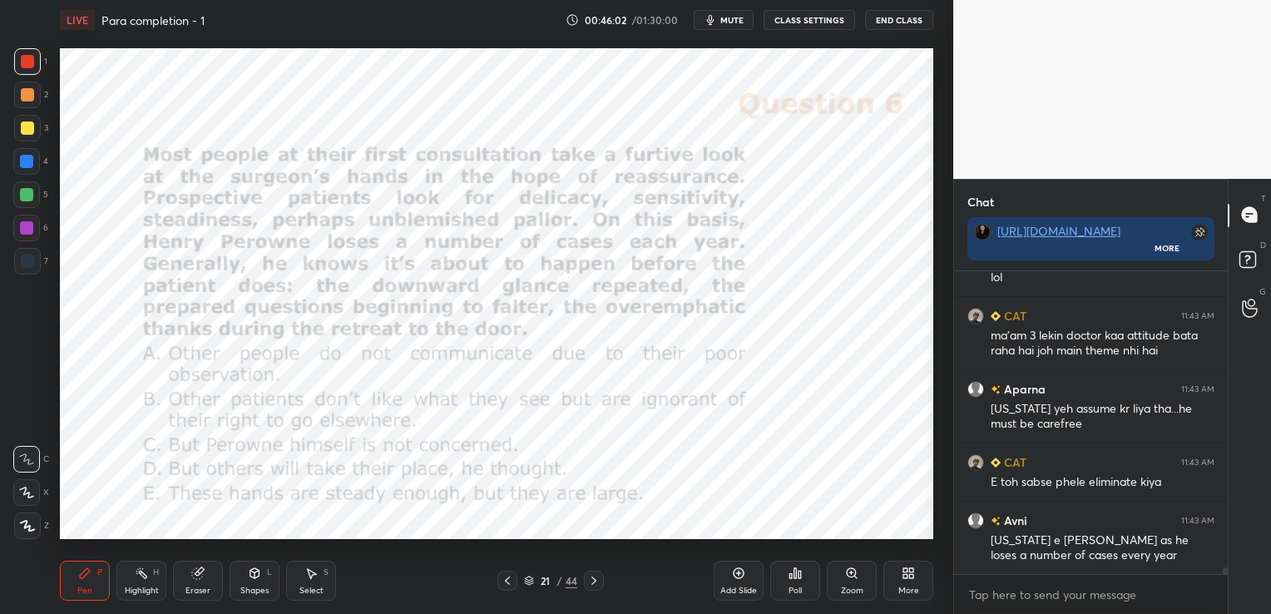
click at [190, 591] on div "Eraser" at bounding box center [197, 590] width 25 height 8
click at [33, 524] on span "Erase all" at bounding box center [26, 526] width 25 height 12
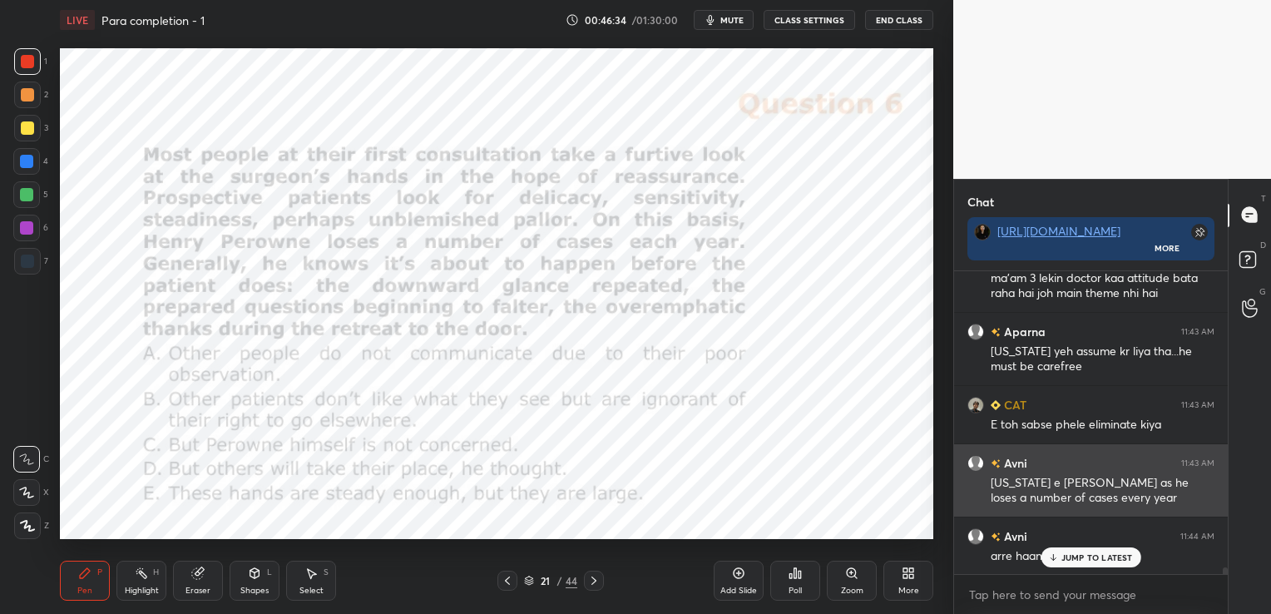
scroll to position [14204, 0]
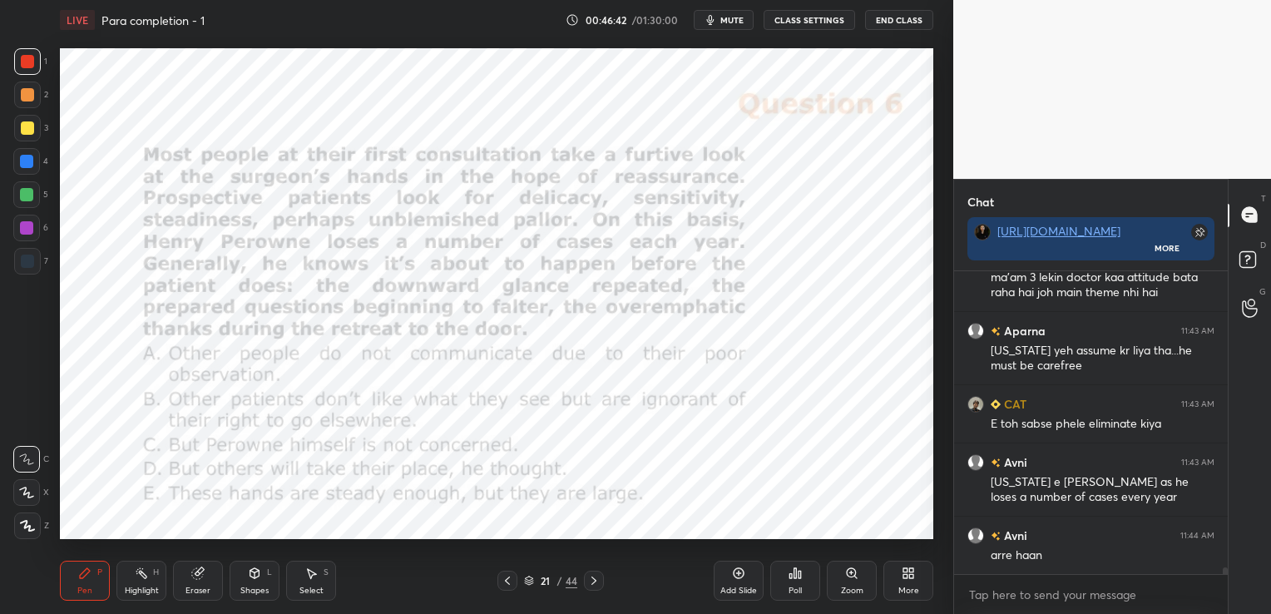
click at [213, 575] on div "Eraser" at bounding box center [198, 581] width 50 height 40
click at [34, 521] on span "Erase all" at bounding box center [26, 526] width 25 height 12
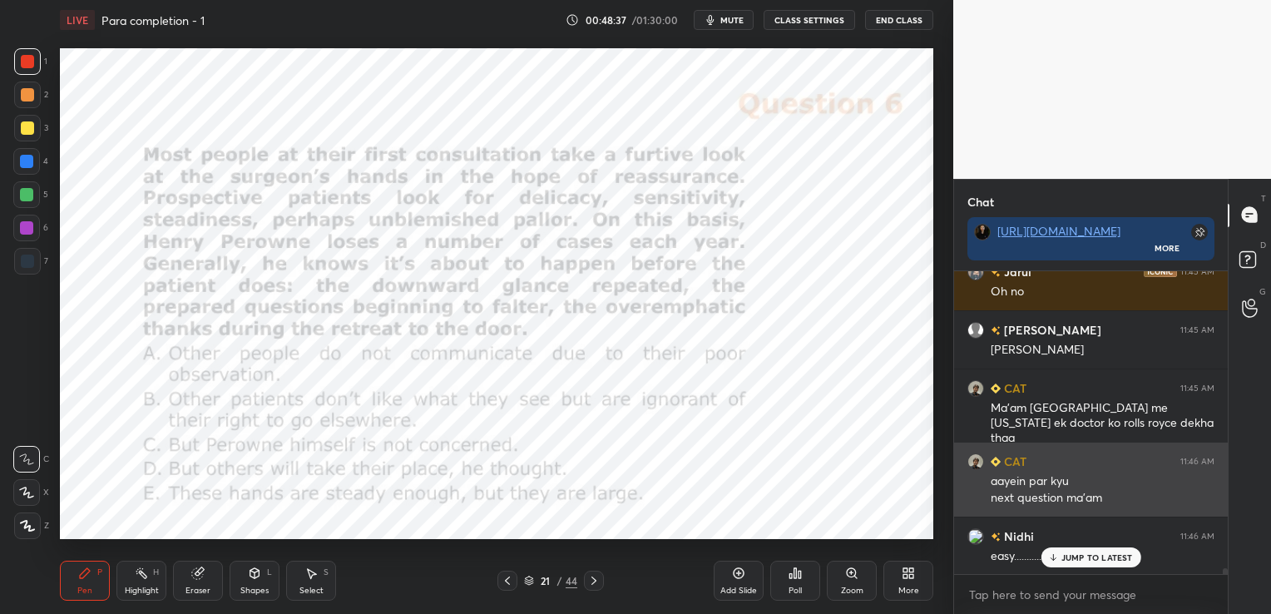
scroll to position [14527, 0]
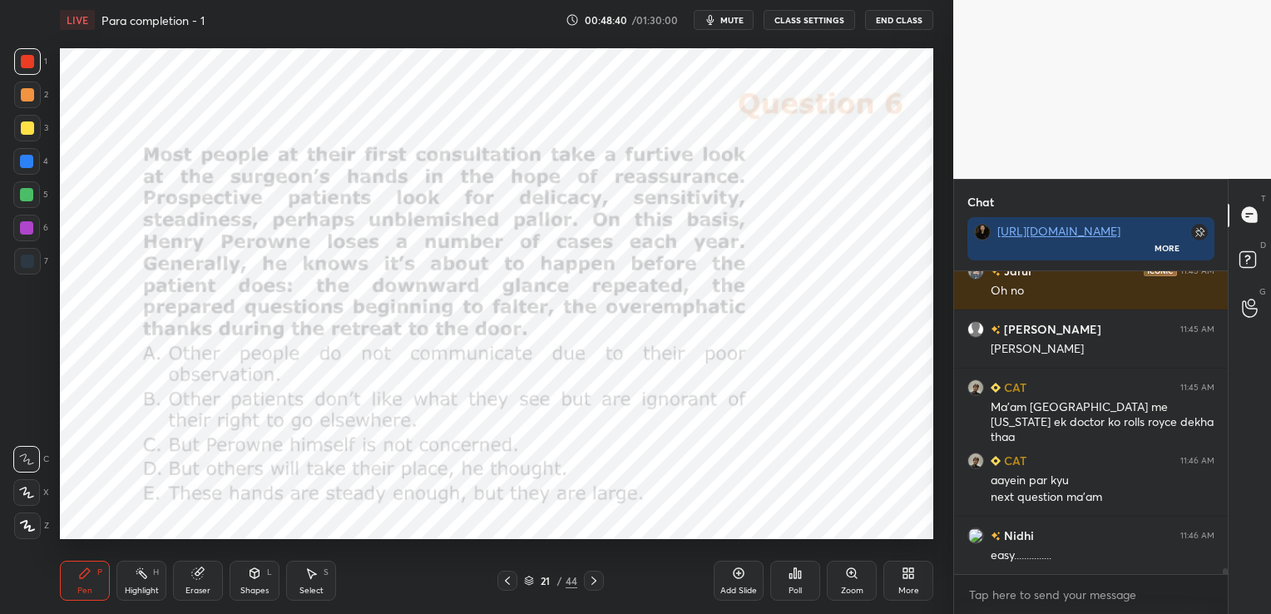
click at [529, 585] on icon at bounding box center [529, 583] width 8 height 2
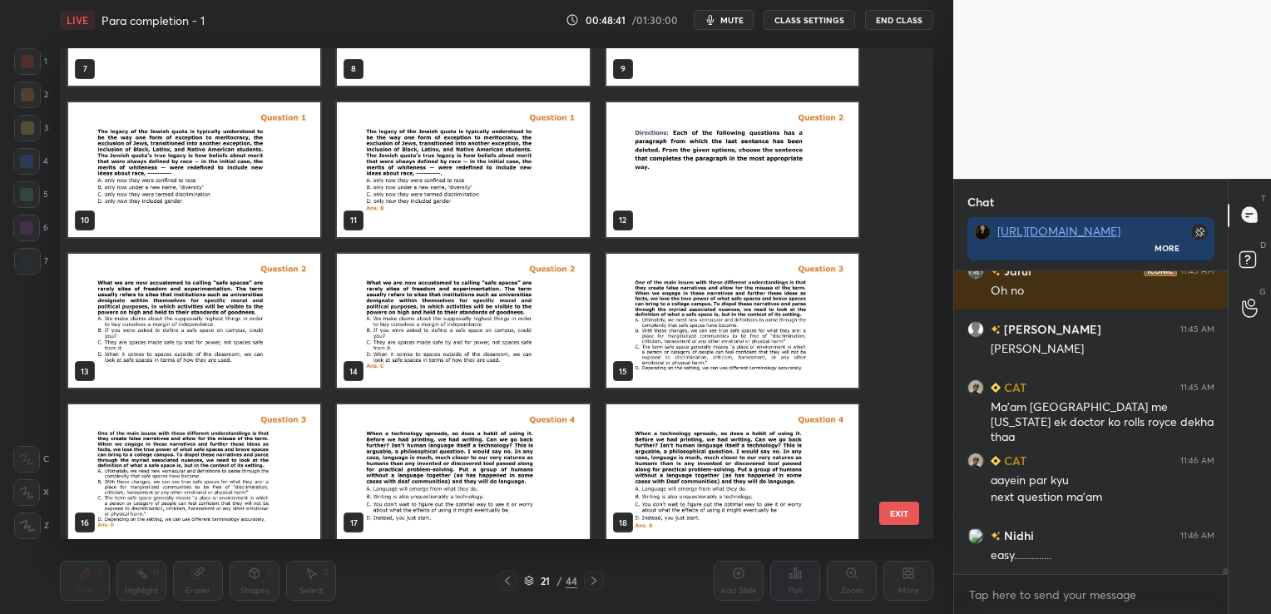
scroll to position [401, 0]
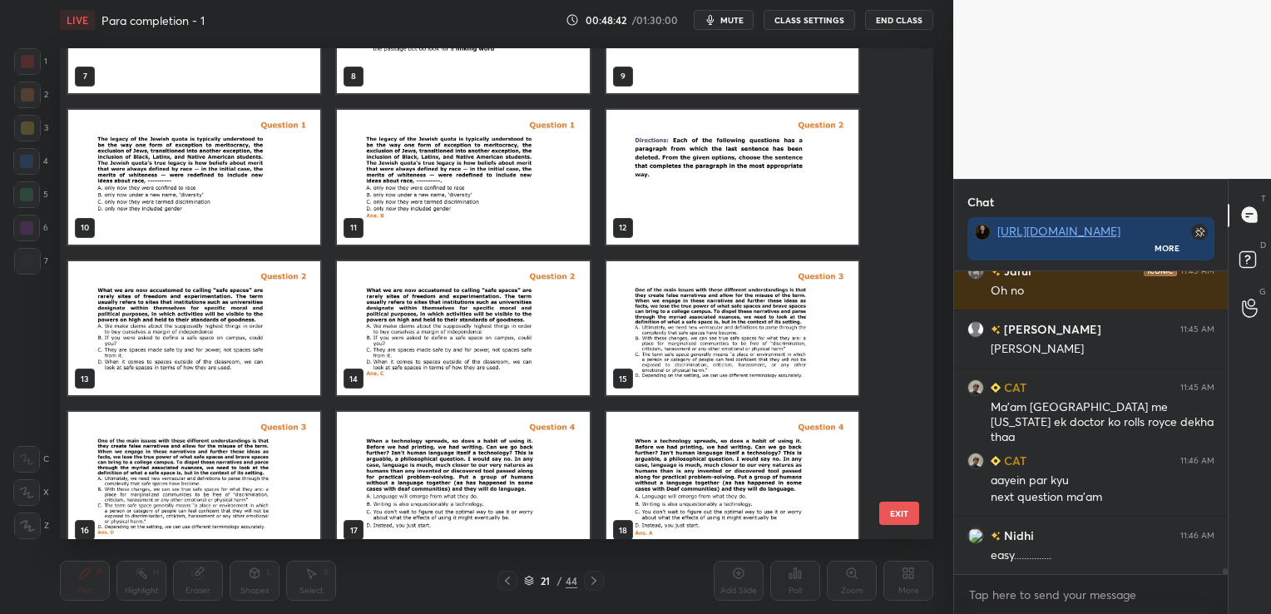
click at [206, 162] on img "grid" at bounding box center [194, 176] width 252 height 135
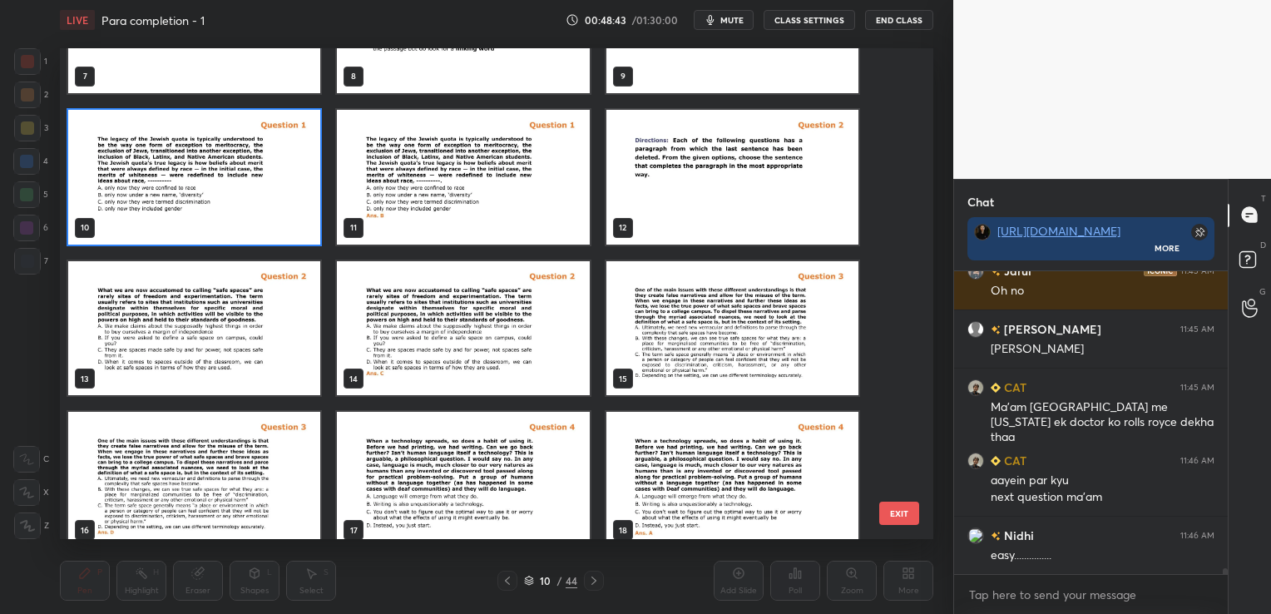
click at [206, 162] on img "grid" at bounding box center [194, 176] width 252 height 135
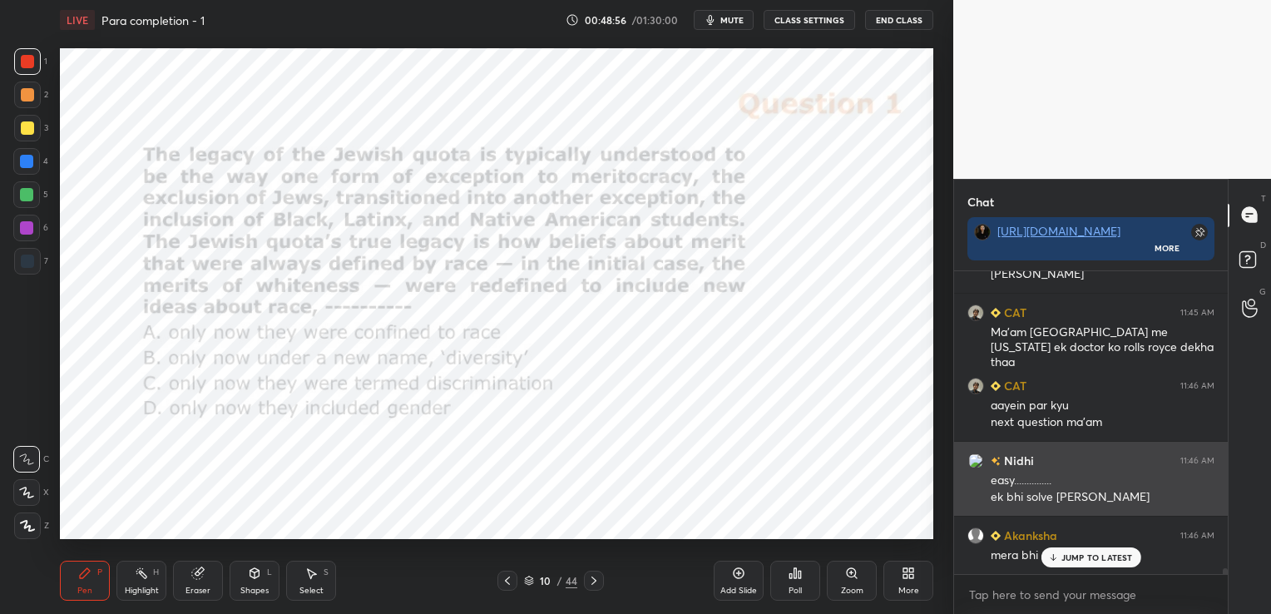
scroll to position [14659, 0]
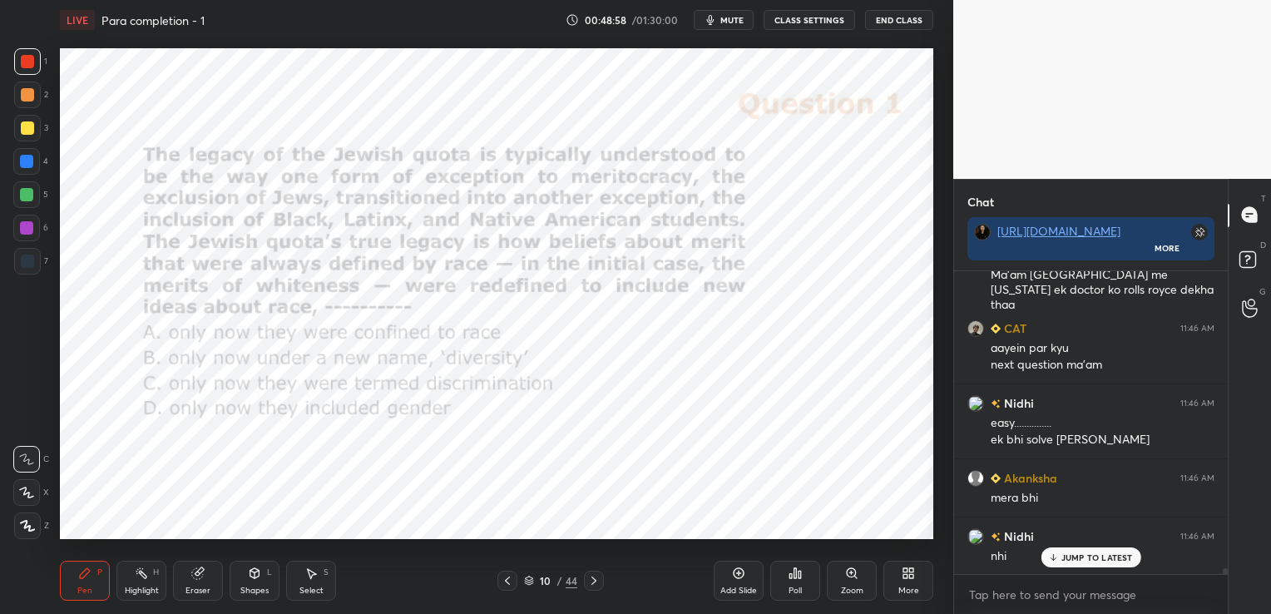
click at [754, 581] on div "Add Slide" at bounding box center [739, 581] width 50 height 40
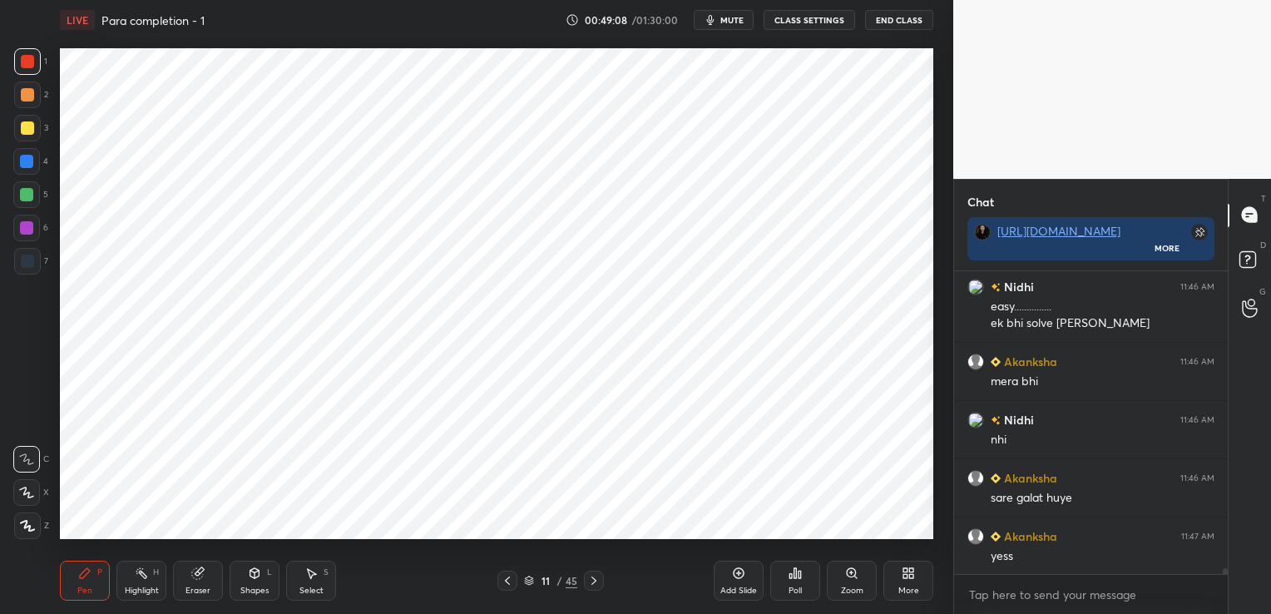
scroll to position [14835, 0]
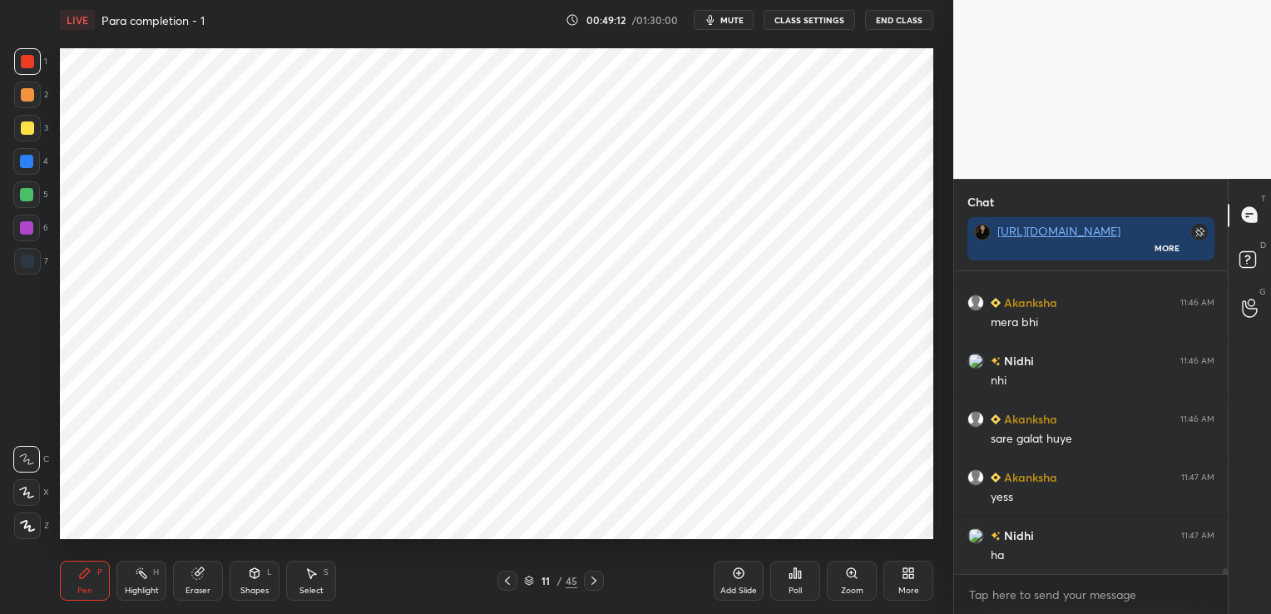
click at [507, 576] on icon at bounding box center [507, 580] width 13 height 13
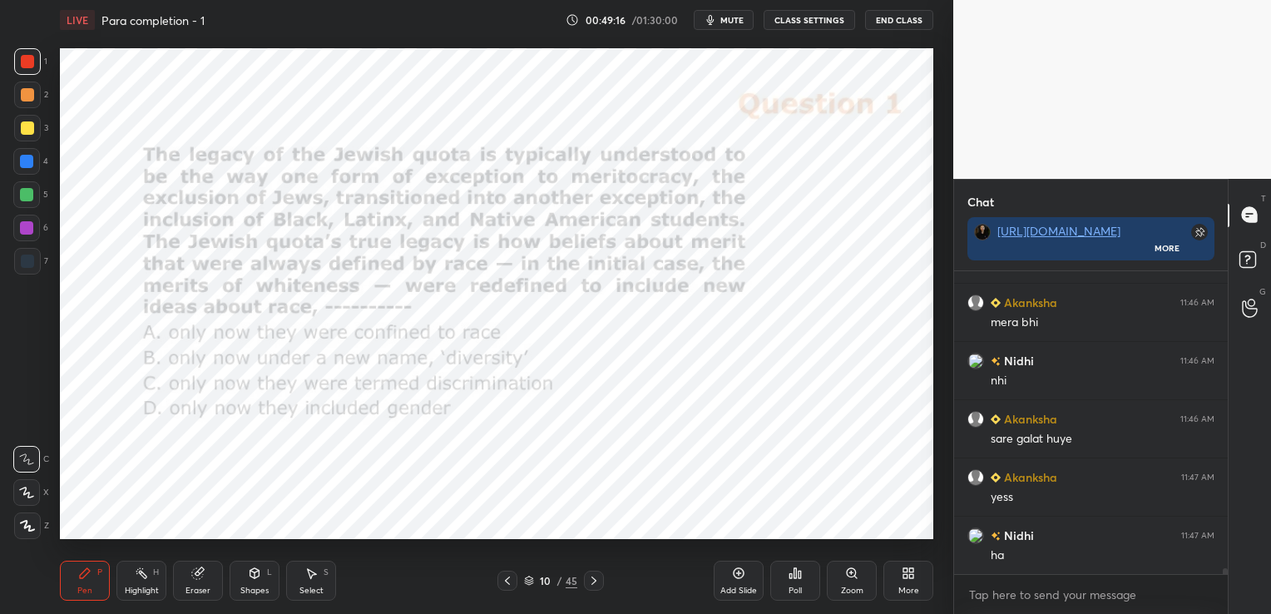
click at [798, 570] on icon at bounding box center [795, 572] width 13 height 13
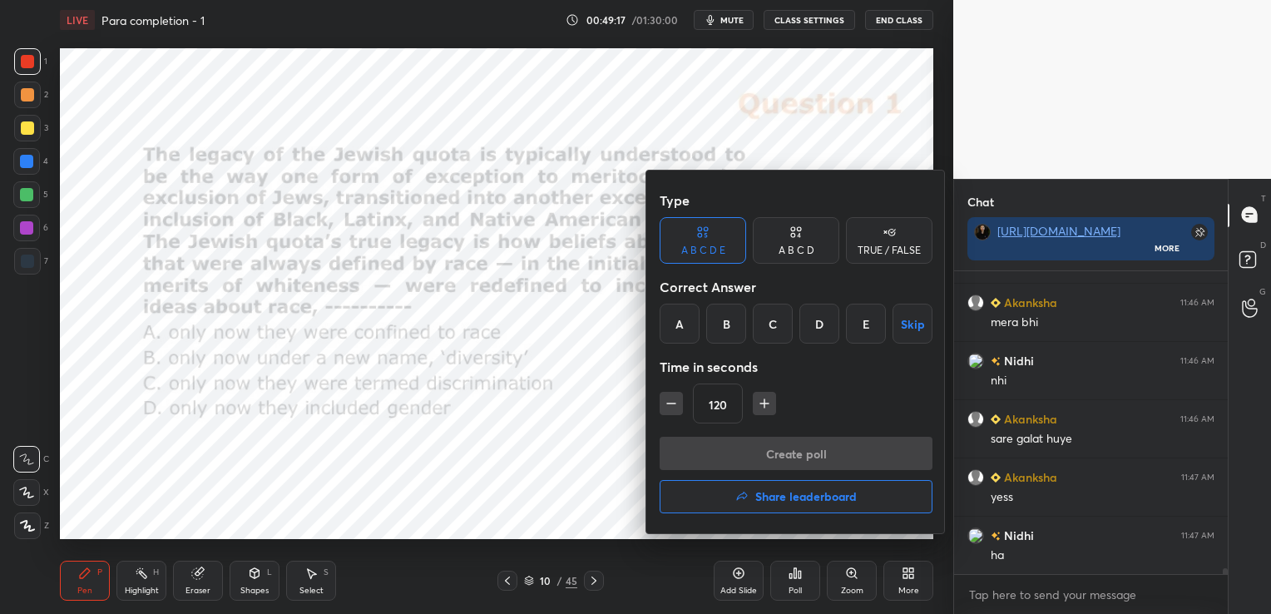
click at [724, 329] on div "B" at bounding box center [726, 324] width 40 height 40
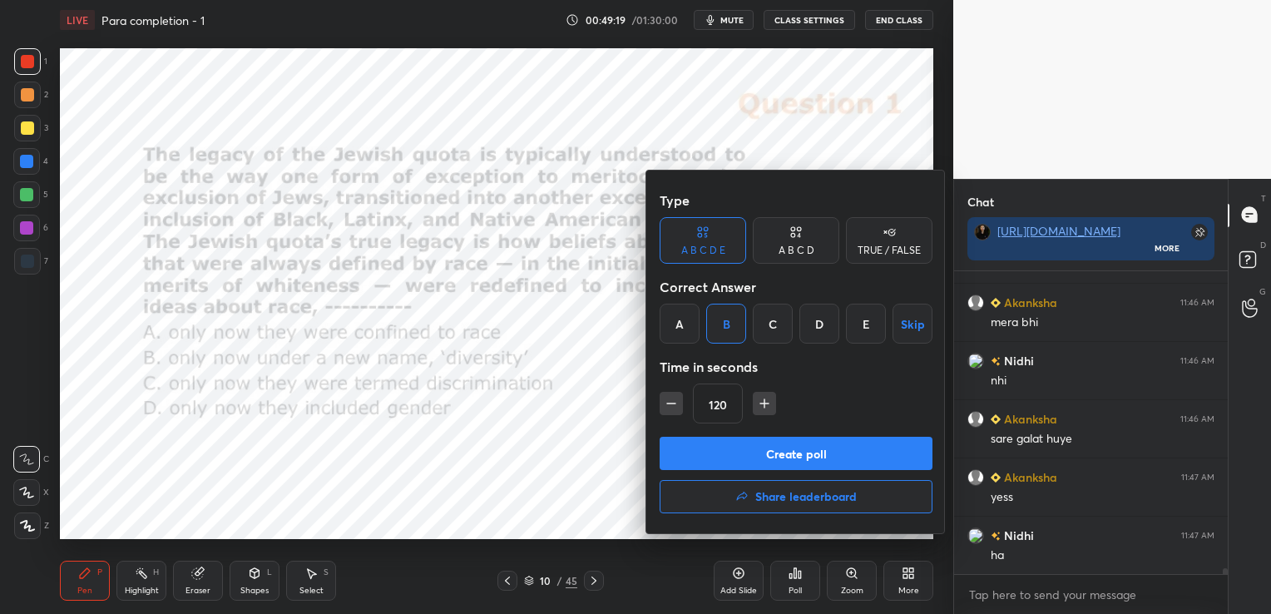
click at [596, 417] on div at bounding box center [635, 307] width 1271 height 614
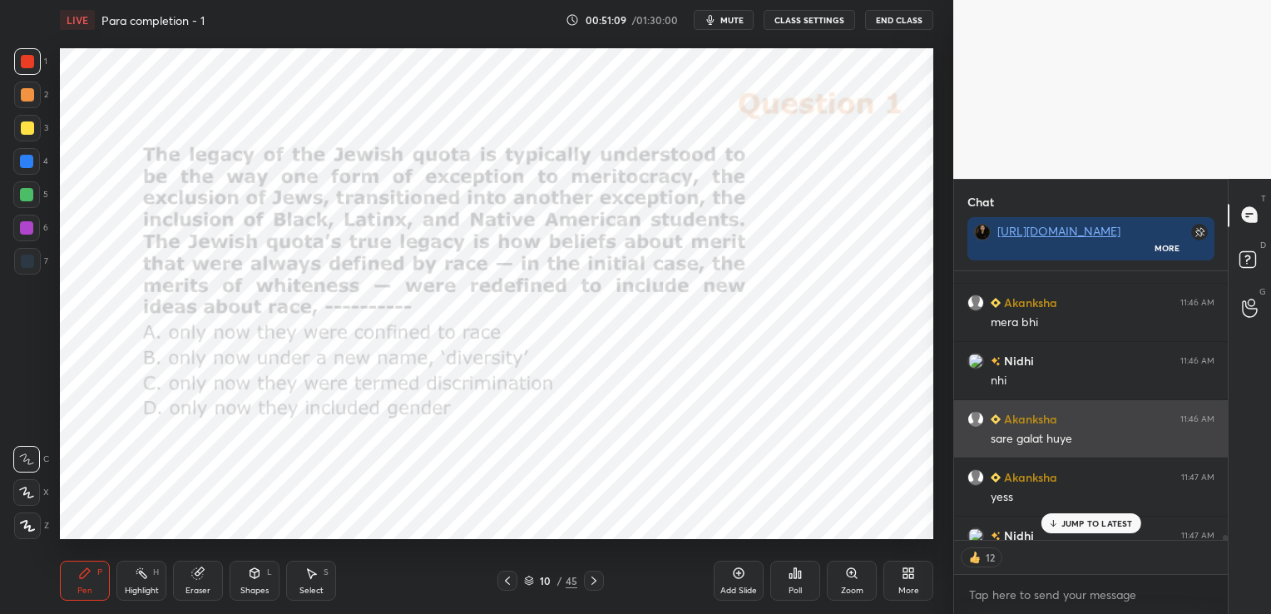
scroll to position [14869, 0]
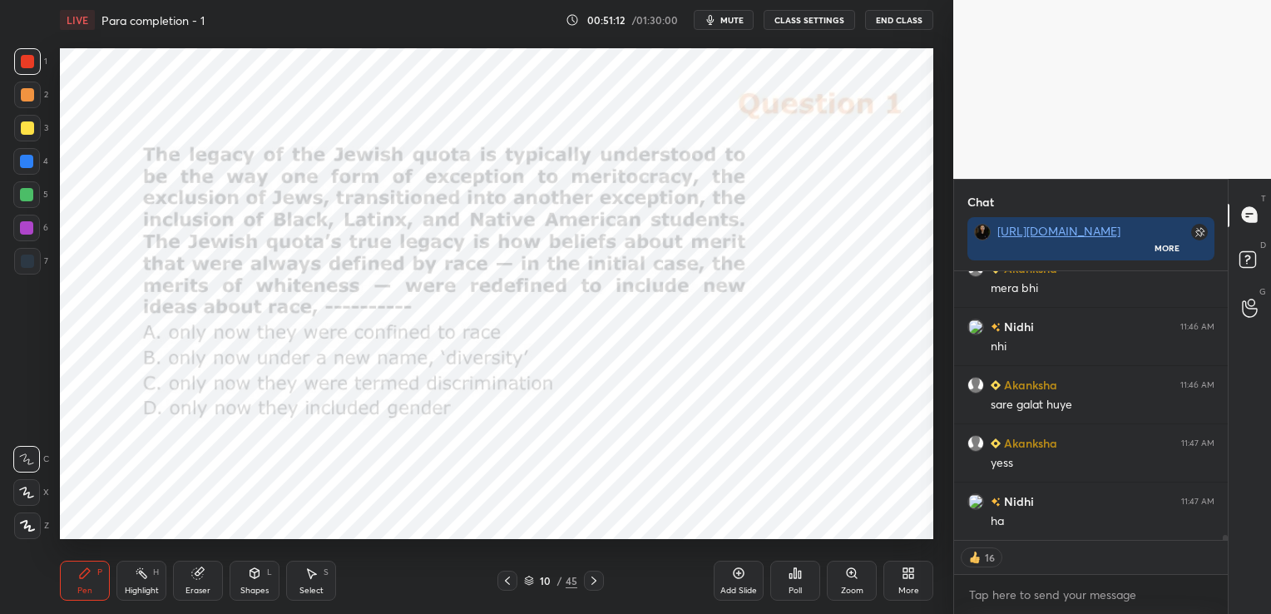
click at [789, 566] on icon at bounding box center [795, 572] width 13 height 13
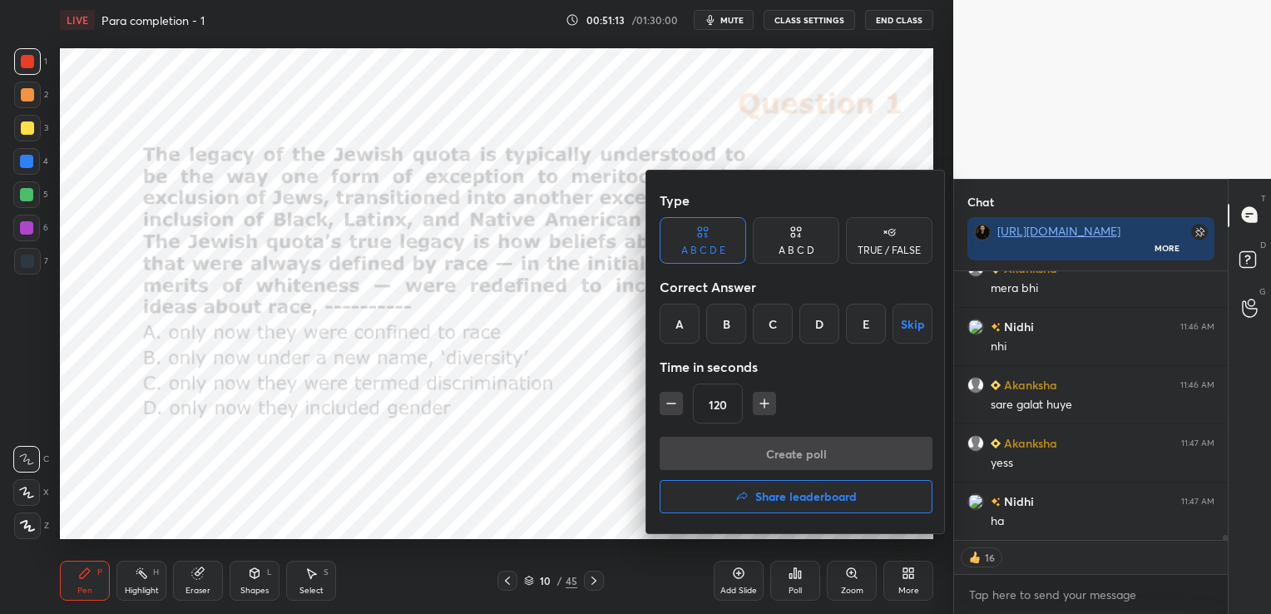
click at [724, 324] on div "B" at bounding box center [726, 324] width 40 height 40
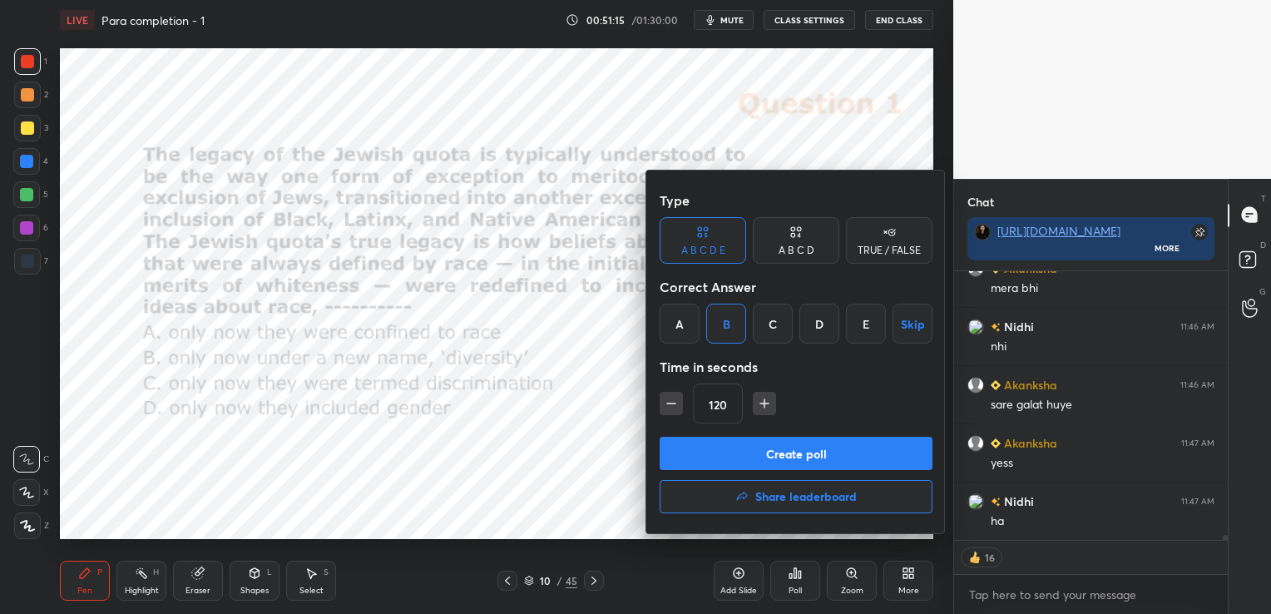
click at [799, 245] on div "A B C D" at bounding box center [797, 250] width 36 height 10
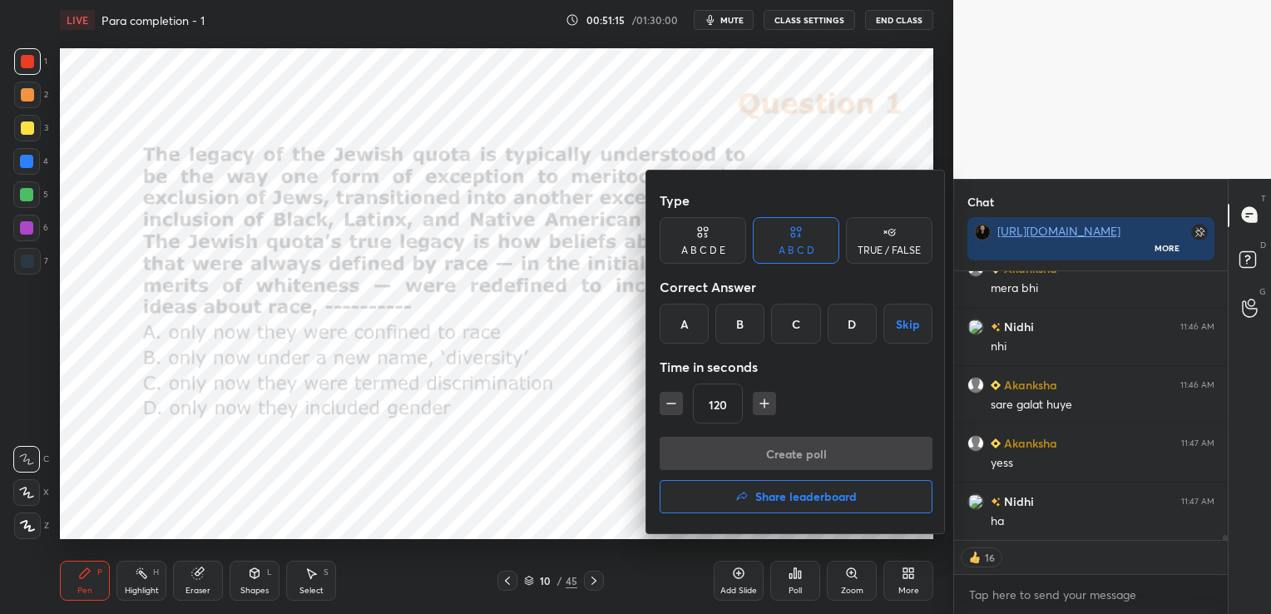
type textarea "x"
click at [729, 324] on div "B" at bounding box center [739, 324] width 49 height 40
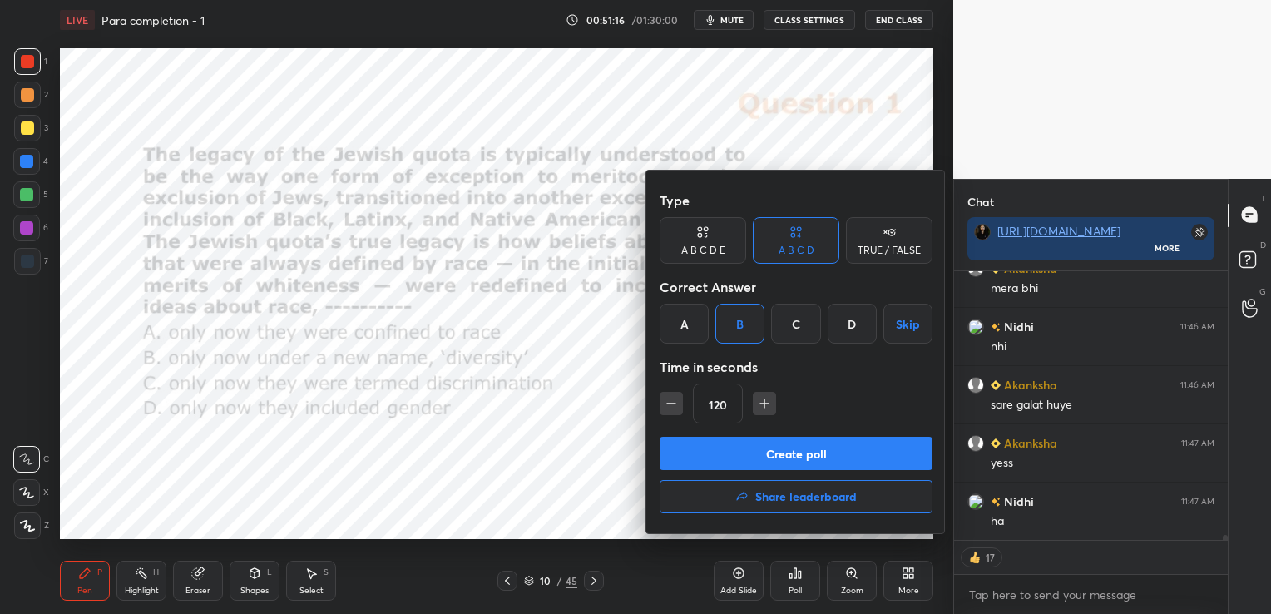
click at [665, 401] on icon "button" at bounding box center [671, 403] width 17 height 17
type input "75"
type textarea "x"
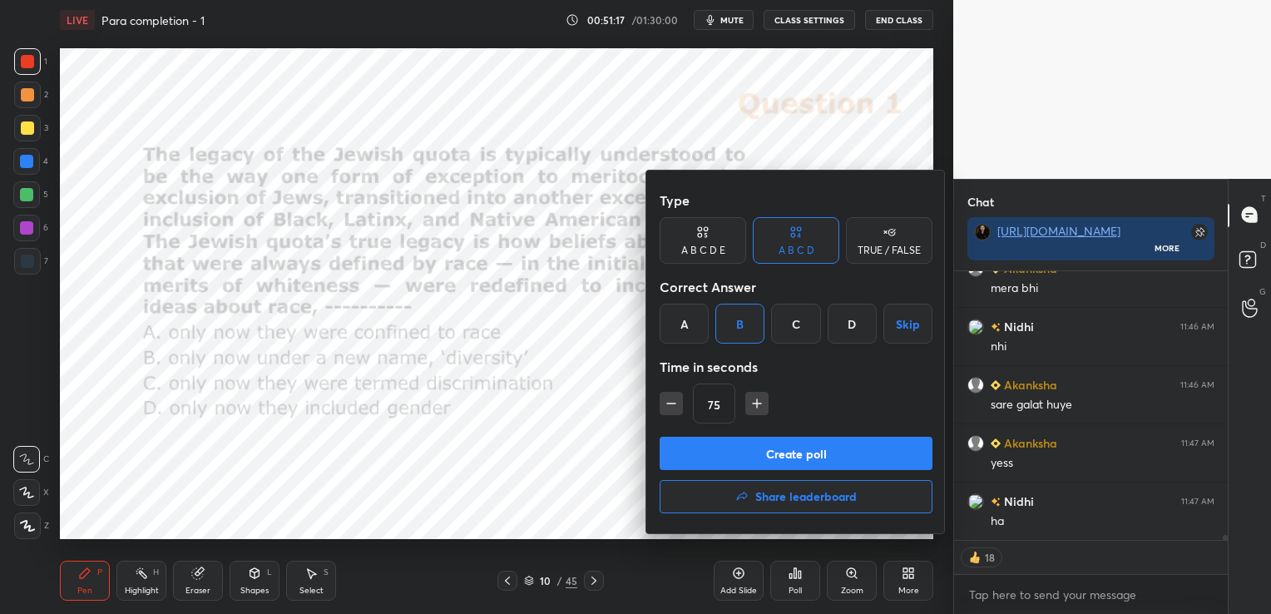
click at [665, 401] on icon "button" at bounding box center [671, 403] width 17 height 17
type input "60"
click at [714, 451] on button "Create poll" at bounding box center [796, 453] width 273 height 33
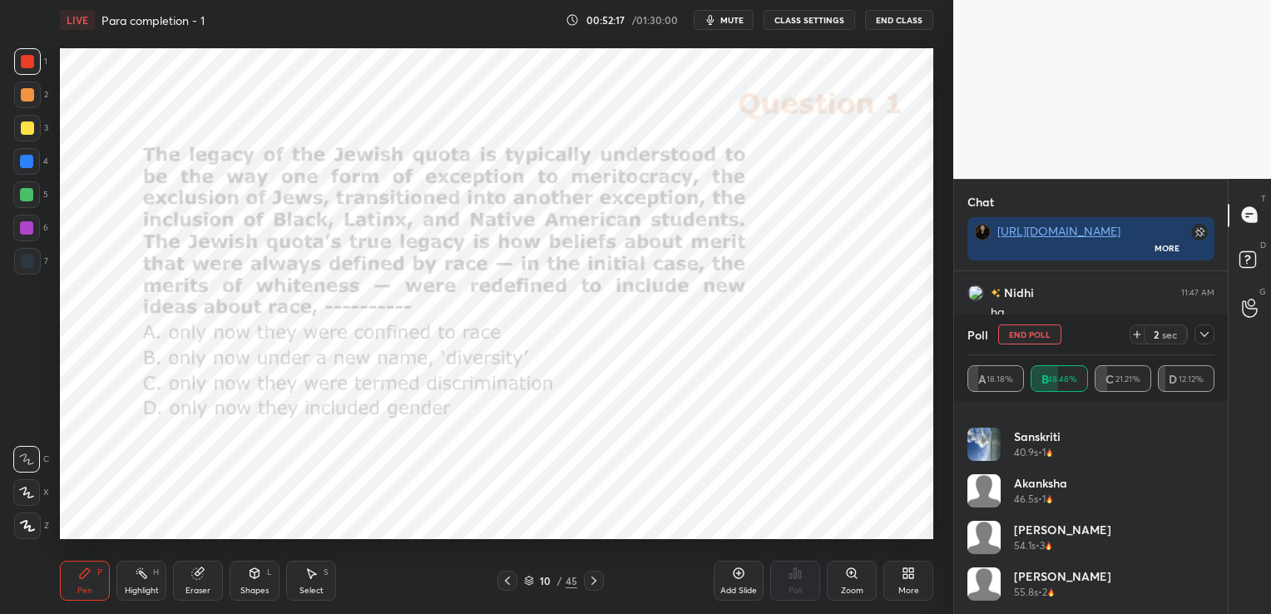
scroll to position [546, 0]
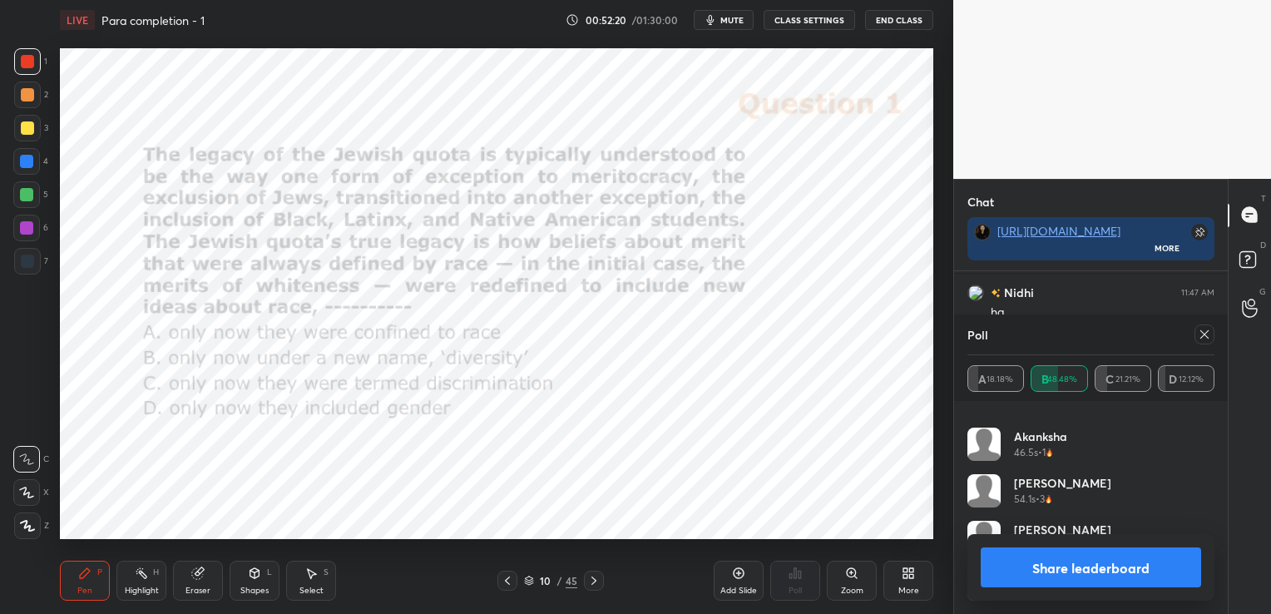
click at [1206, 334] on icon at bounding box center [1204, 334] width 13 height 13
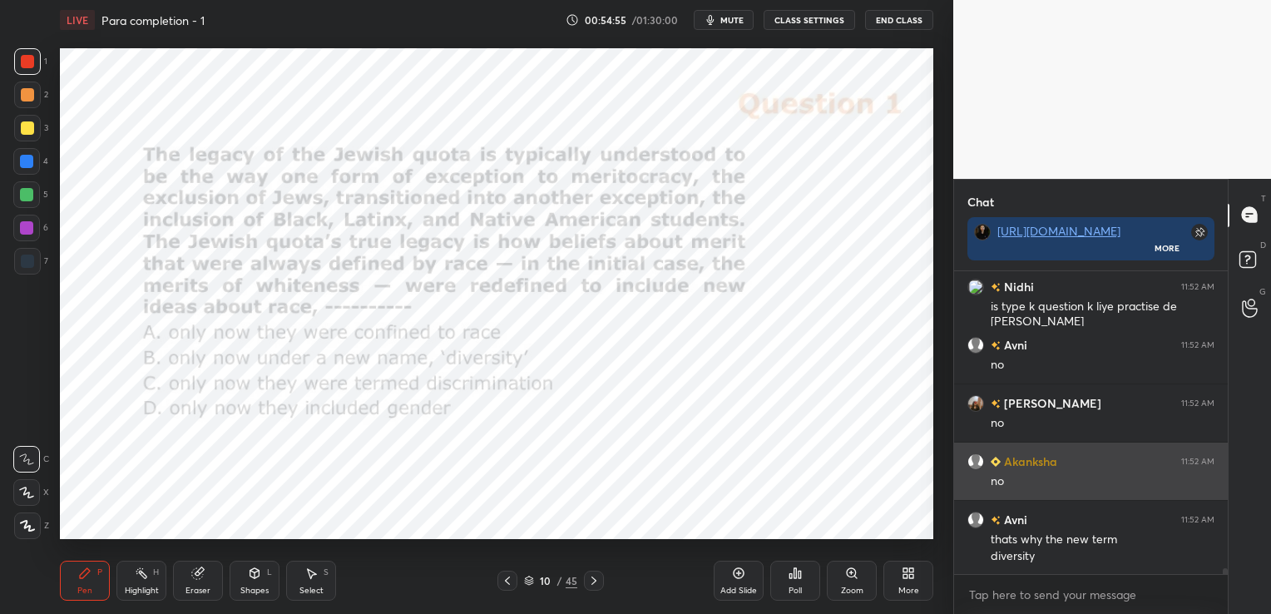
scroll to position [15330, 0]
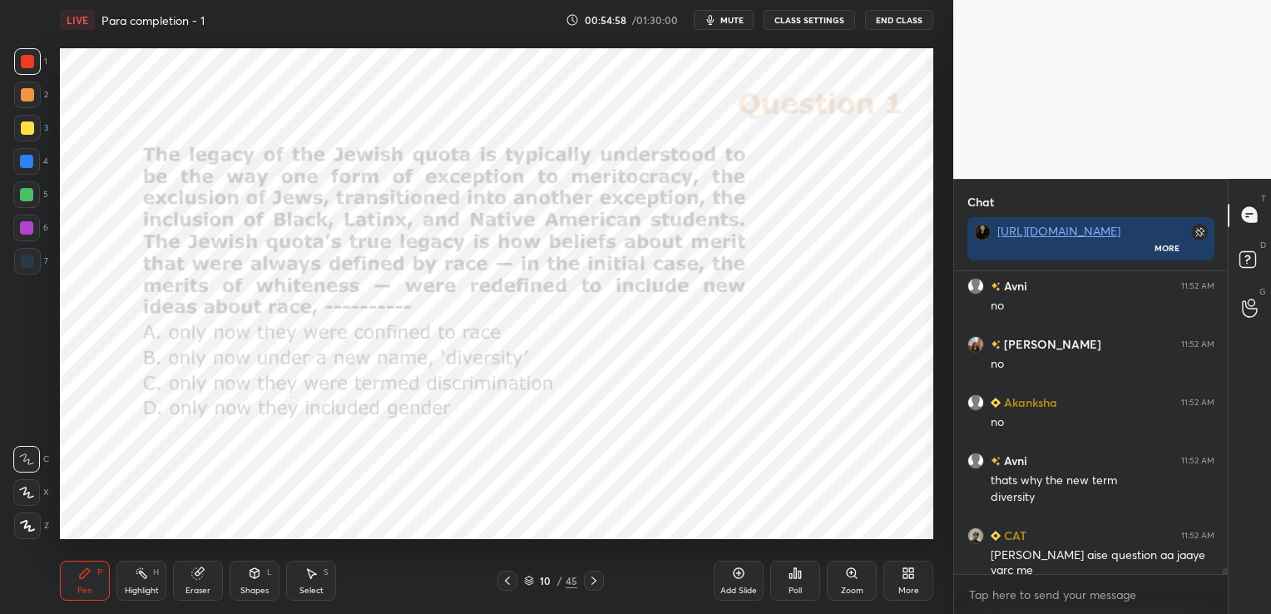
click at [209, 584] on div "Eraser" at bounding box center [198, 581] width 50 height 40
click at [28, 525] on span "Erase all" at bounding box center [26, 526] width 25 height 12
type textarea "x"
click at [1089, 595] on textarea at bounding box center [1090, 594] width 247 height 27
paste textarea "[URL][DOMAIN_NAME]"
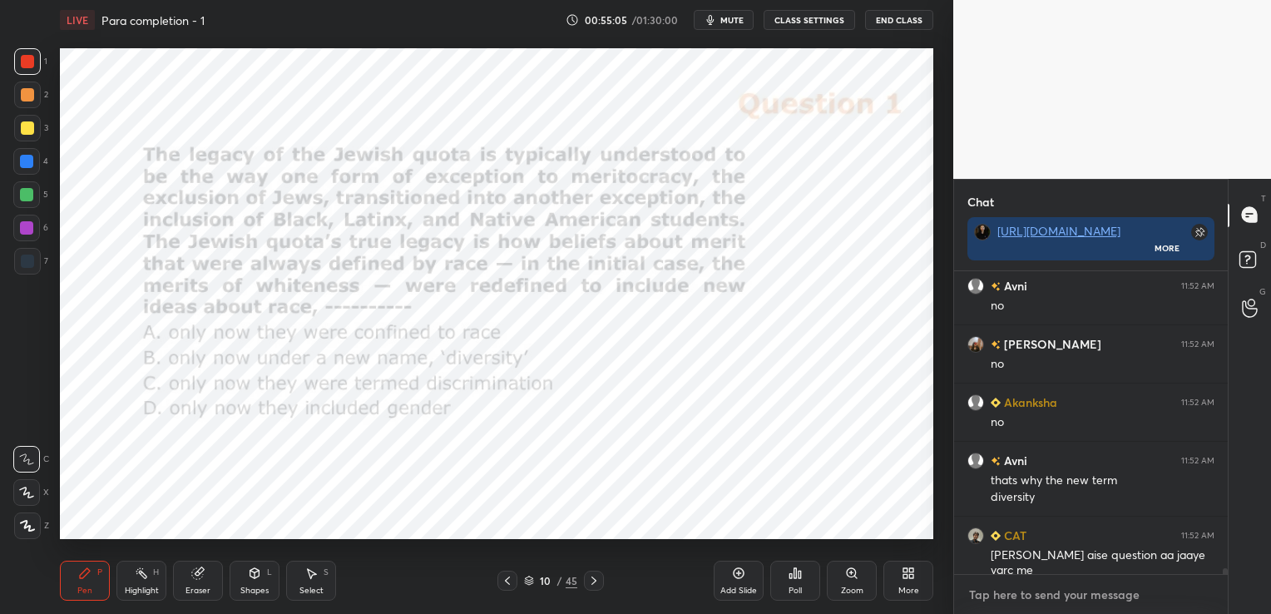
type textarea "[URL][DOMAIN_NAME]"
type textarea "x"
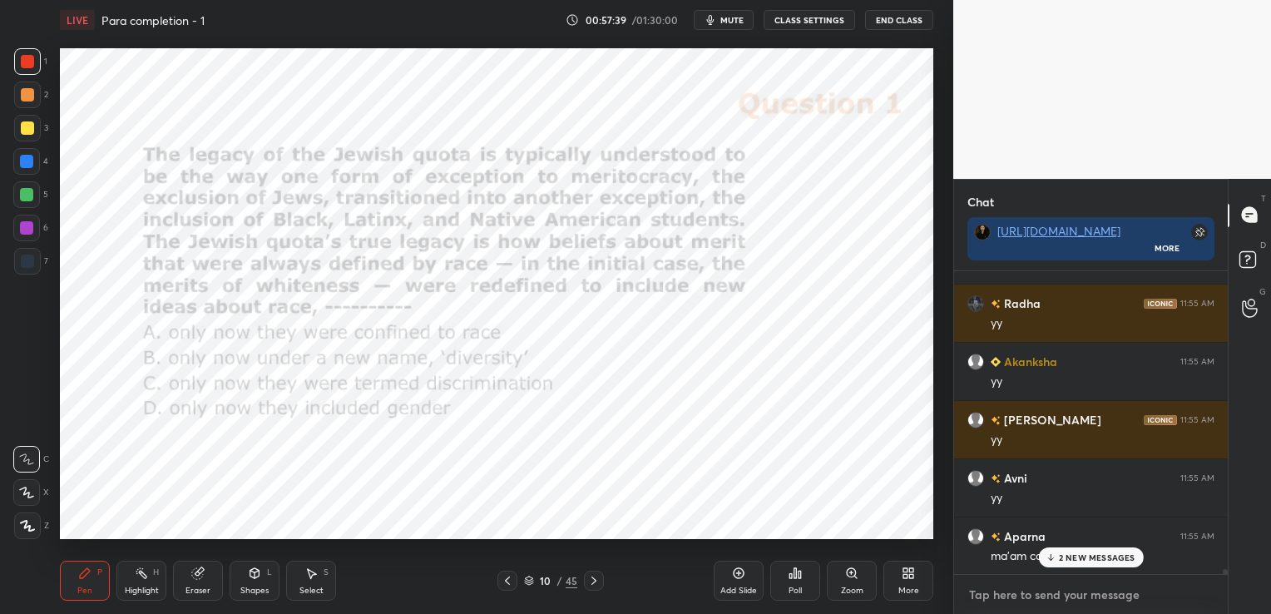
scroll to position [16984, 0]
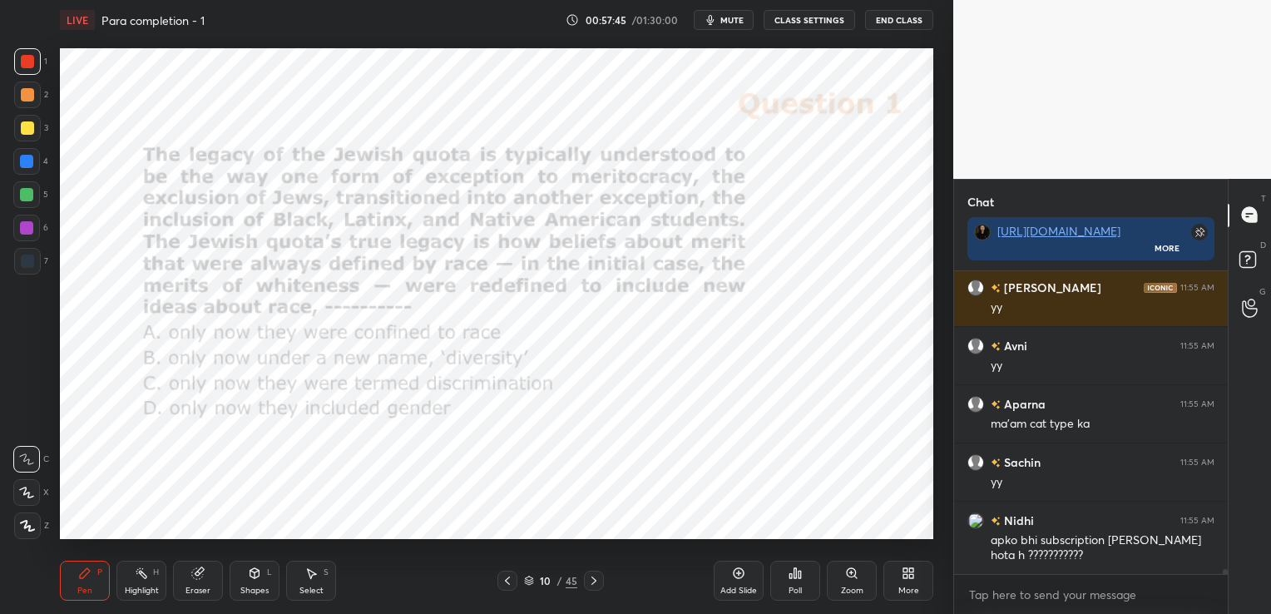
click at [527, 577] on icon at bounding box center [529, 578] width 8 height 4
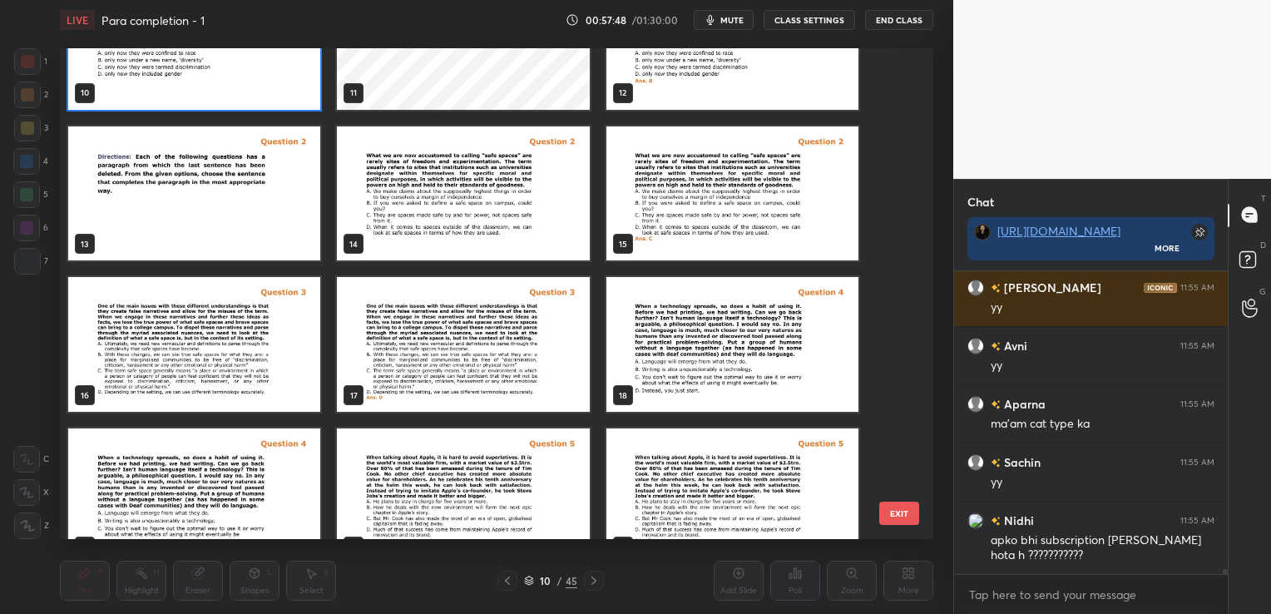
scroll to position [612, 0]
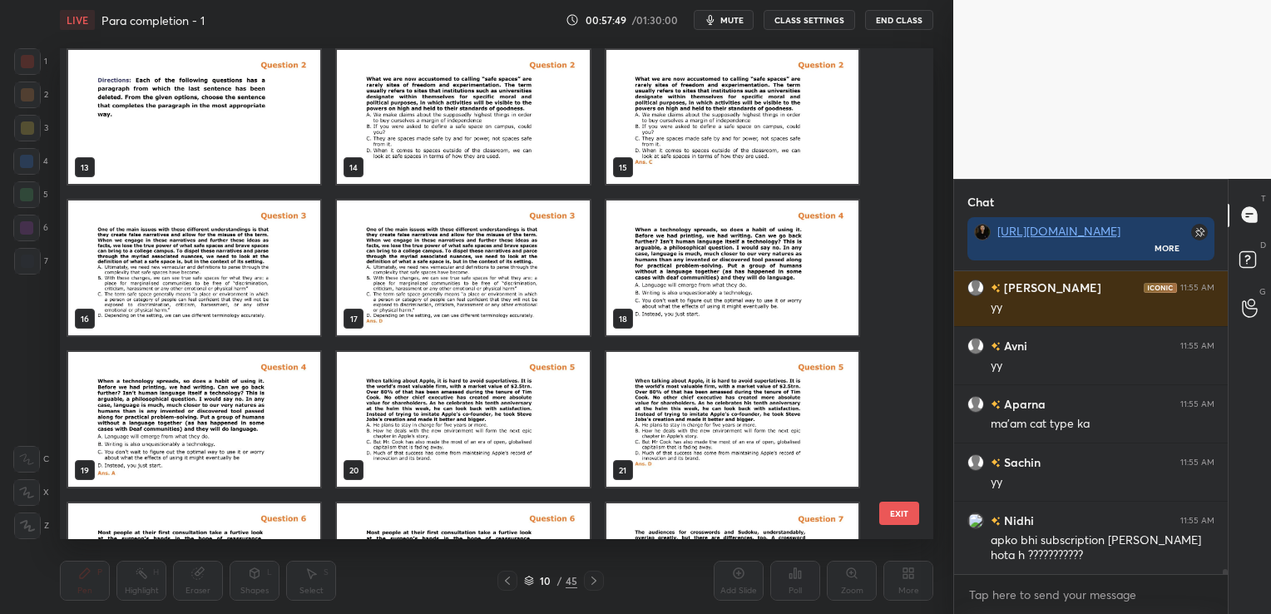
click at [731, 271] on img "grid" at bounding box center [732, 267] width 252 height 135
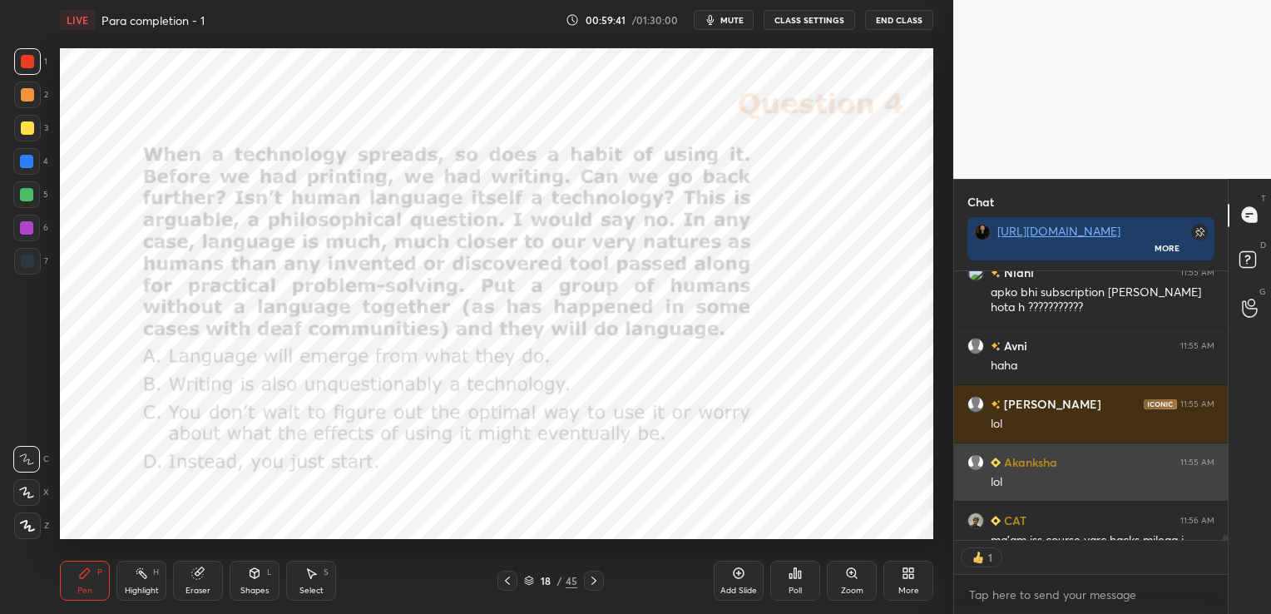
scroll to position [17266, 0]
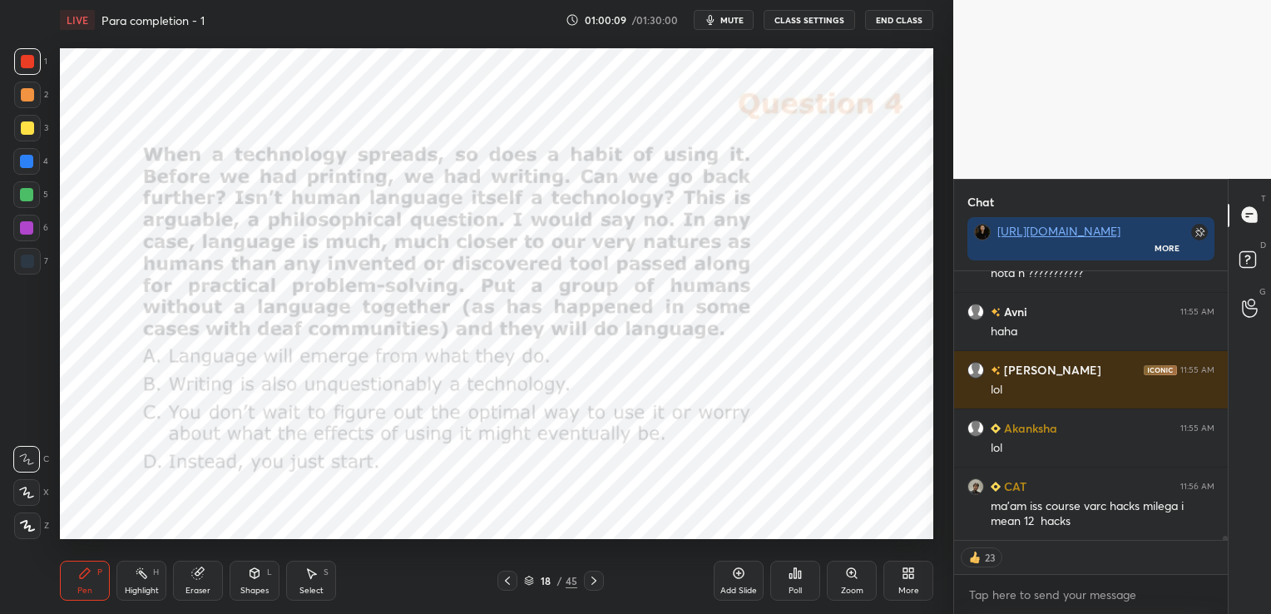
click at [796, 569] on icon at bounding box center [795, 573] width 2 height 10
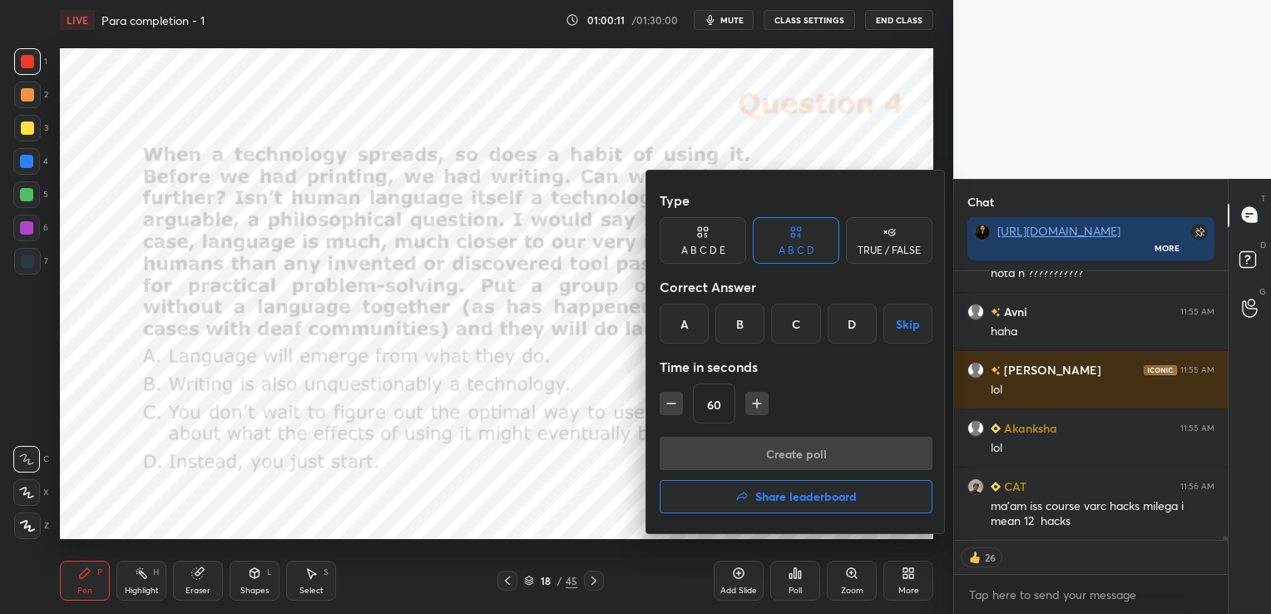
click at [699, 323] on div "A" at bounding box center [684, 324] width 49 height 40
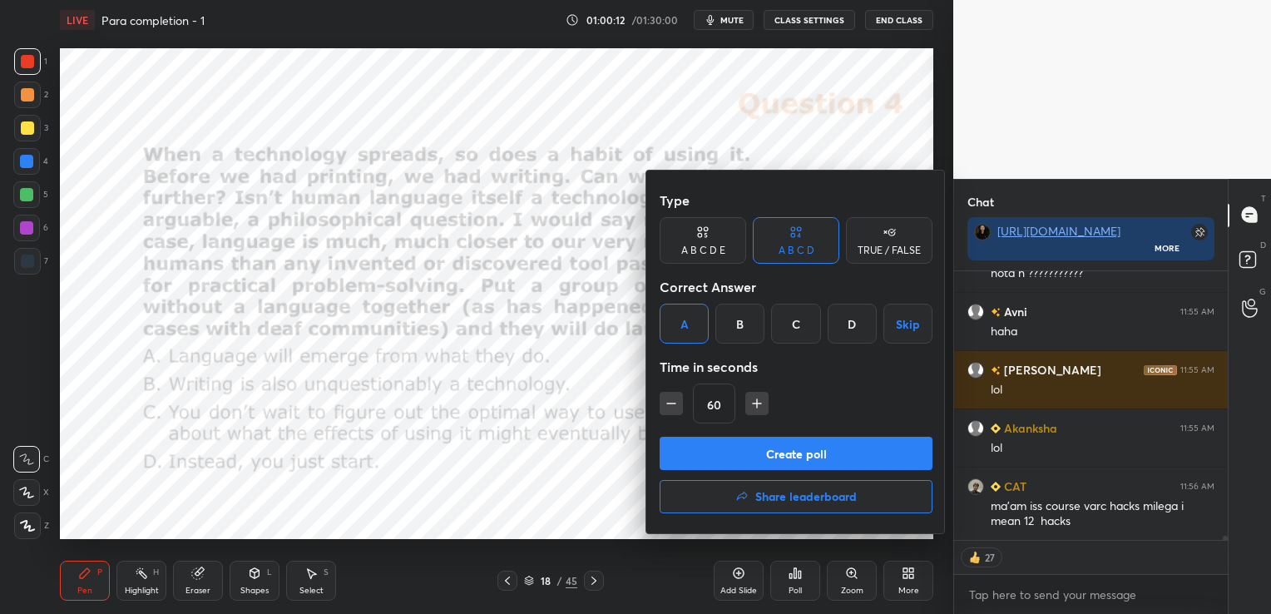
click at [769, 457] on button "Create poll" at bounding box center [796, 453] width 273 height 33
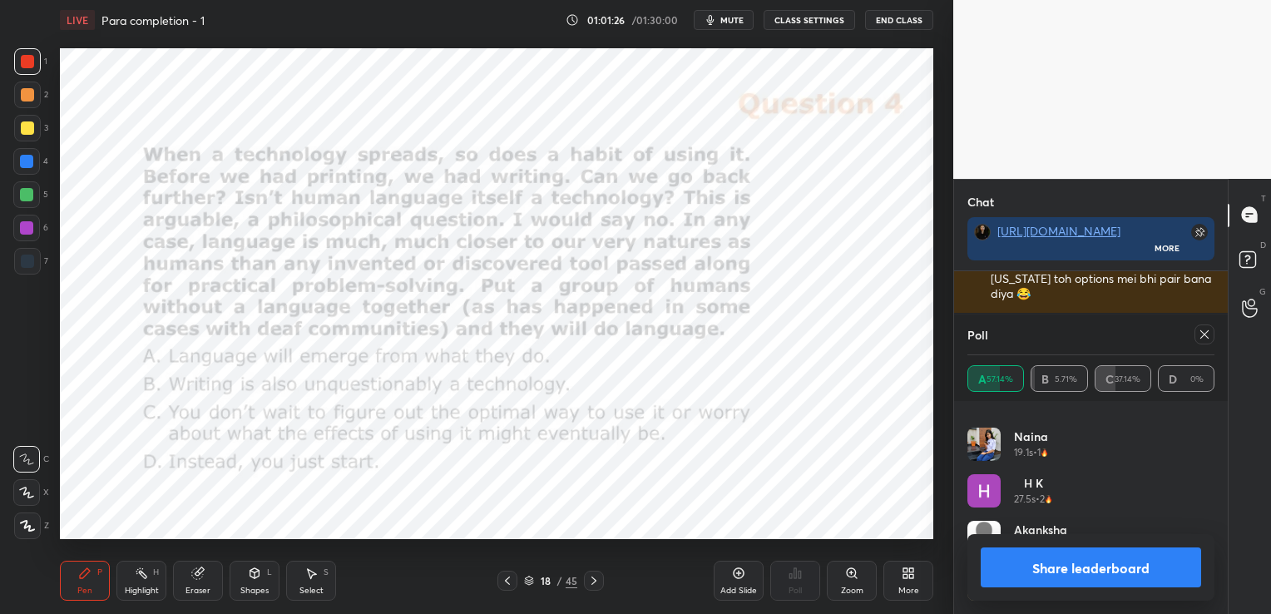
scroll to position [17740, 0]
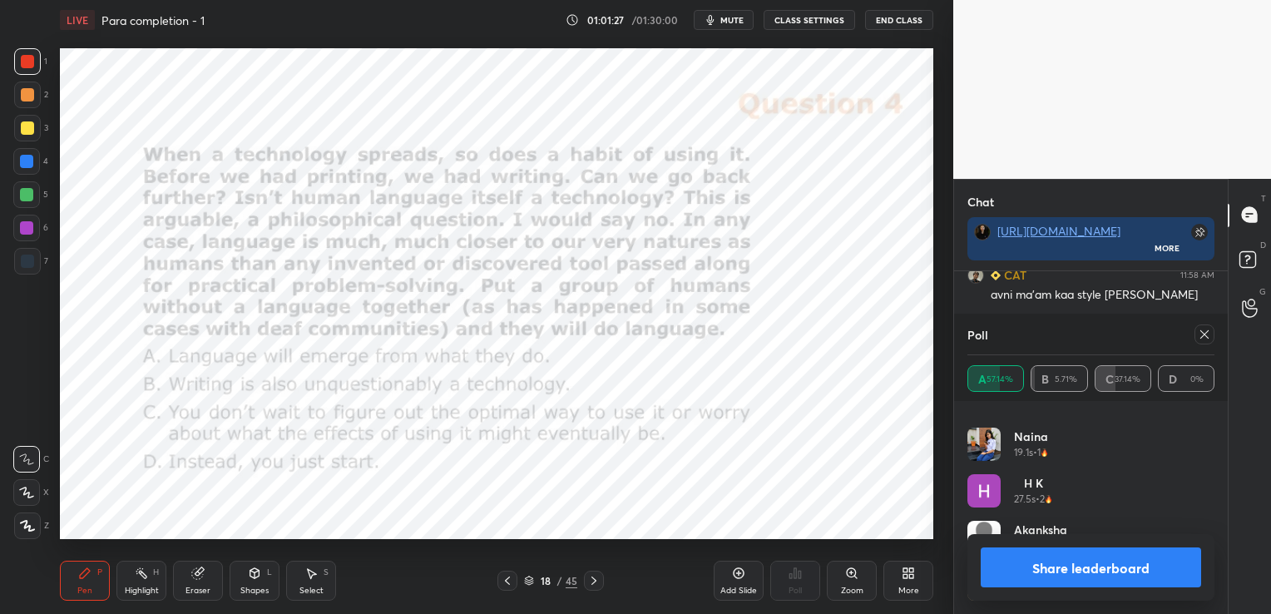
click at [1204, 337] on icon at bounding box center [1204, 334] width 13 height 13
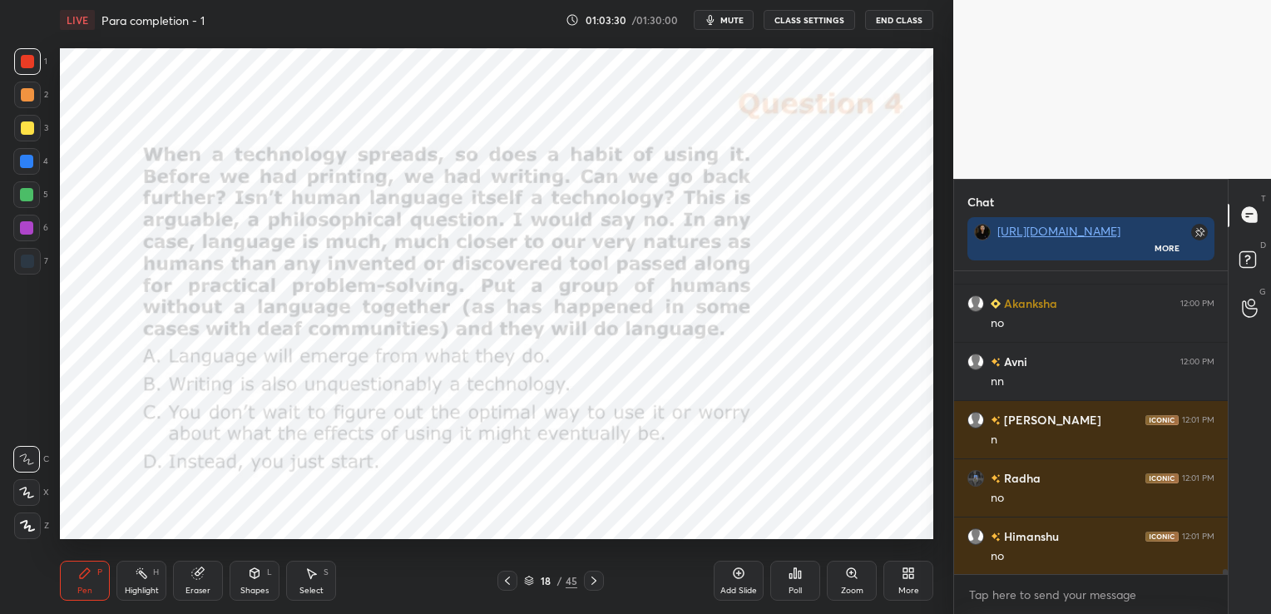
scroll to position [18411, 0]
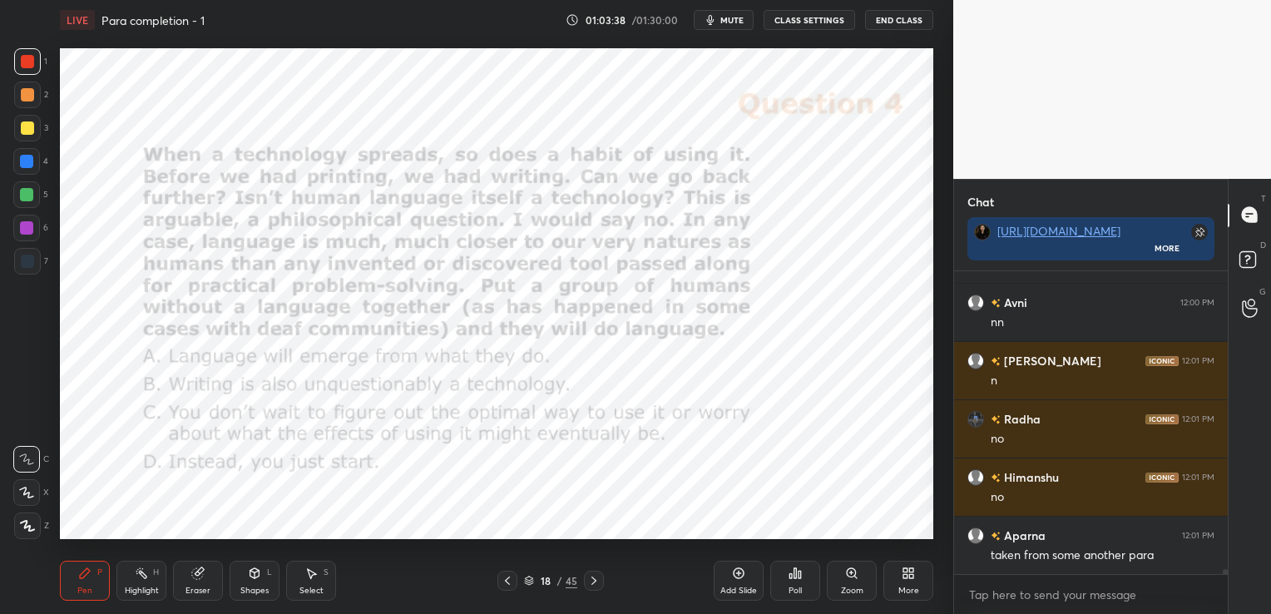
click at [203, 581] on div "Eraser" at bounding box center [198, 581] width 50 height 40
click at [24, 524] on span "Erase all" at bounding box center [26, 526] width 25 height 12
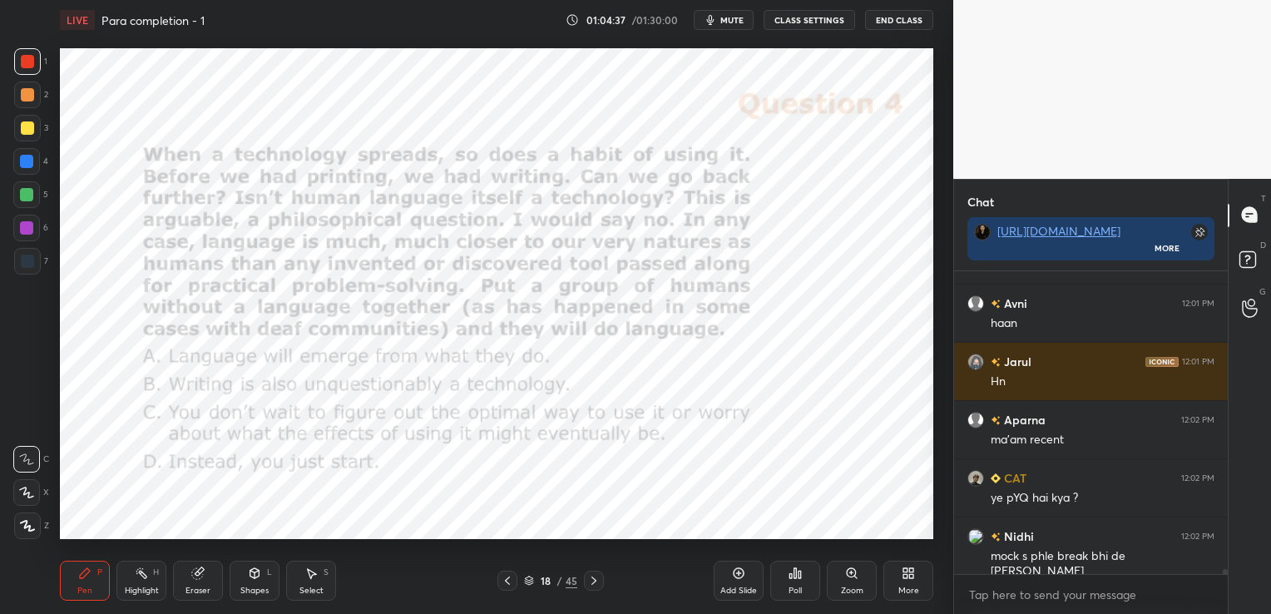
scroll to position [18819, 0]
click at [529, 586] on div "18 / 45" at bounding box center [550, 580] width 53 height 15
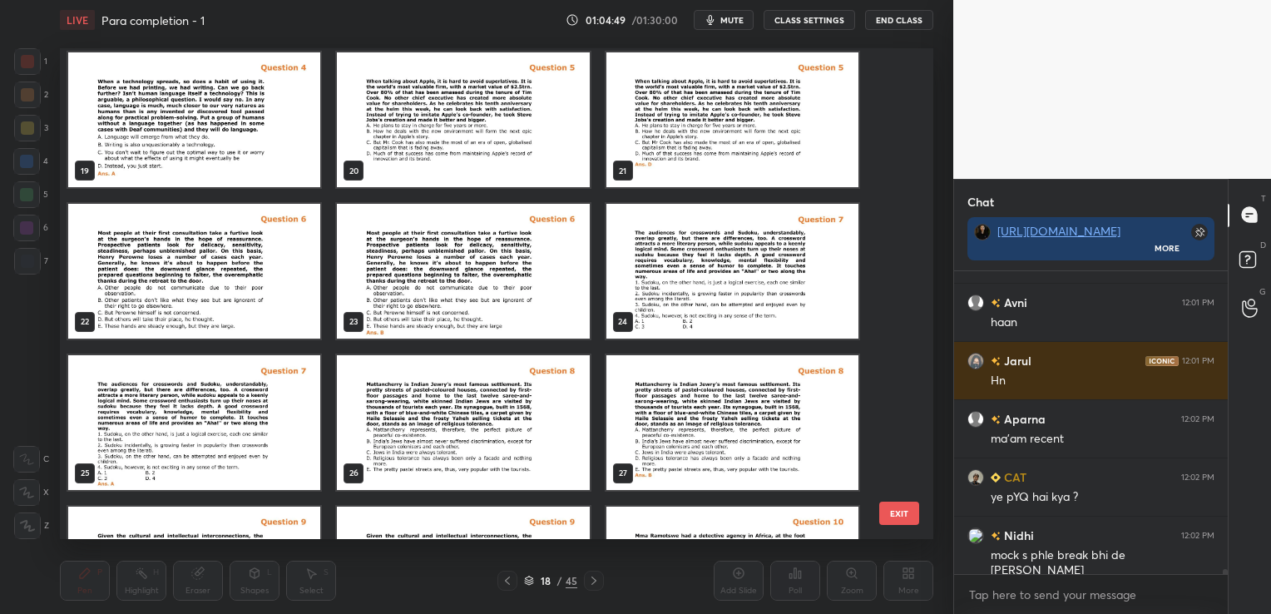
scroll to position [998, 0]
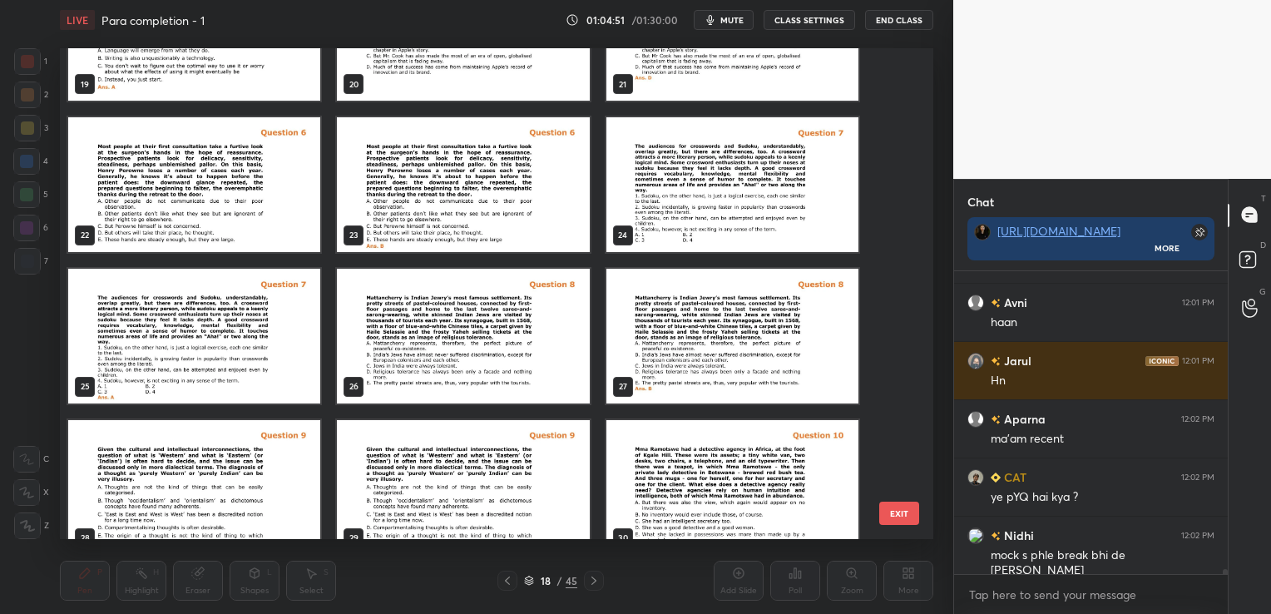
click at [494, 321] on img "grid" at bounding box center [463, 336] width 252 height 135
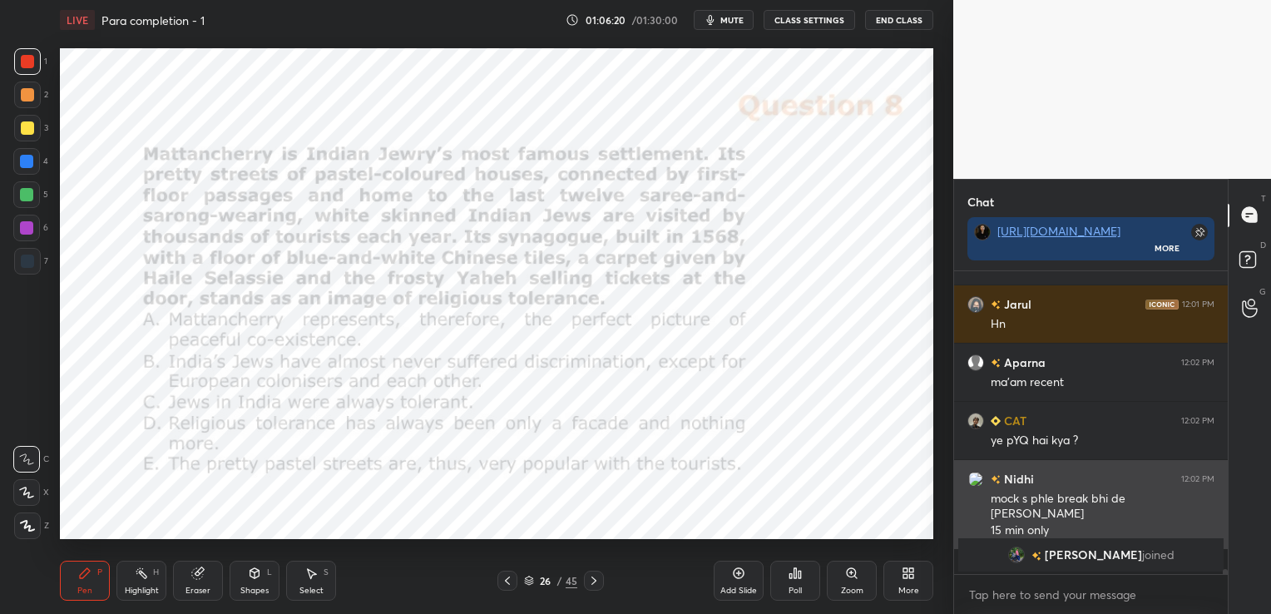
scroll to position [5, 5]
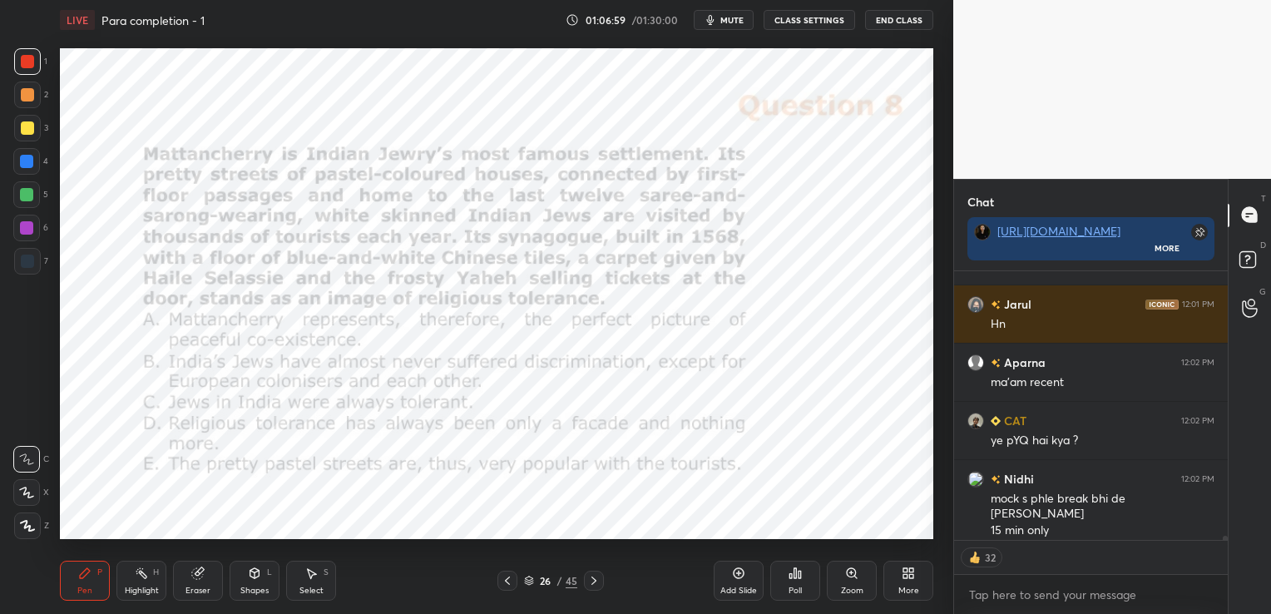
click at [793, 572] on icon at bounding box center [795, 572] width 13 height 13
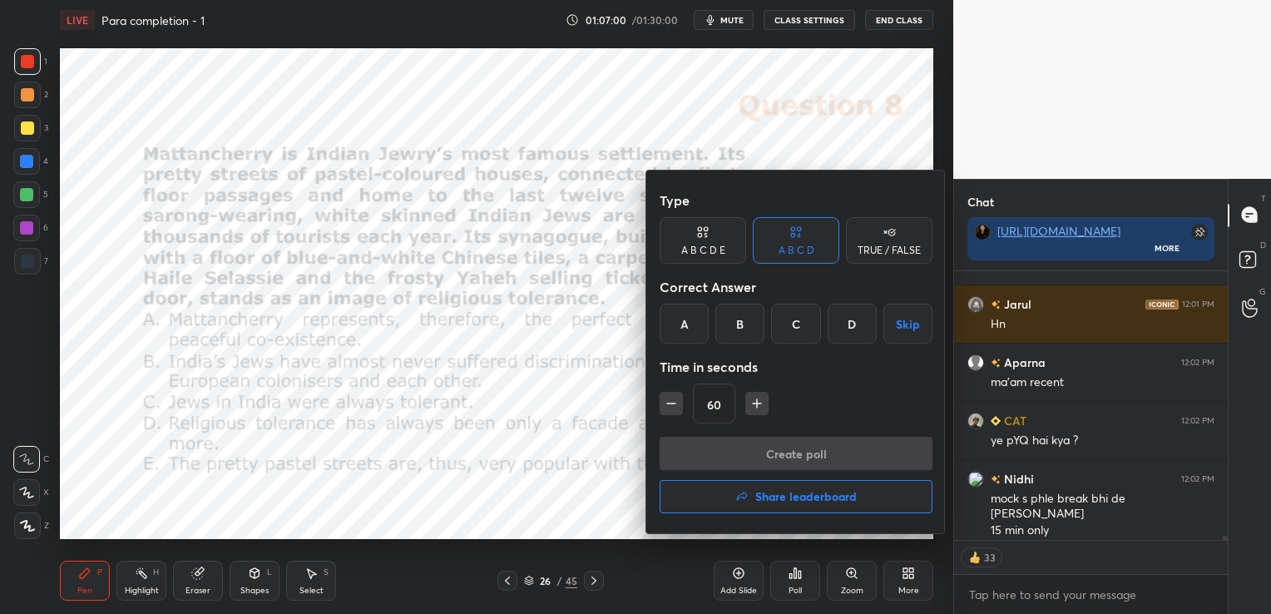
click at [709, 241] on div "A B C D E" at bounding box center [703, 240] width 87 height 47
click at [730, 314] on div "B" at bounding box center [726, 324] width 40 height 40
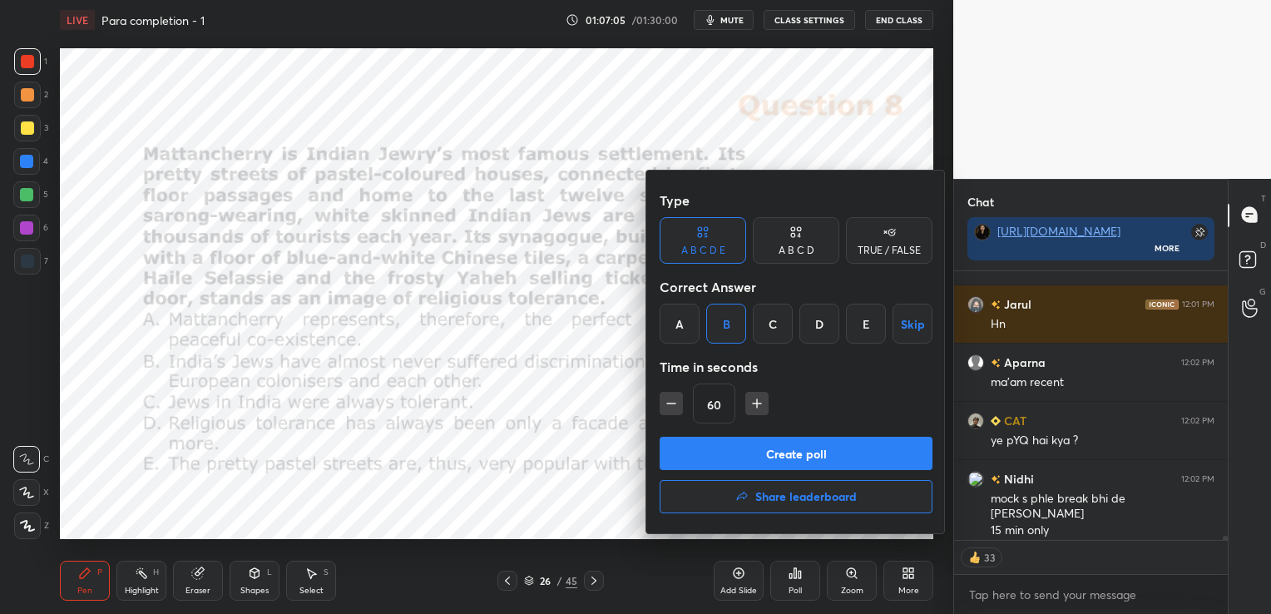
click at [779, 454] on button "Create poll" at bounding box center [796, 453] width 273 height 33
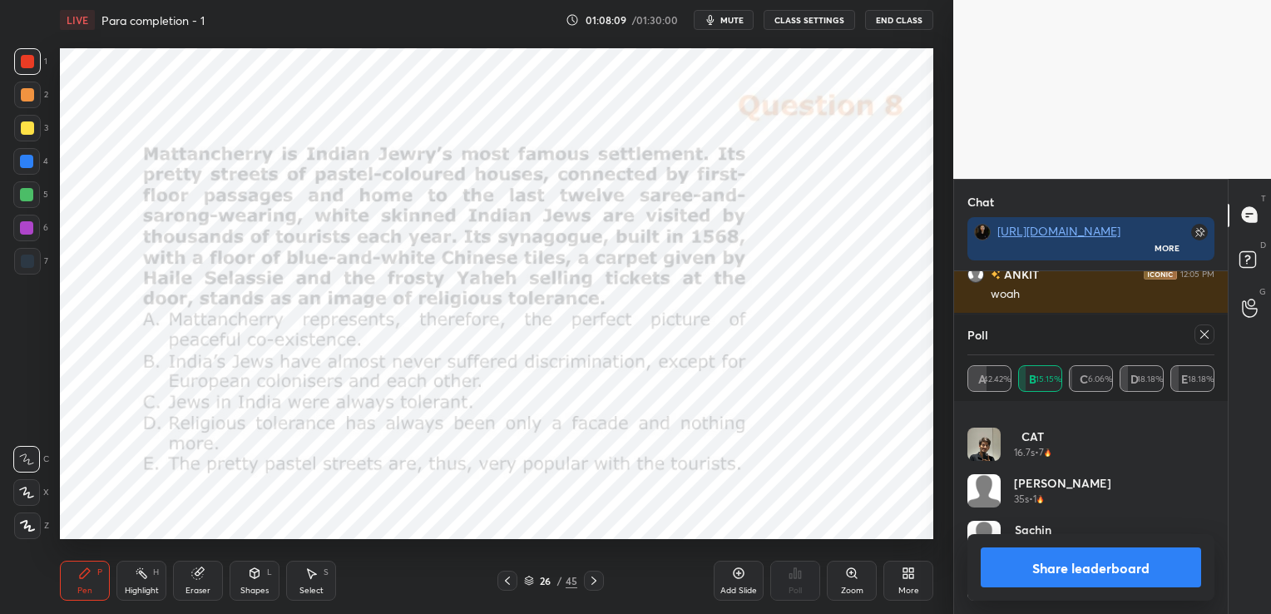
click at [1207, 338] on icon at bounding box center [1204, 334] width 8 height 8
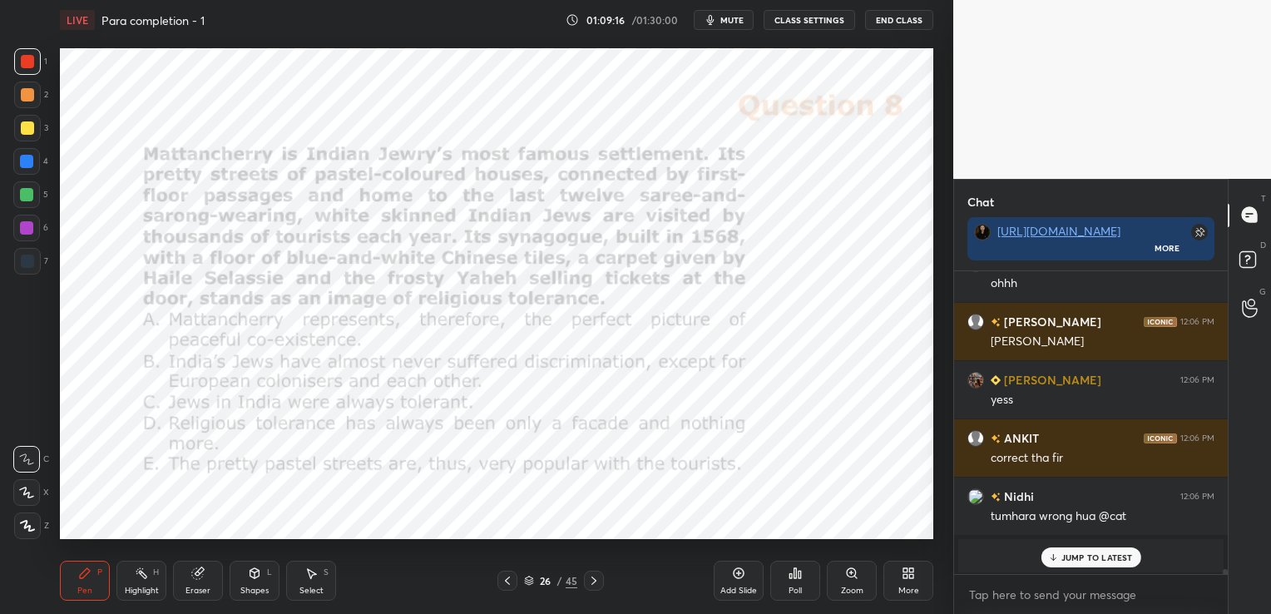
scroll to position [18855, 0]
click at [202, 582] on div "Eraser" at bounding box center [198, 581] width 50 height 40
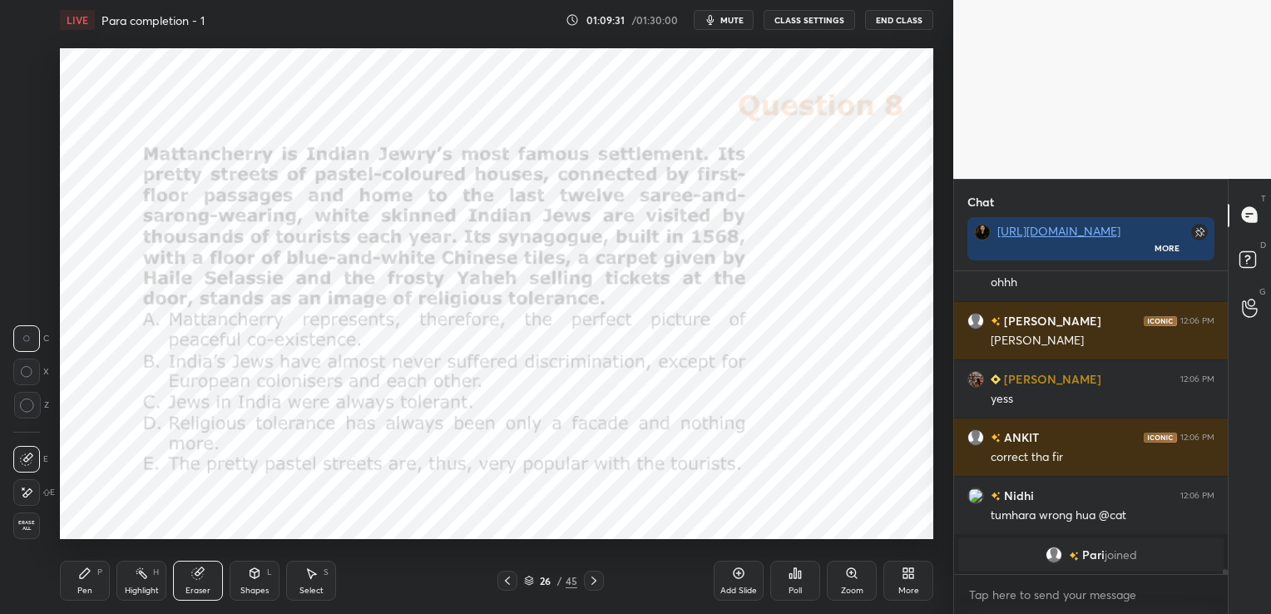
click at [30, 534] on div "Erase all" at bounding box center [26, 525] width 27 height 27
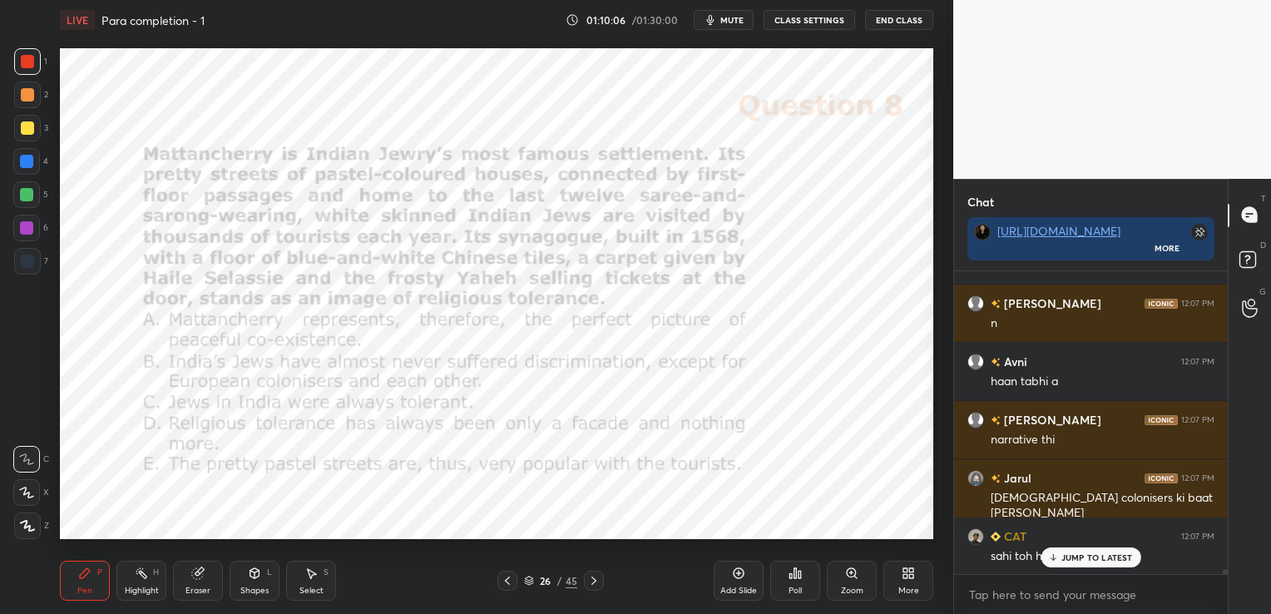
scroll to position [19148, 0]
click at [195, 581] on div "Eraser" at bounding box center [198, 581] width 50 height 40
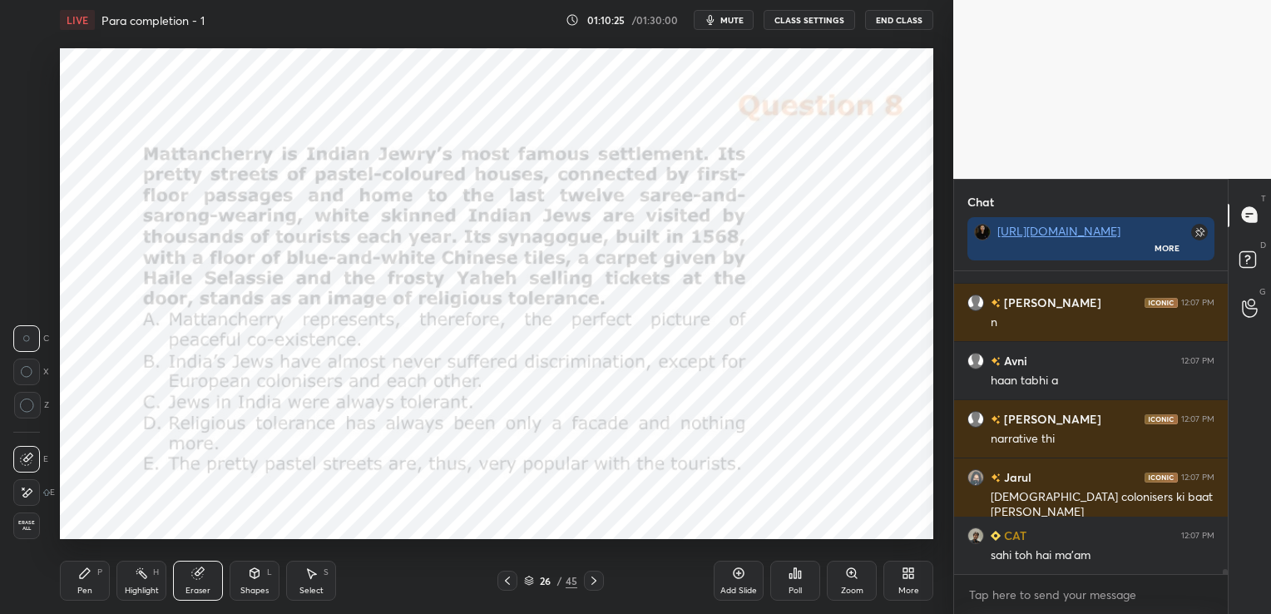
click at [31, 525] on span "Erase all" at bounding box center [26, 526] width 25 height 12
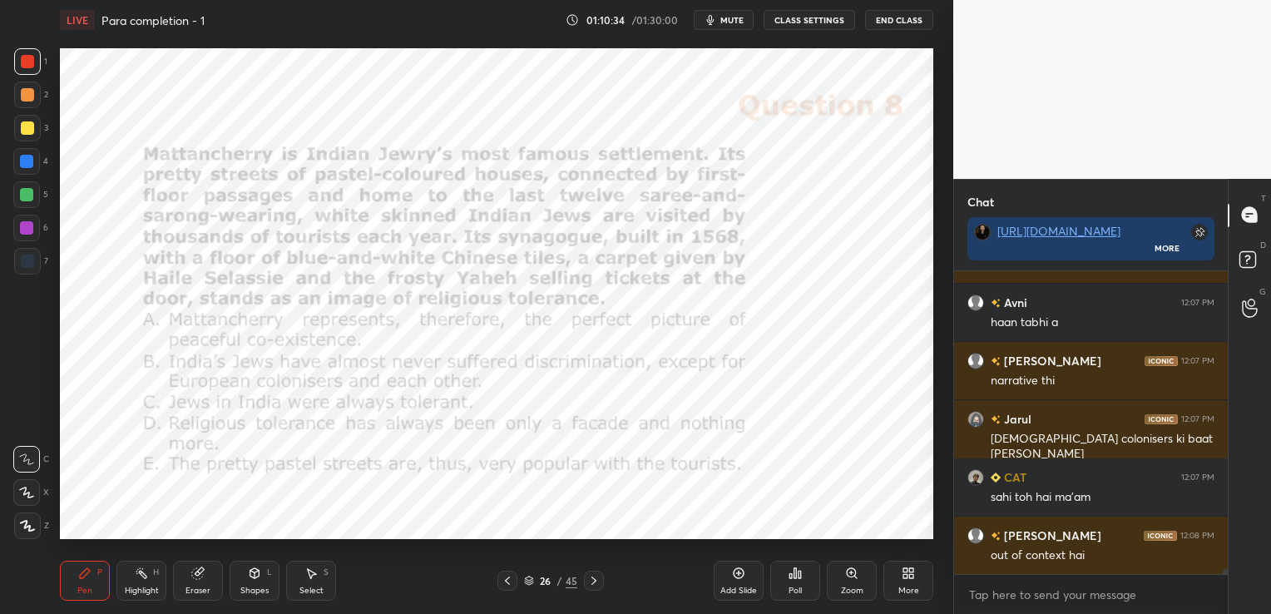
click at [202, 591] on div "Eraser" at bounding box center [197, 590] width 25 height 8
click at [27, 532] on div "Erase all" at bounding box center [26, 525] width 27 height 27
click at [528, 581] on icon at bounding box center [529, 581] width 10 height 10
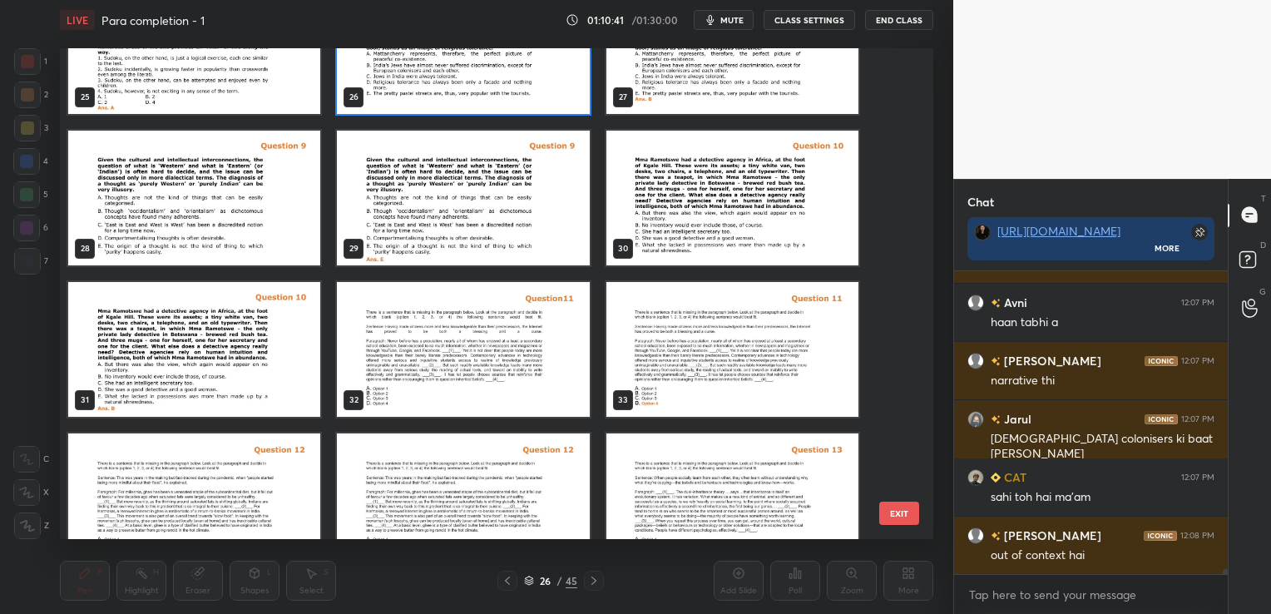
scroll to position [1368, 0]
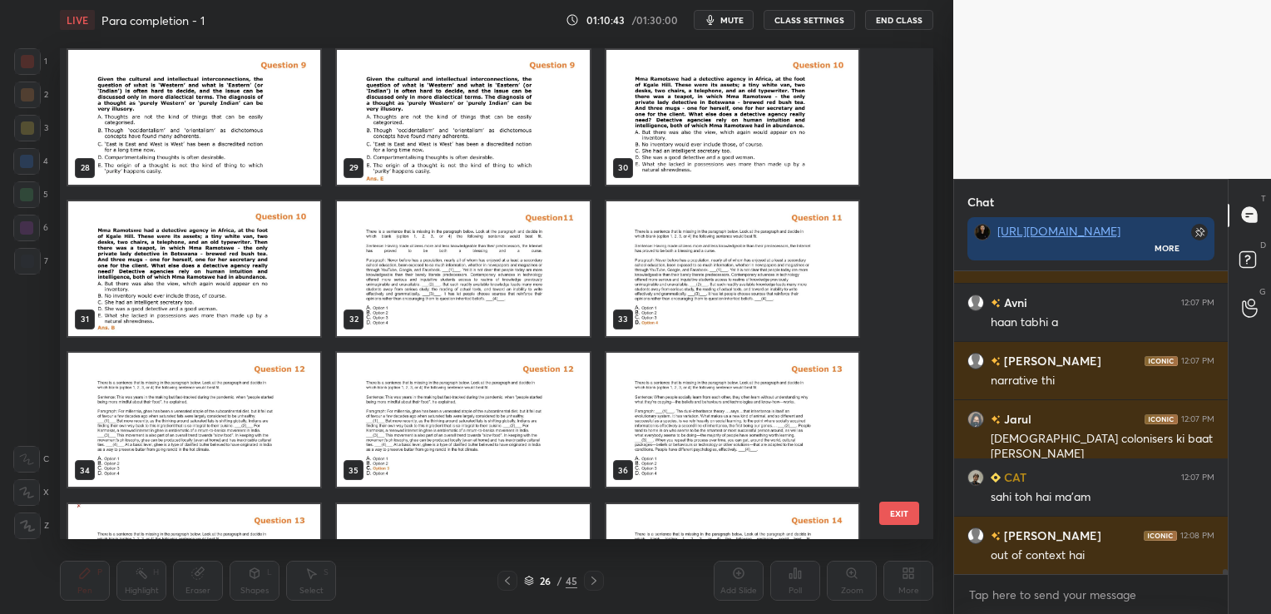
click at [413, 239] on img "grid" at bounding box center [463, 267] width 252 height 135
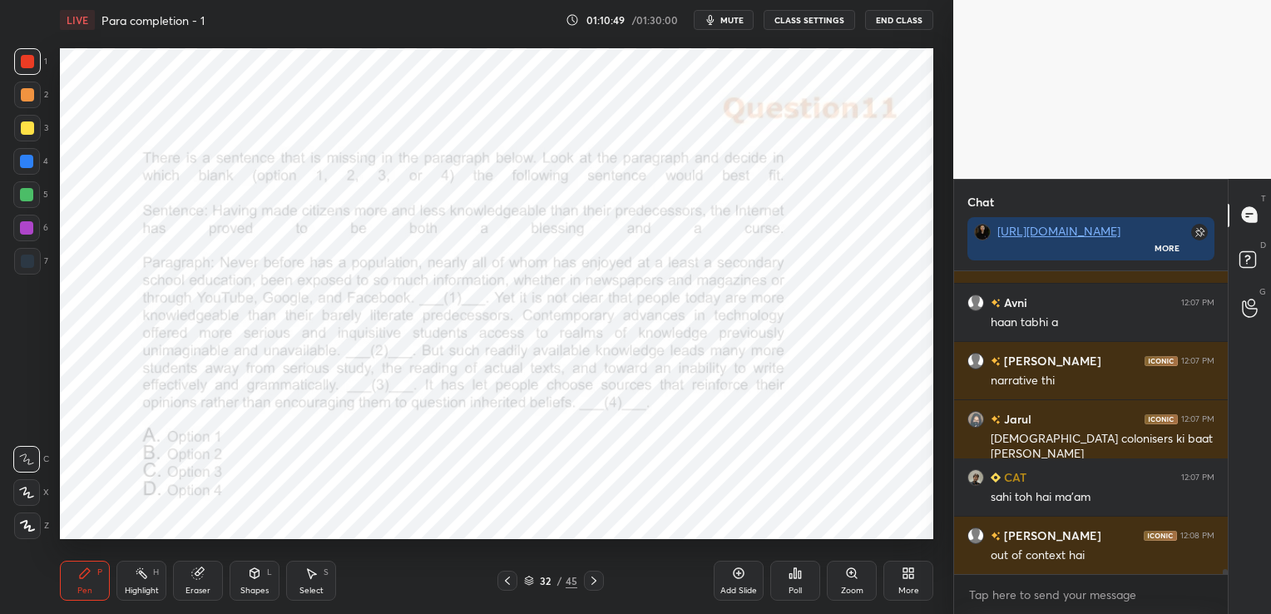
click at [750, 577] on div "Add Slide" at bounding box center [739, 581] width 50 height 40
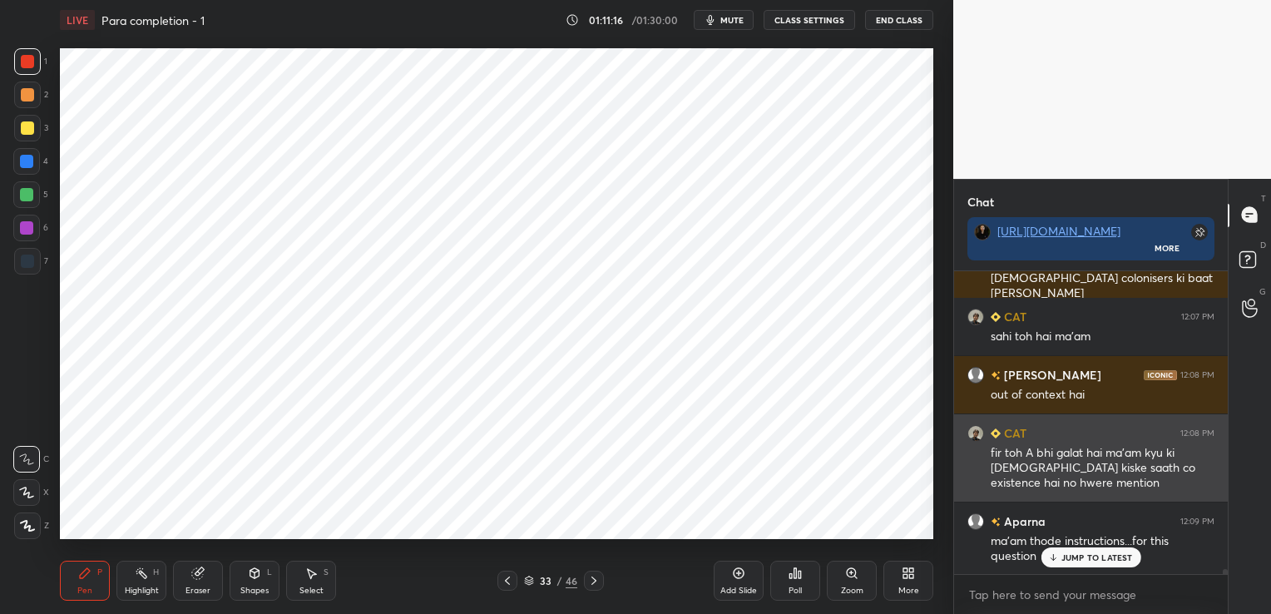
scroll to position [19368, 0]
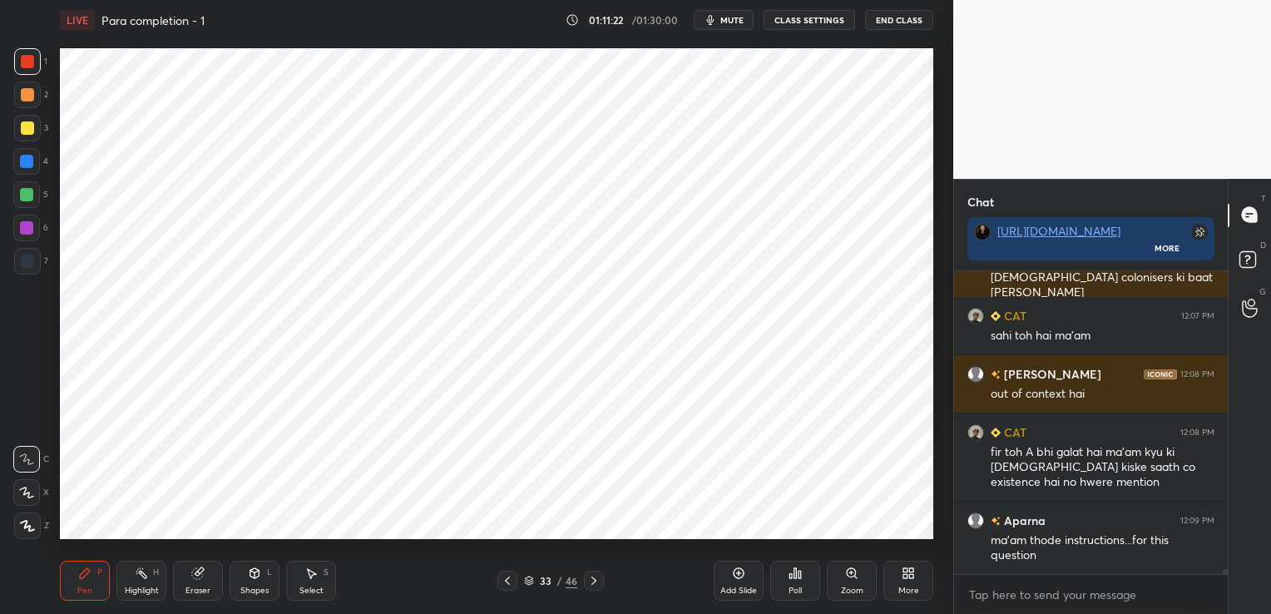
click at [502, 583] on icon at bounding box center [507, 580] width 13 height 13
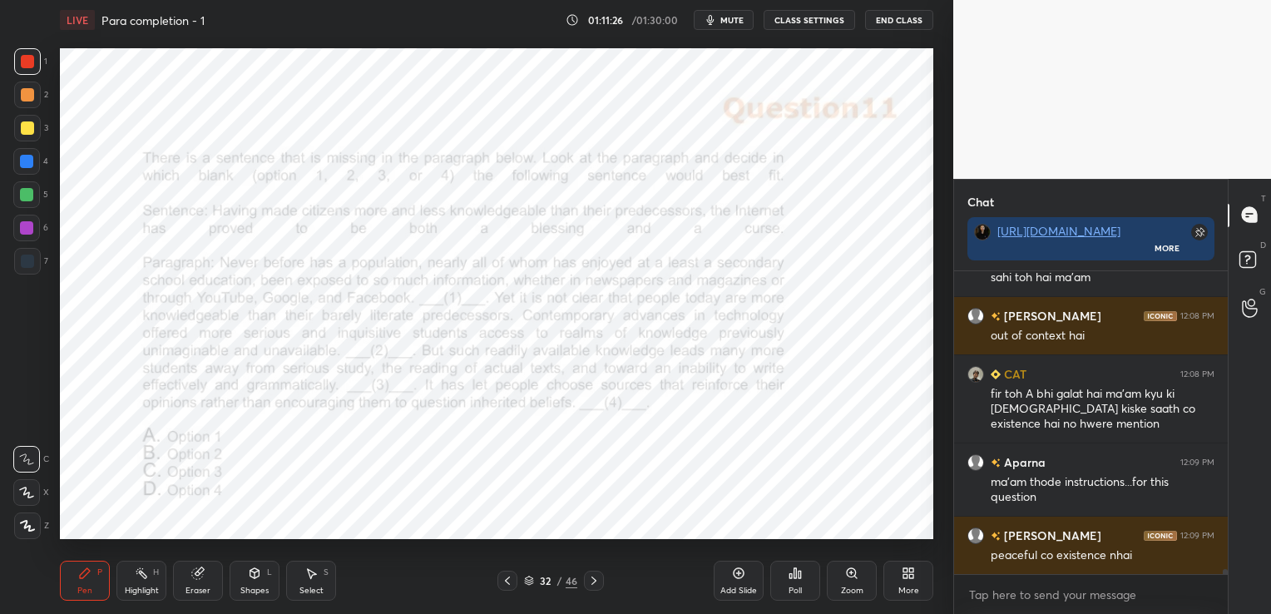
click at [502, 583] on icon at bounding box center [507, 580] width 13 height 13
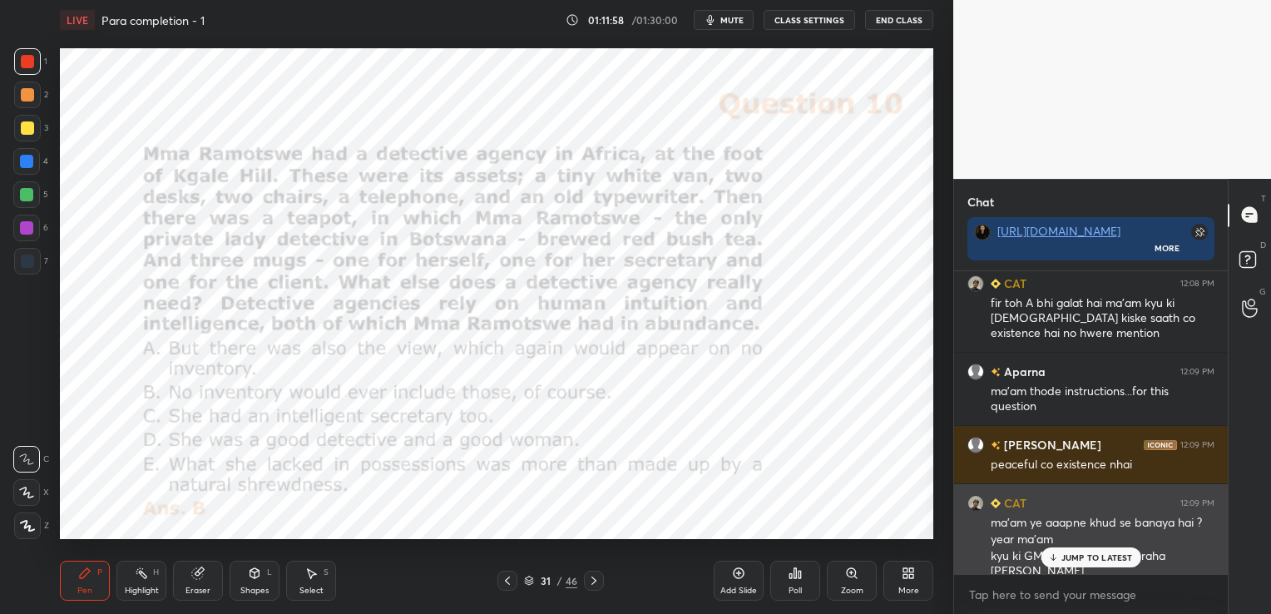
scroll to position [19517, 0]
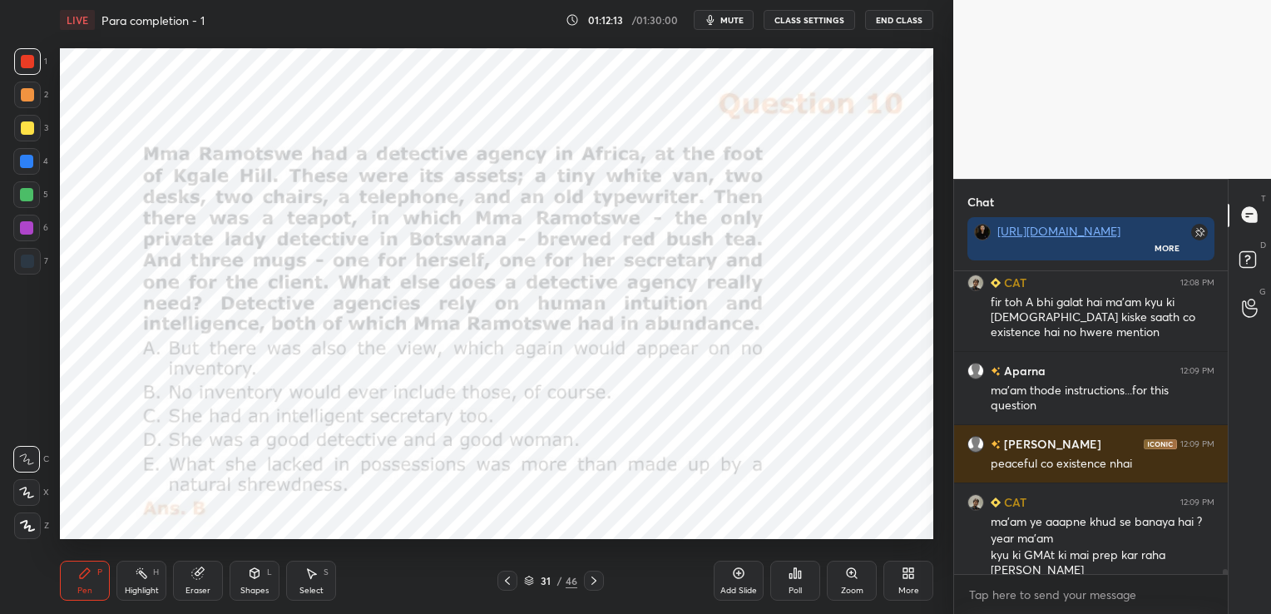
click at [587, 582] on icon at bounding box center [593, 580] width 13 height 13
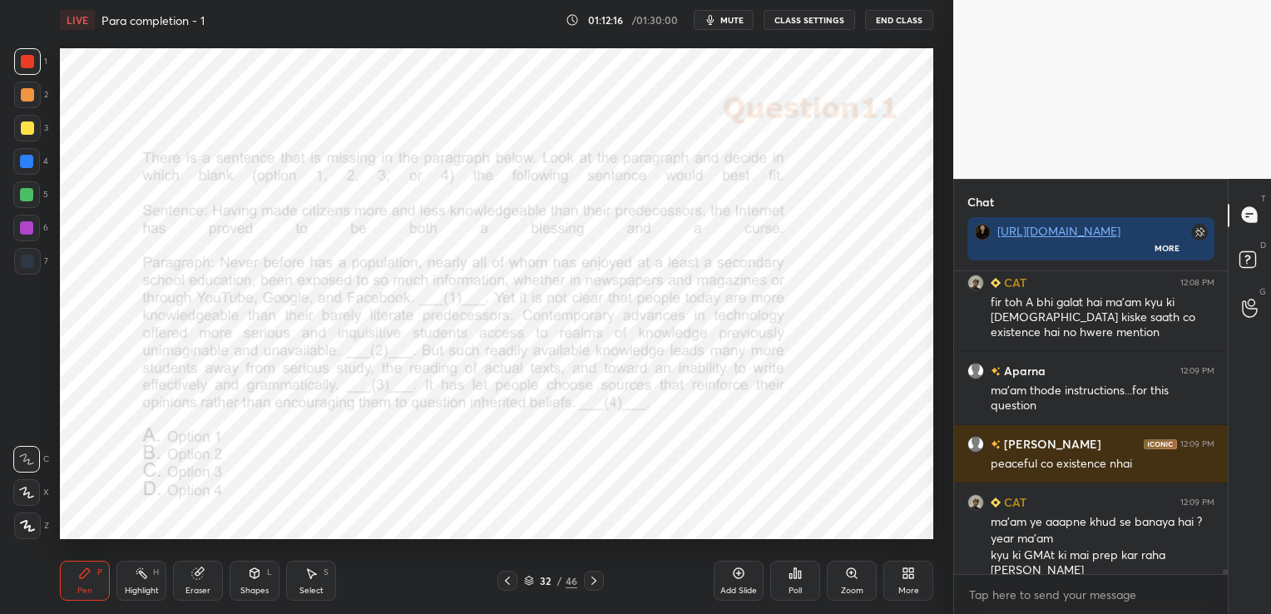
click at [756, 584] on div "Add Slide" at bounding box center [739, 581] width 50 height 40
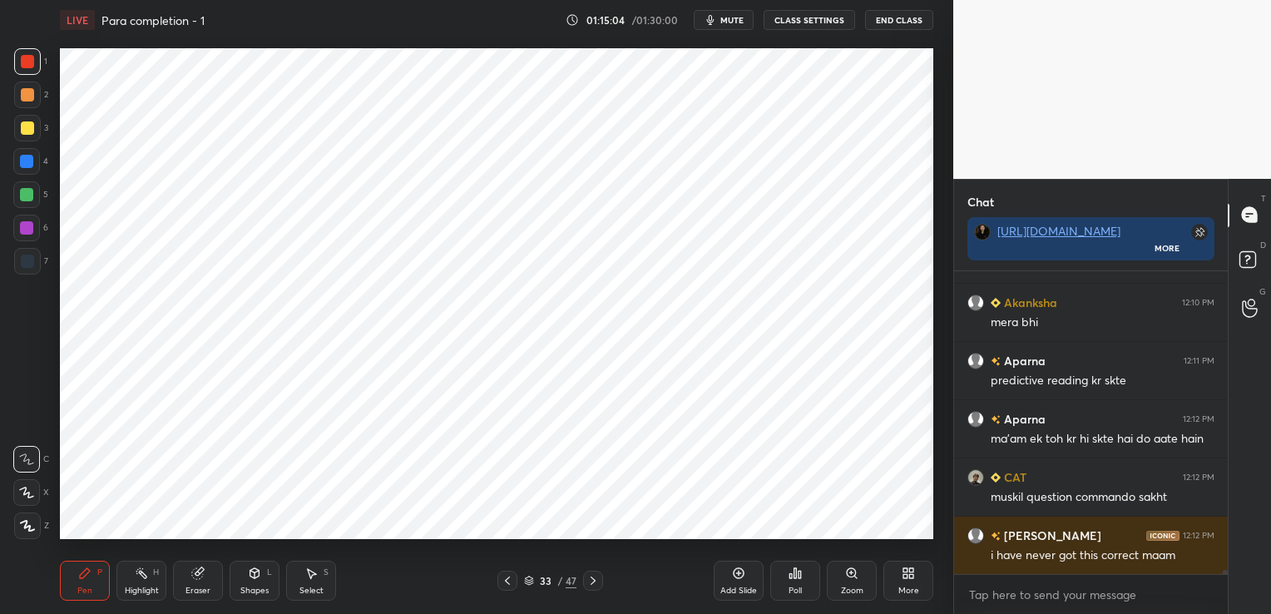
scroll to position [19925, 0]
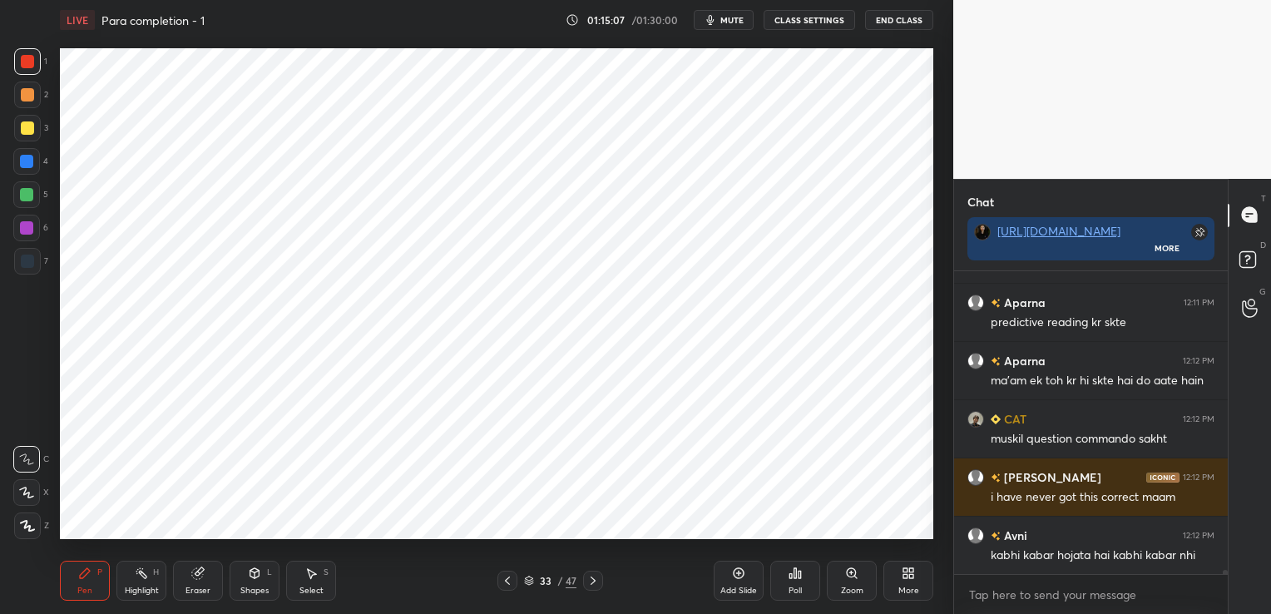
click at [532, 577] on icon at bounding box center [529, 578] width 8 height 4
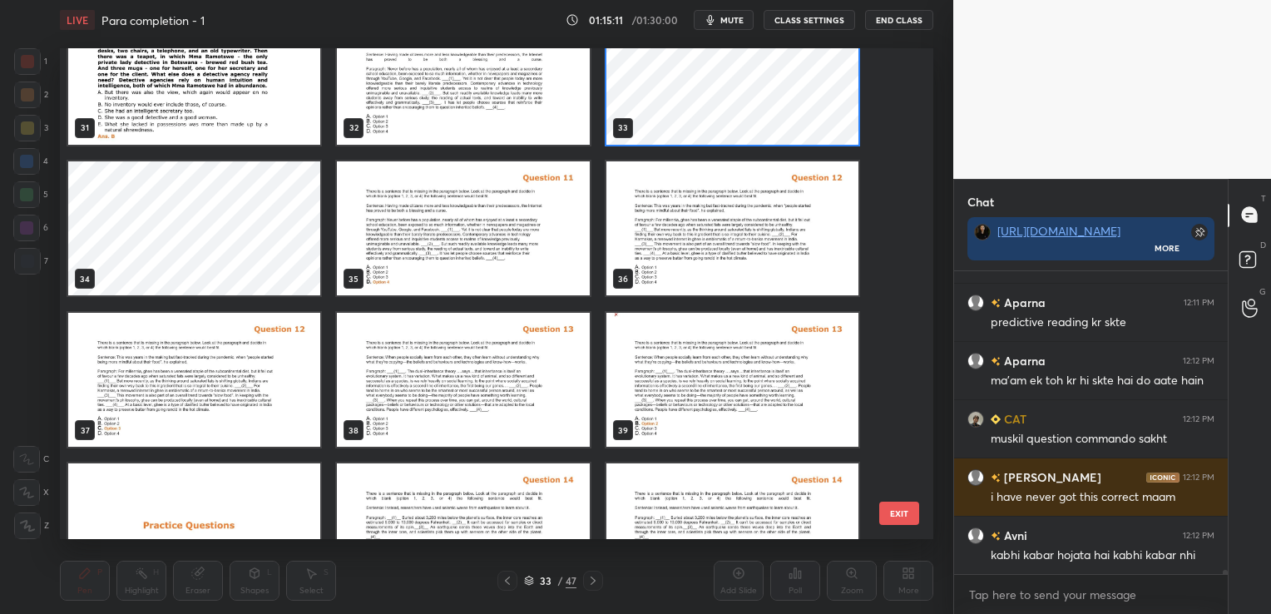
scroll to position [1588, 0]
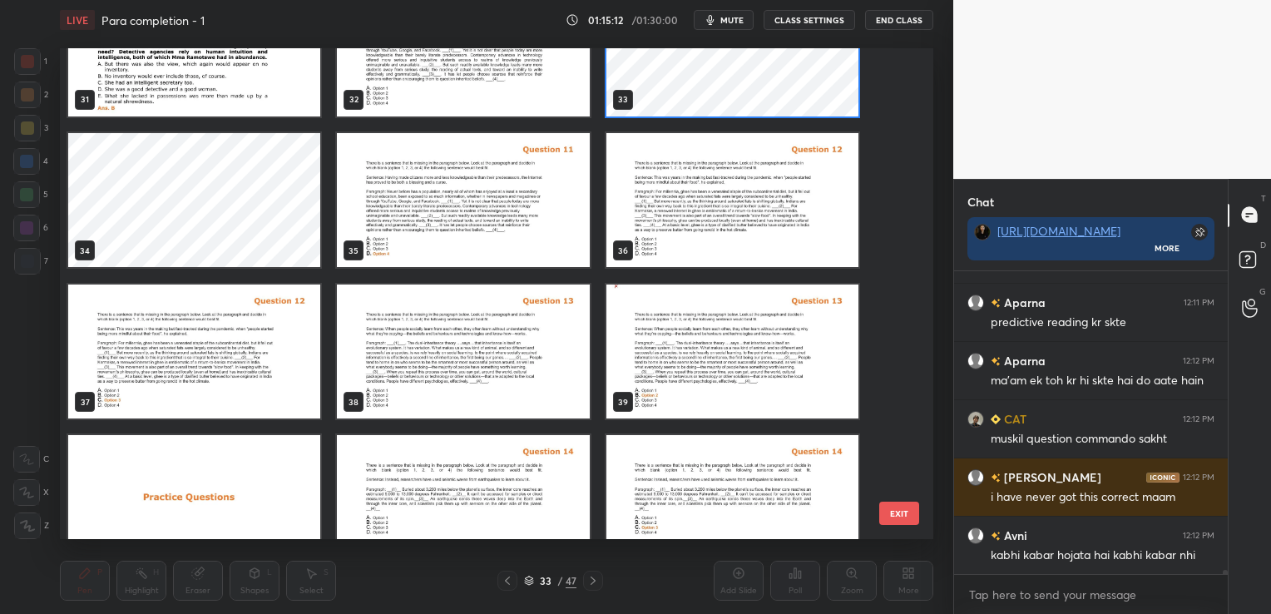
click at [728, 178] on img "grid" at bounding box center [732, 199] width 252 height 135
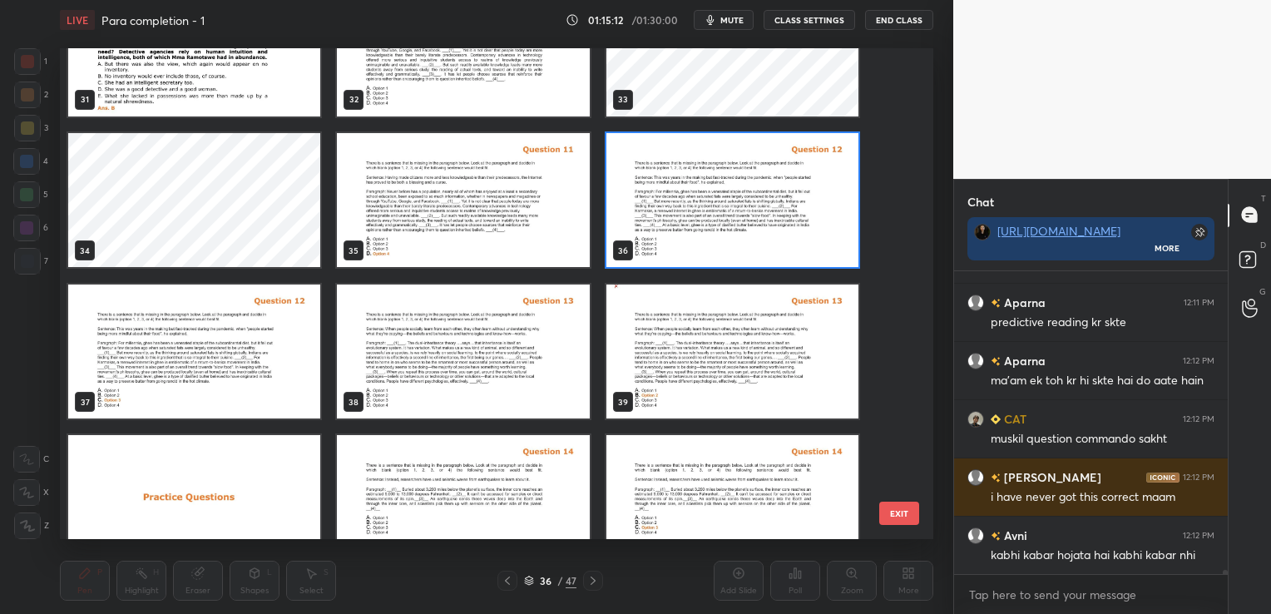
click at [728, 178] on img "grid" at bounding box center [732, 199] width 252 height 135
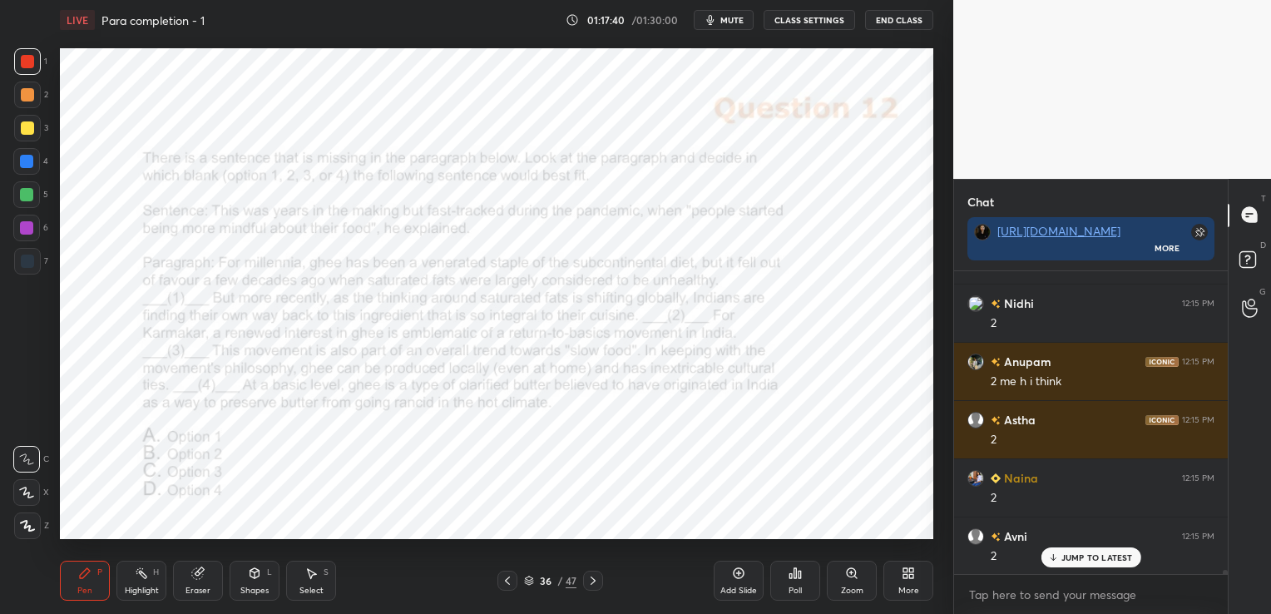
scroll to position [20873, 0]
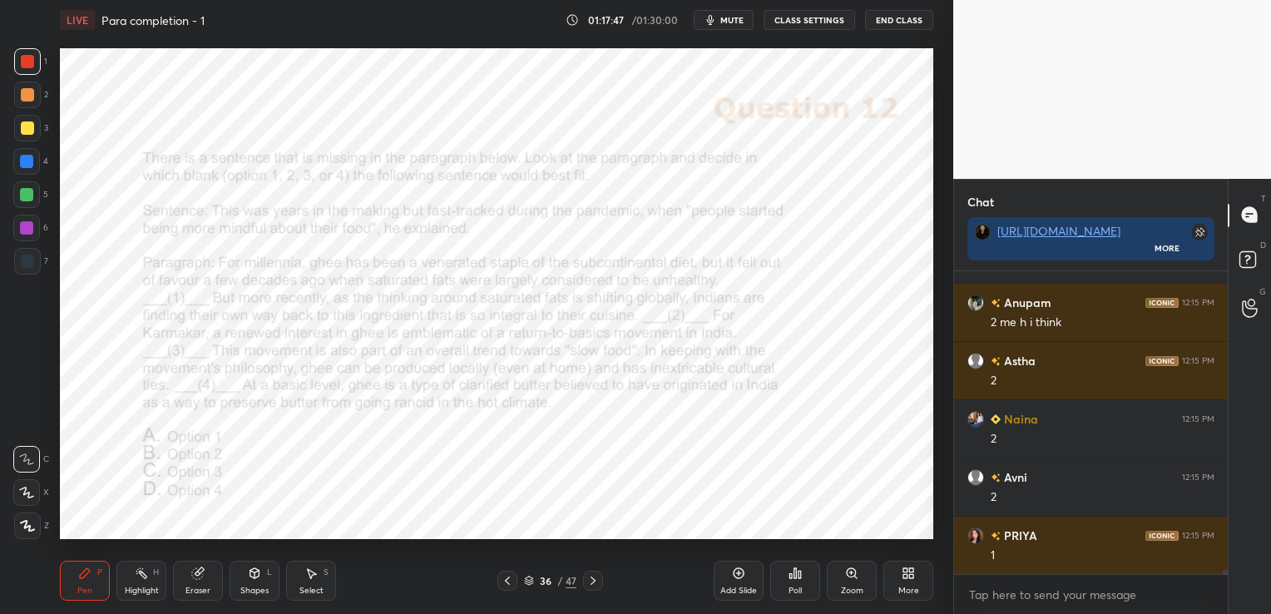
click at [201, 584] on div "Eraser" at bounding box center [198, 581] width 50 height 40
click at [27, 527] on span "Erase all" at bounding box center [26, 526] width 25 height 12
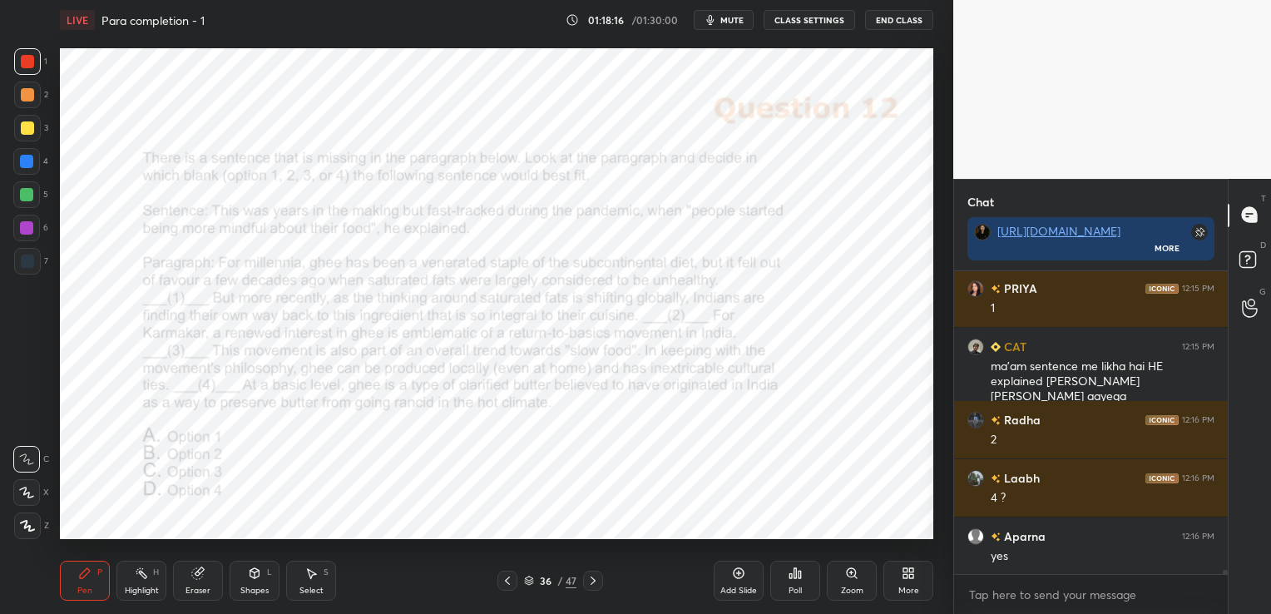
scroll to position [21179, 0]
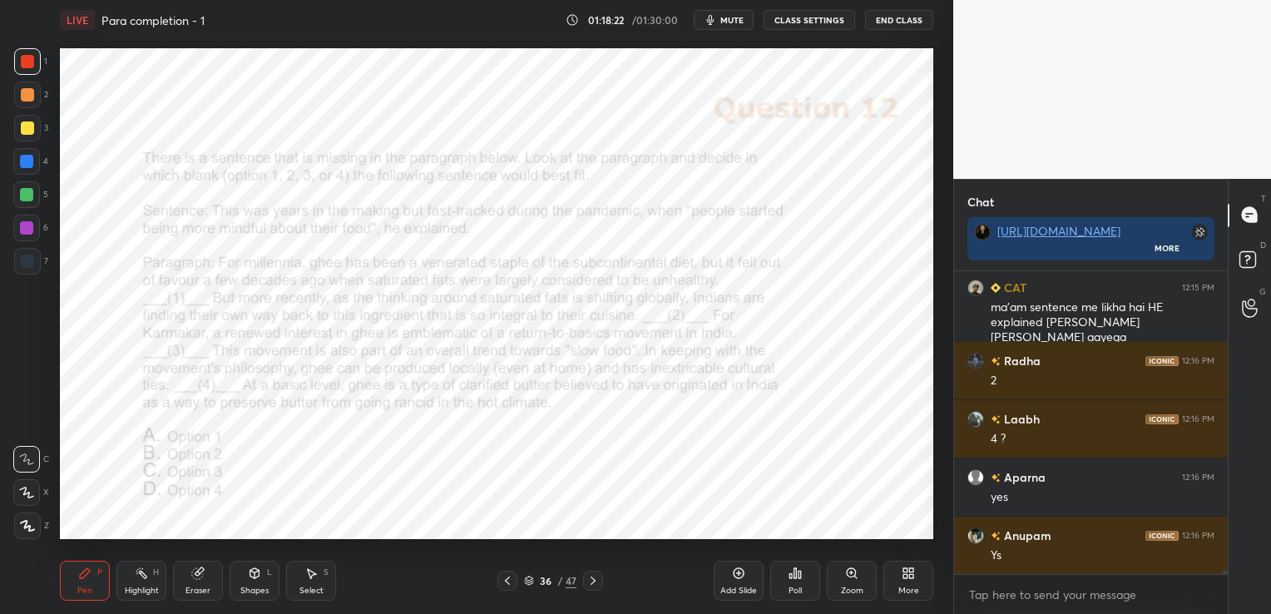
click at [200, 584] on div "Eraser" at bounding box center [198, 581] width 50 height 40
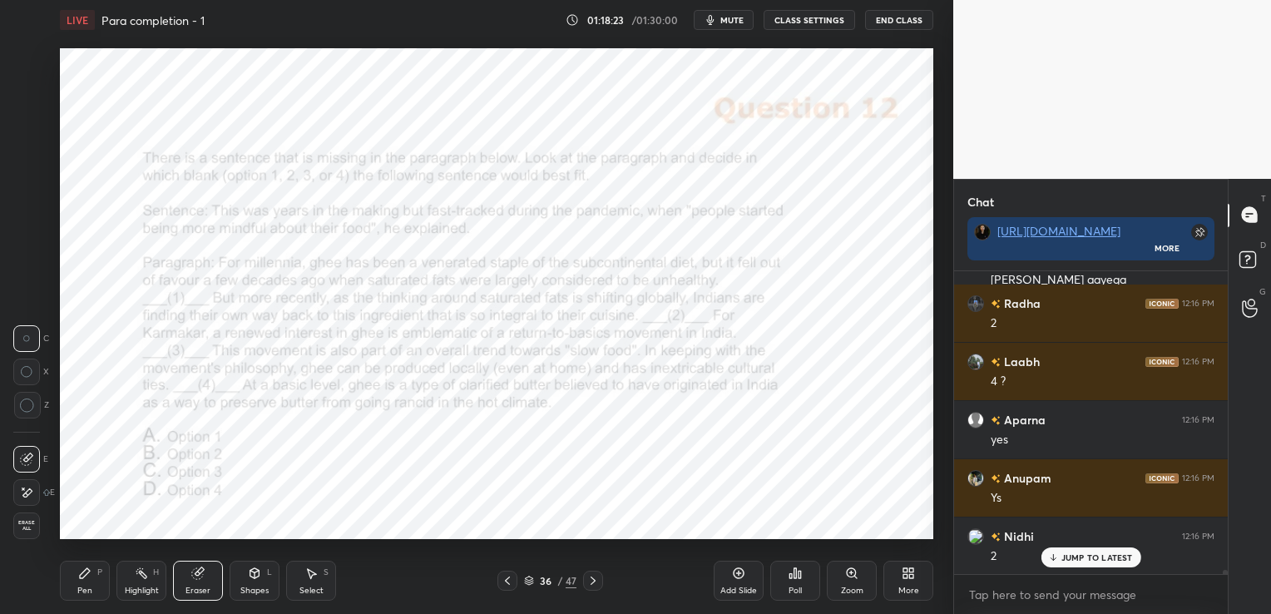
click at [32, 517] on div "Erase all" at bounding box center [26, 525] width 27 height 27
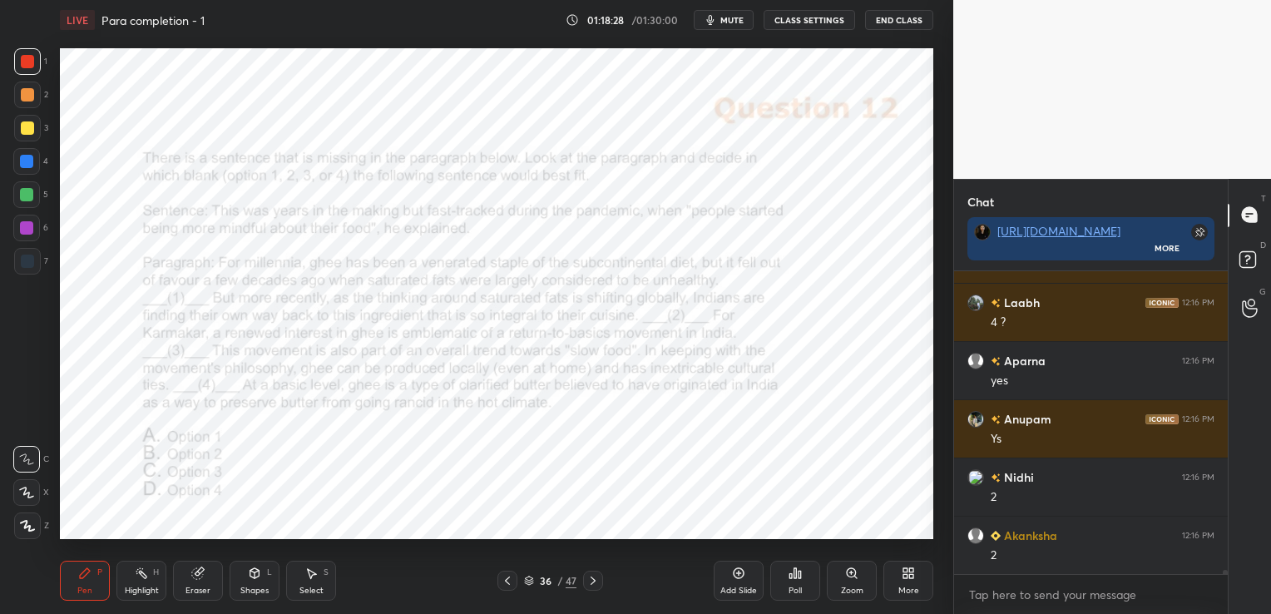
click at [191, 581] on div "Eraser" at bounding box center [198, 581] width 50 height 40
click at [19, 534] on div "Erase all" at bounding box center [26, 525] width 27 height 27
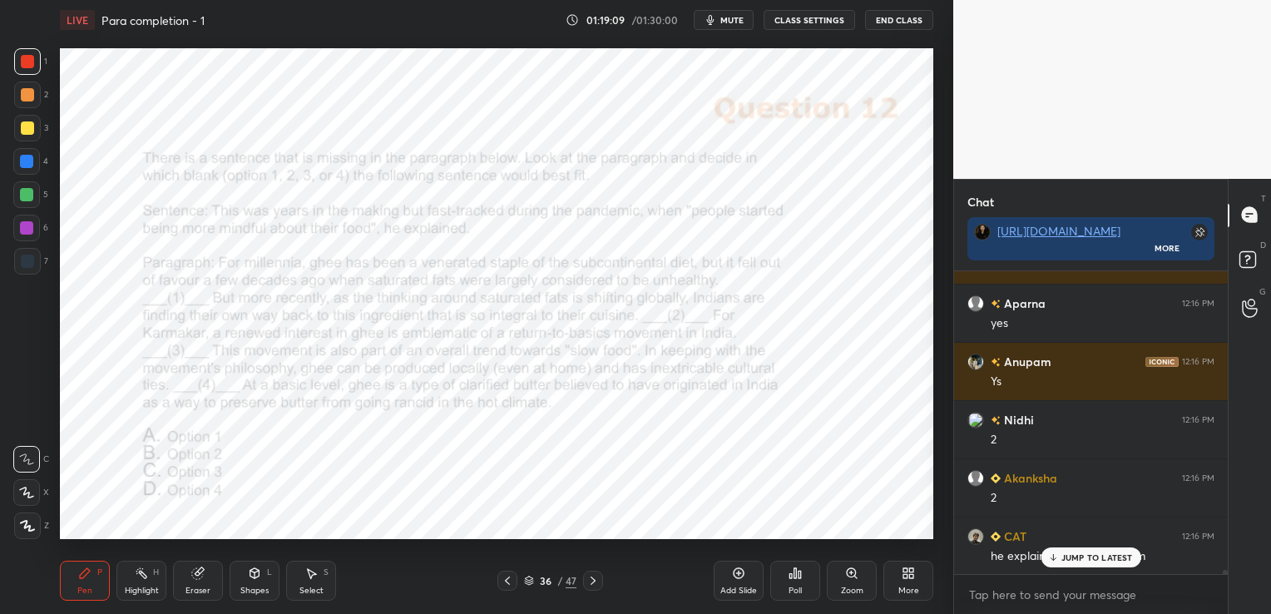
click at [193, 577] on icon at bounding box center [197, 573] width 11 height 11
click at [21, 521] on span "Erase all" at bounding box center [26, 526] width 25 height 12
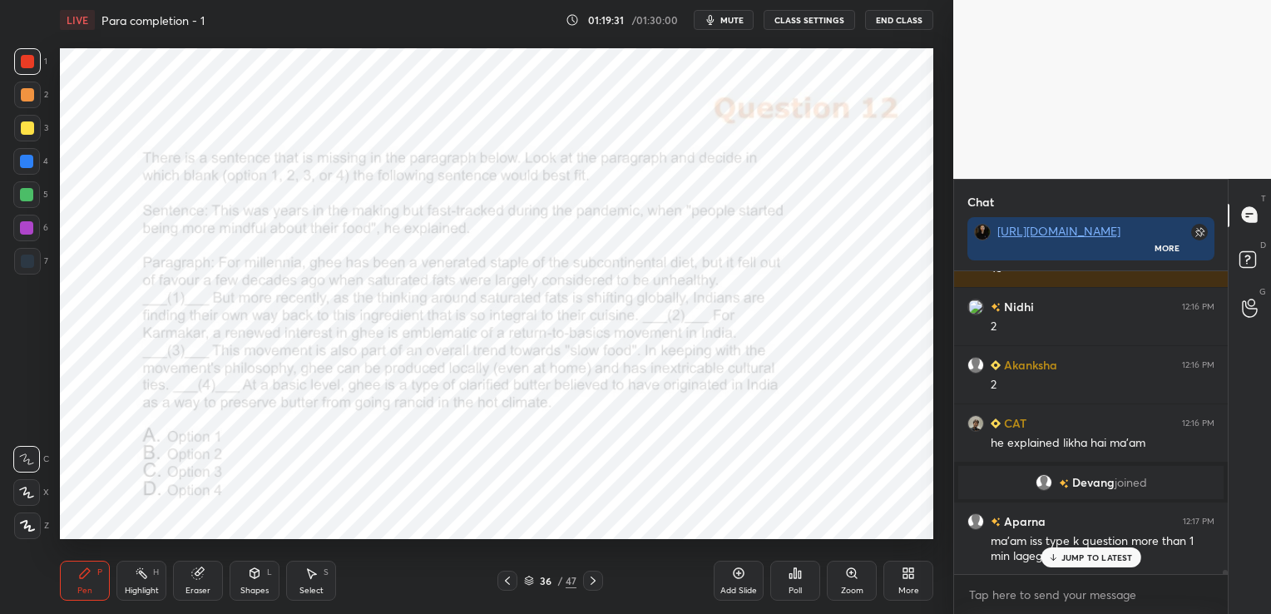
scroll to position [21525, 0]
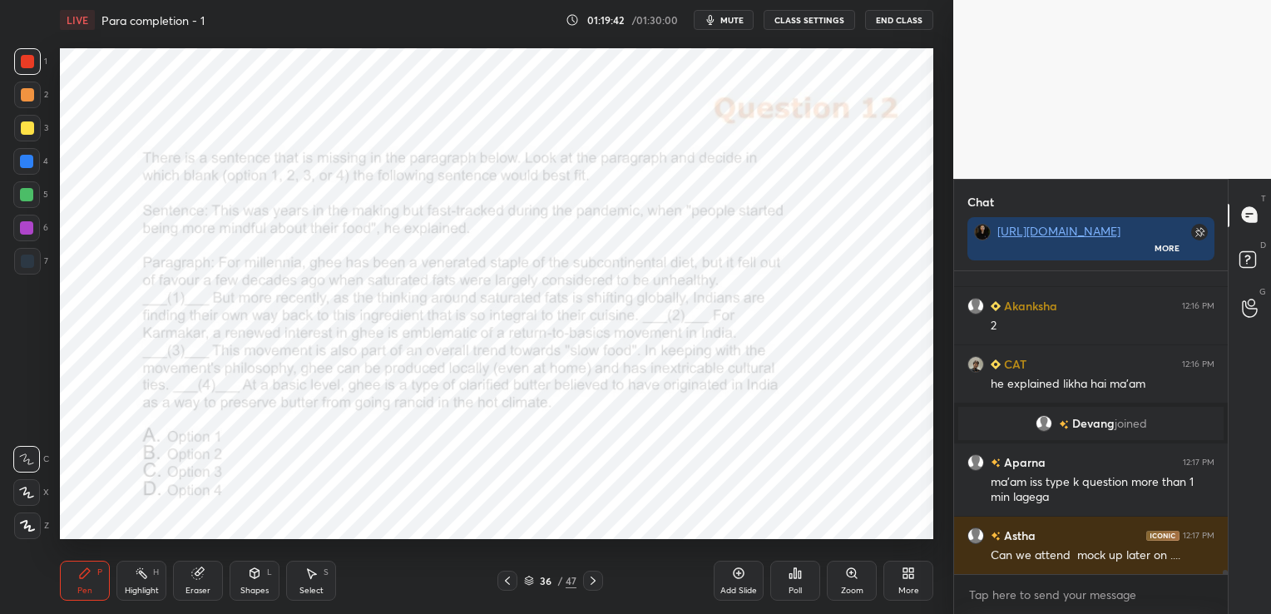
click at [201, 571] on icon at bounding box center [199, 571] width 9 height 8
click at [32, 523] on span "Erase all" at bounding box center [26, 526] width 25 height 12
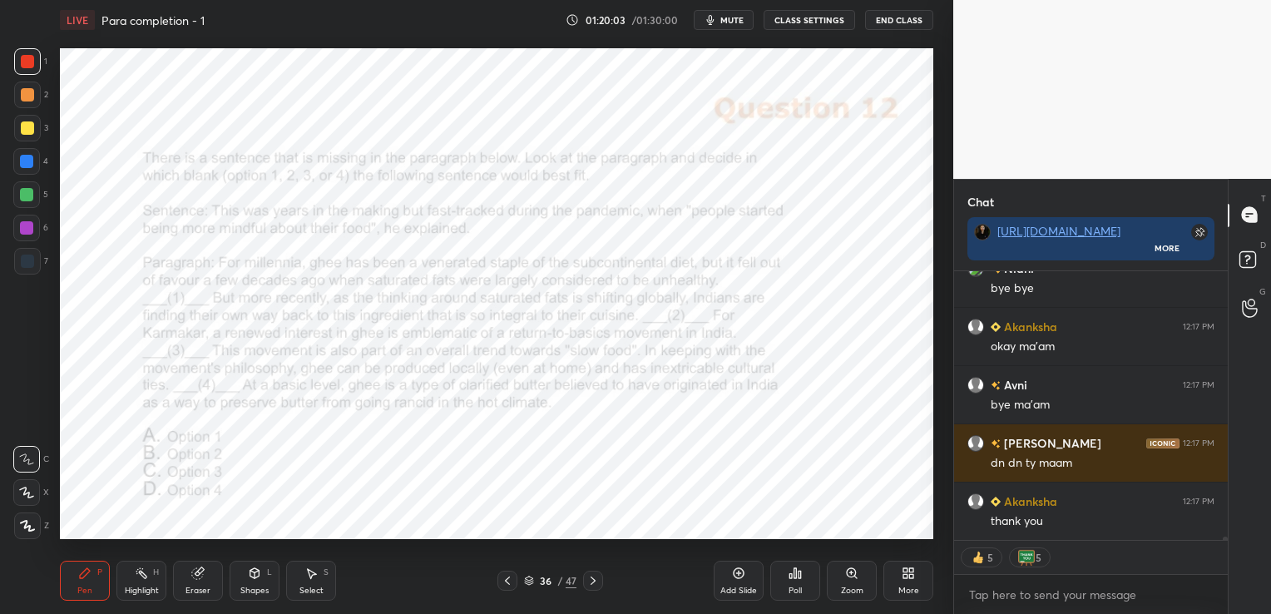
scroll to position [22142, 0]
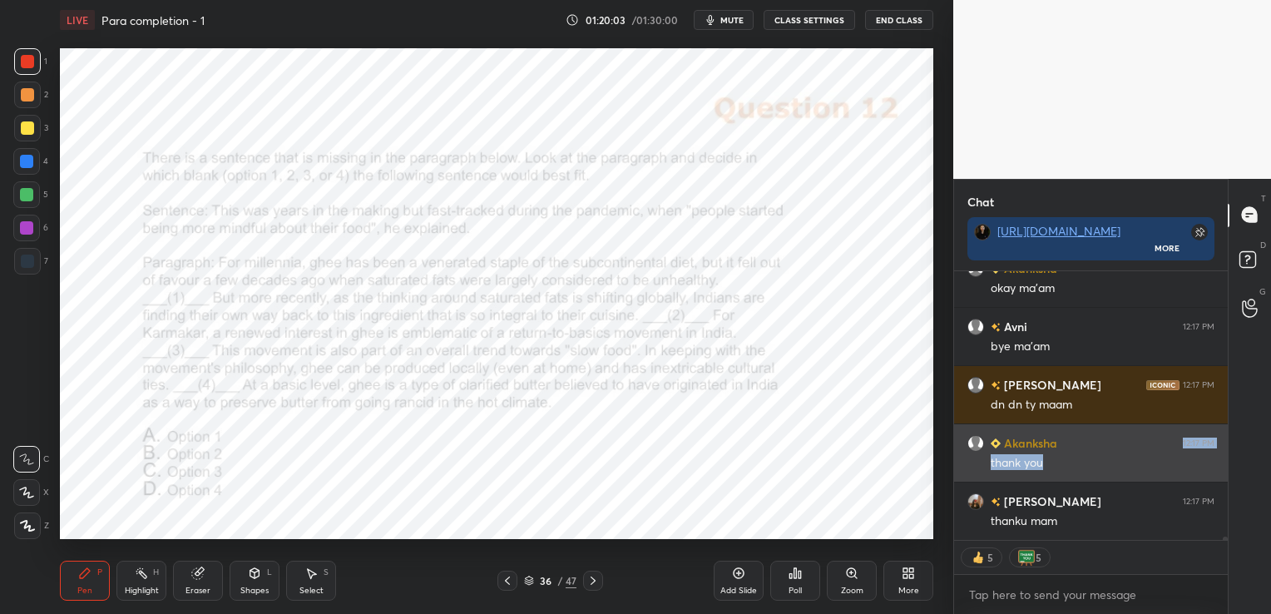
drag, startPoint x: 1081, startPoint y: 440, endPoint x: 1080, endPoint y: 475, distance: 34.9
click at [1081, 467] on div "[PERSON_NAME] 12:17 PM thank you" at bounding box center [1091, 452] width 274 height 57
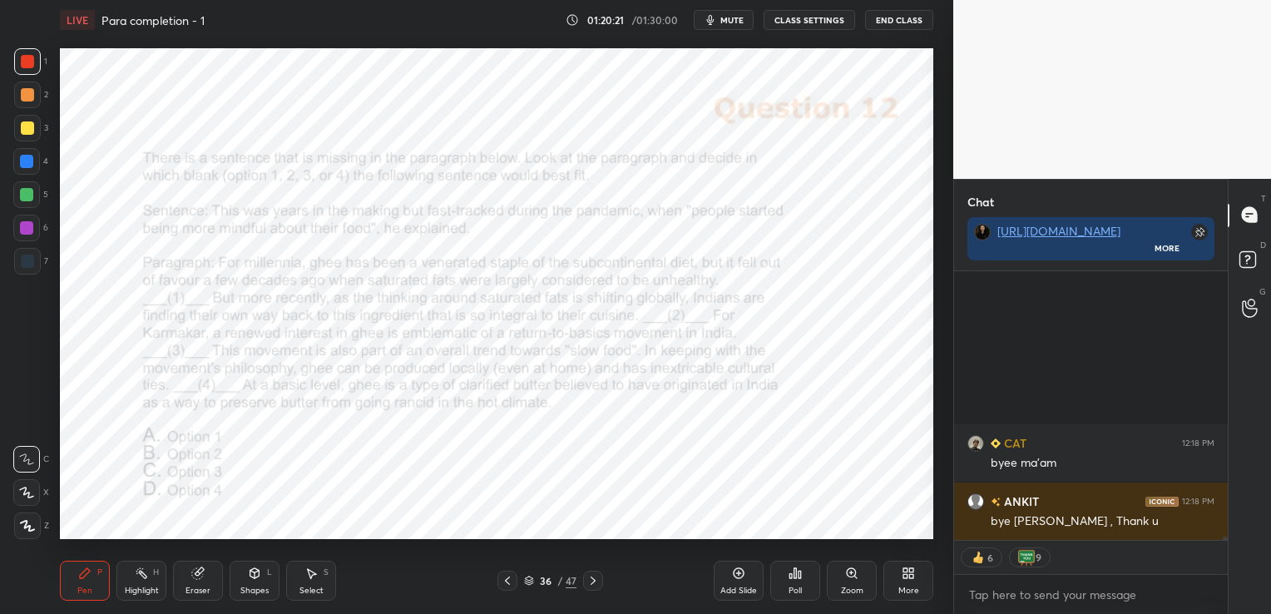
scroll to position [22491, 0]
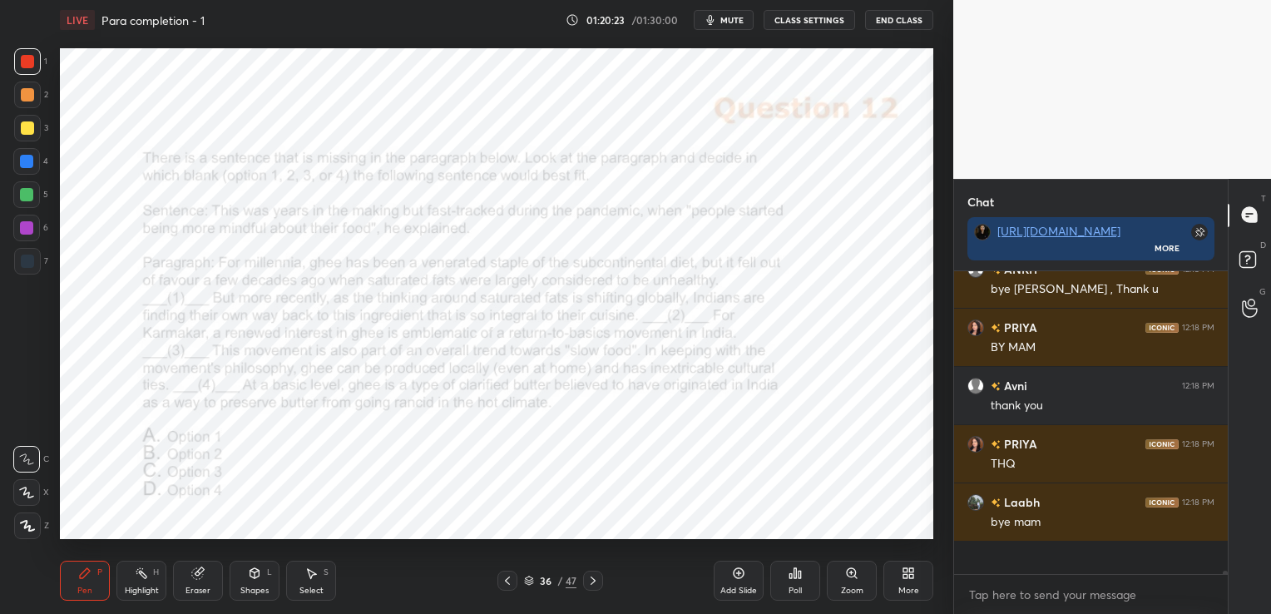
click at [889, 19] on button "End Class" at bounding box center [899, 20] width 68 height 20
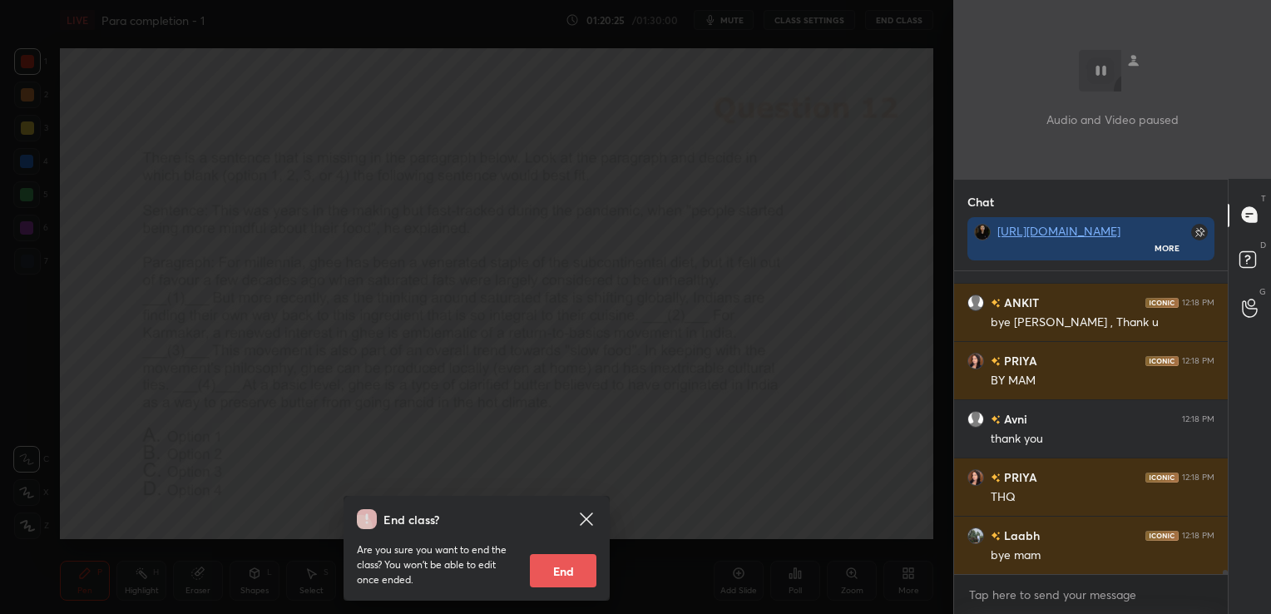
click at [563, 574] on button "End" at bounding box center [563, 570] width 67 height 33
type textarea "x"
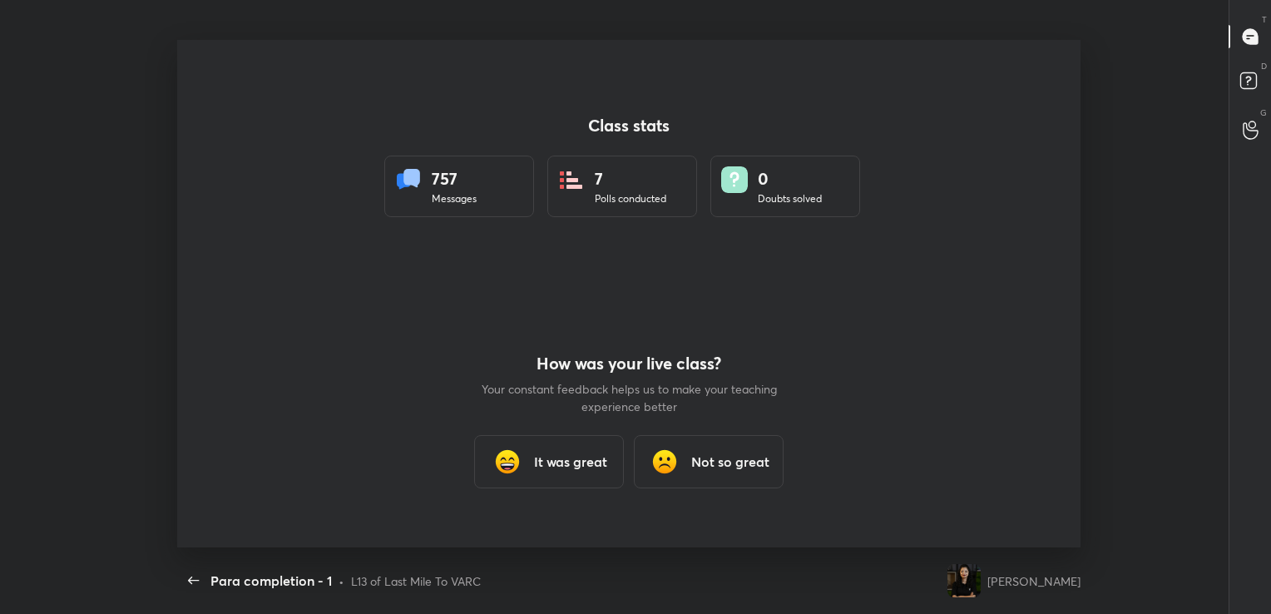
scroll to position [0, 0]
